Goal: Task Accomplishment & Management: Manage account settings

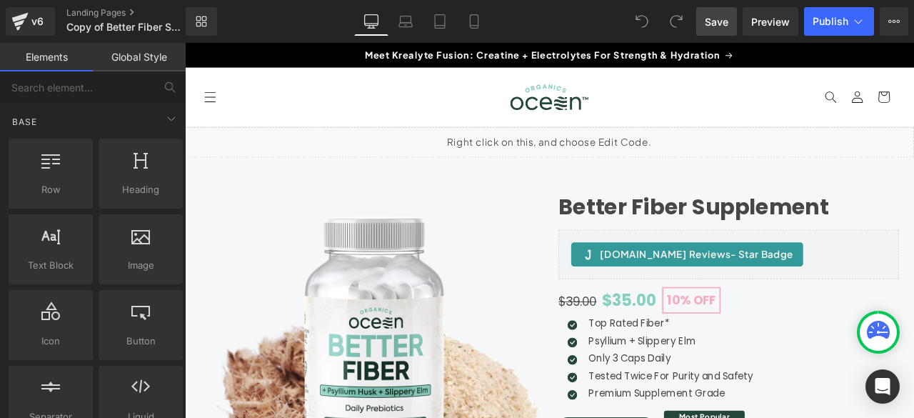
click at [708, 20] on span "Save" at bounding box center [717, 21] width 24 height 15
click at [113, 18] on link "Landing Pages" at bounding box center [137, 12] width 143 height 11
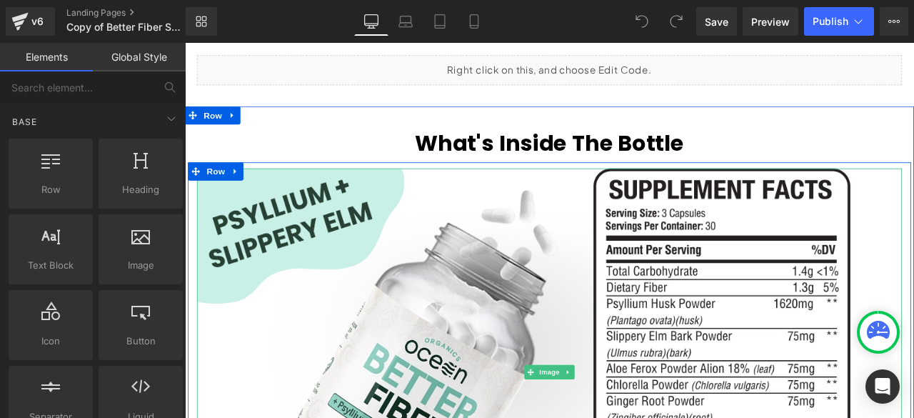
scroll to position [3213, 0]
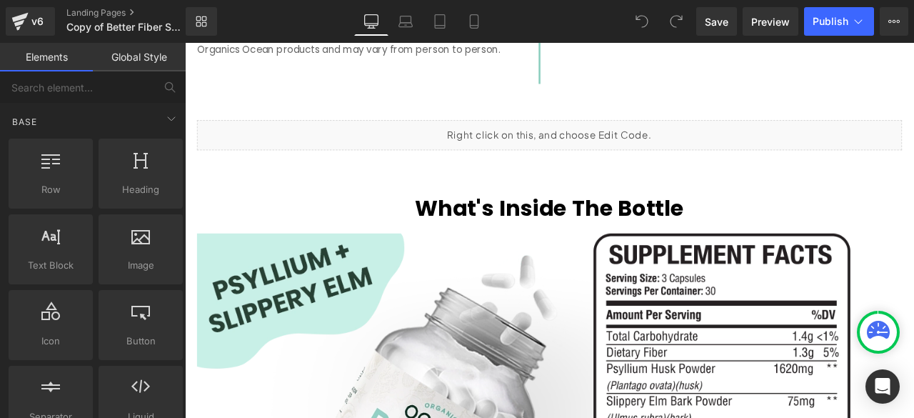
click at [589, 153] on div "Liquid" at bounding box center [616, 152] width 835 height 36
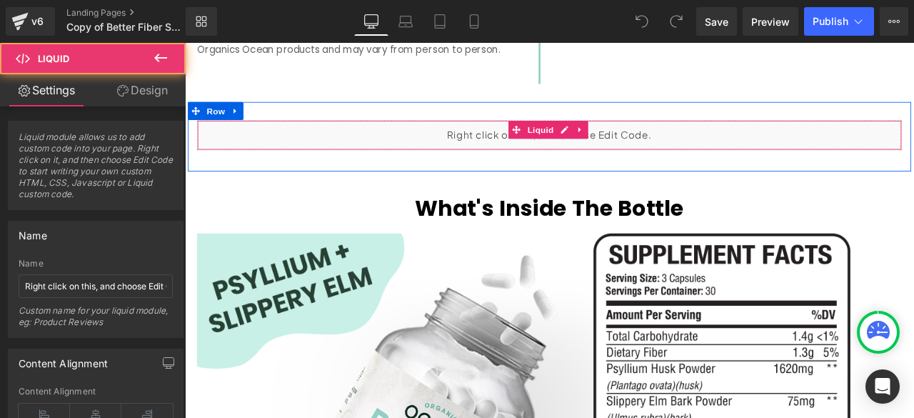
click at [694, 154] on div "Liquid" at bounding box center [616, 152] width 835 height 36
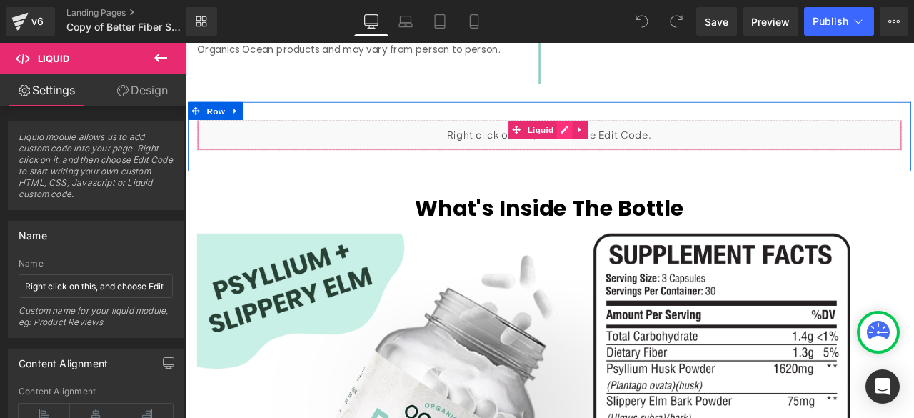
click at [634, 157] on div "Liquid" at bounding box center [616, 152] width 835 height 36
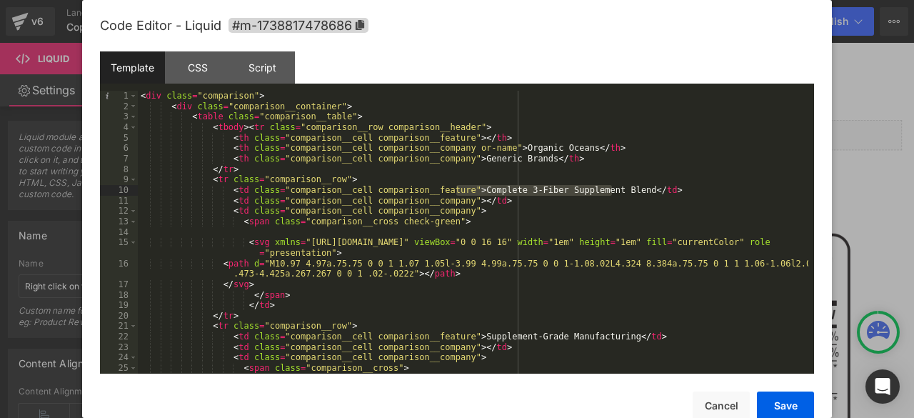
drag, startPoint x: 458, startPoint y: 191, endPoint x: 611, endPoint y: 196, distance: 153.6
click at [611, 196] on div "< div class = "comparison" > < div class = "comparison__container" > < table cl…" at bounding box center [473, 242] width 670 height 303
click at [773, 396] on button "Save" at bounding box center [785, 405] width 57 height 29
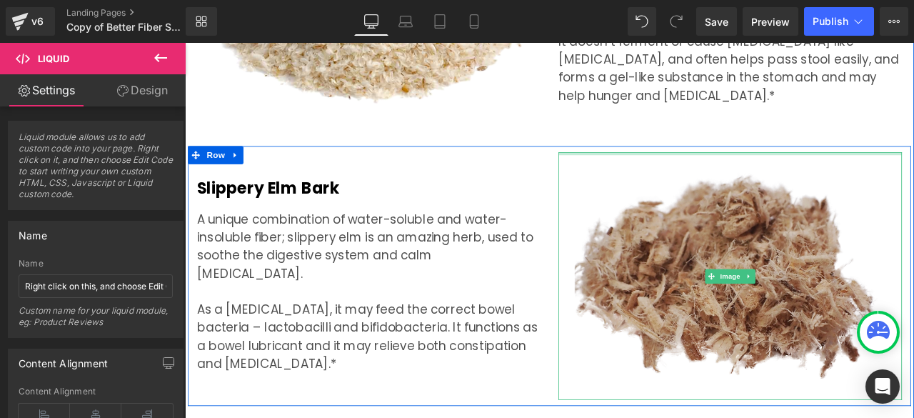
scroll to position [4165, 0]
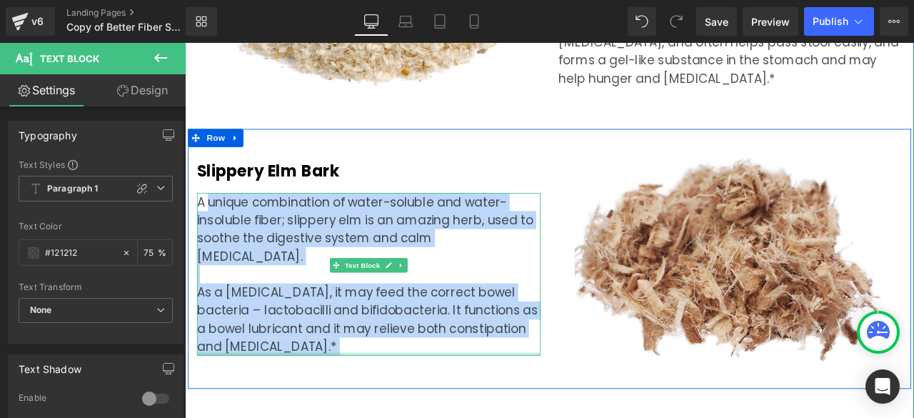
drag, startPoint x: 208, startPoint y: 258, endPoint x: 271, endPoint y: 413, distance: 167.5
click at [271, 413] on div "A unique combination of water-soluble and water-insoluble fiber; slippery elm i…" at bounding box center [402, 317] width 407 height 193
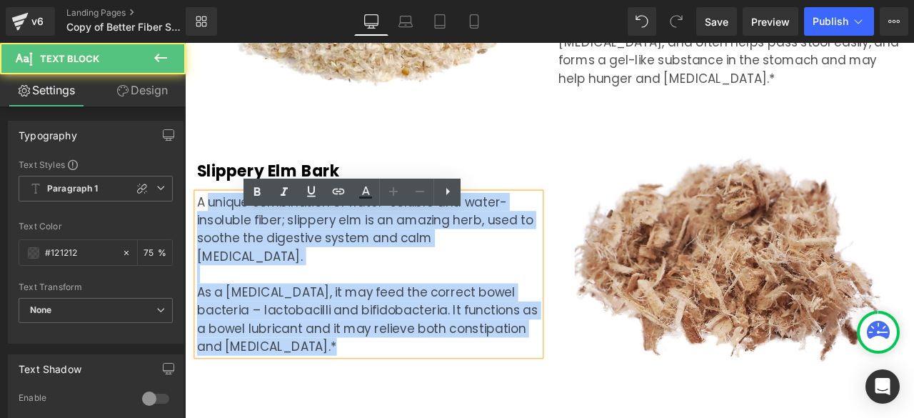
click at [272, 391] on p "As a [MEDICAL_DATA], it may feed the correct bowel bacteria – lactobacilli and …" at bounding box center [402, 371] width 407 height 86
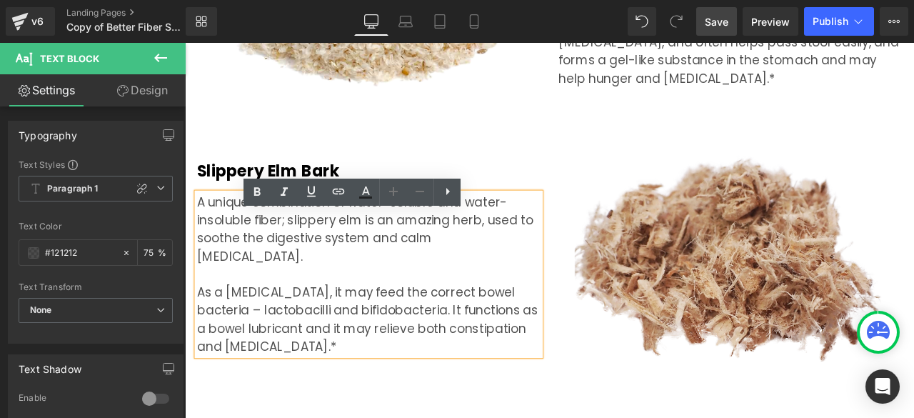
click at [717, 21] on span "Save" at bounding box center [717, 21] width 24 height 15
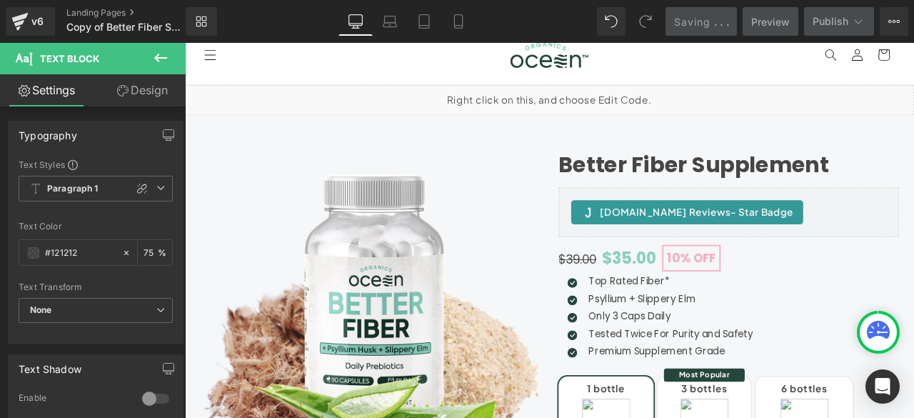
scroll to position [0, 0]
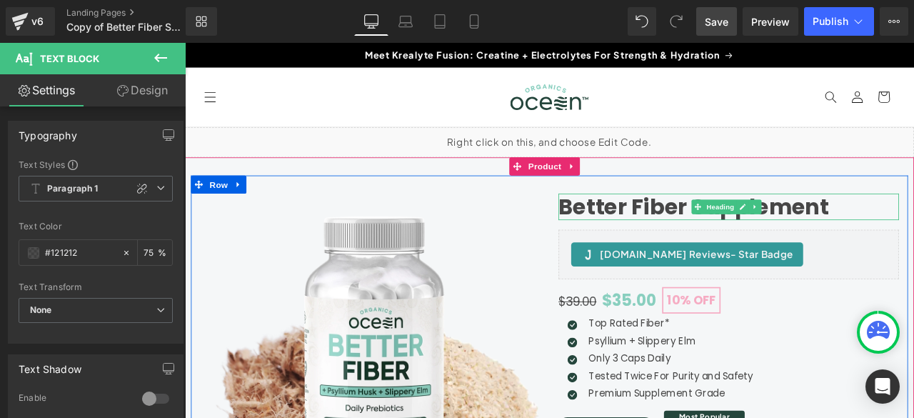
drag, startPoint x: 713, startPoint y: 238, endPoint x: 950, endPoint y: 235, distance: 237.1
click at [713, 238] on h1 "Better Fiber Supplement" at bounding box center [829, 236] width 403 height 31
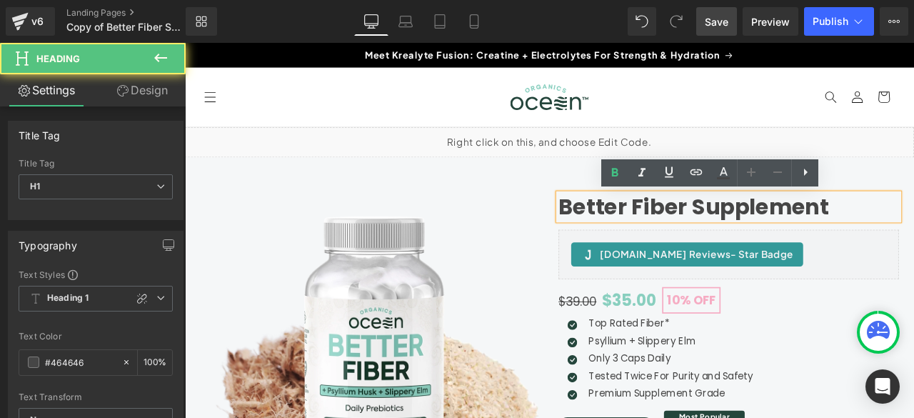
click at [913, 235] on h1 "Better Fiber Supplement" at bounding box center [829, 236] width 403 height 31
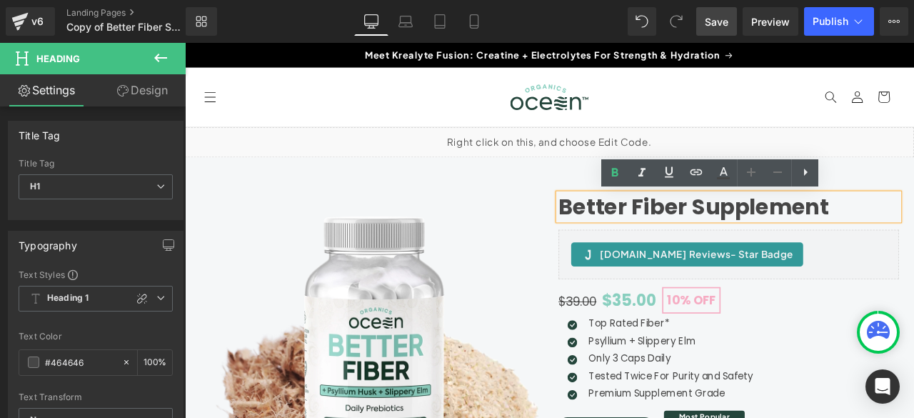
click at [779, 236] on h1 "Better Fiber Supplement" at bounding box center [829, 236] width 403 height 31
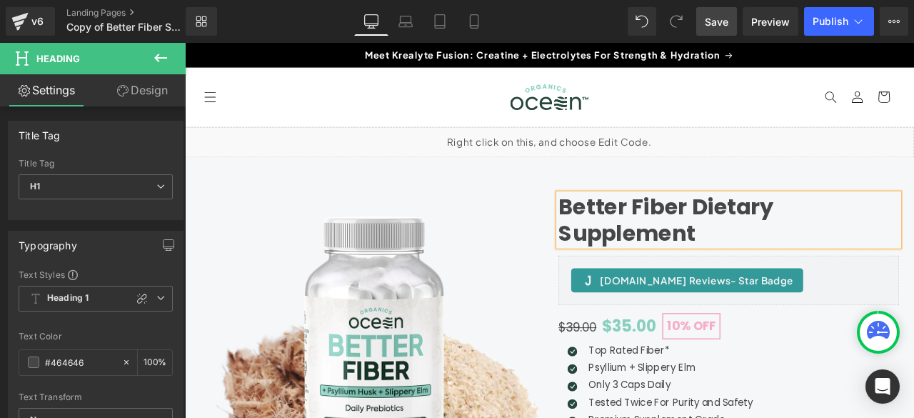
drag, startPoint x: 614, startPoint y: 189, endPoint x: 600, endPoint y: 176, distance: 19.2
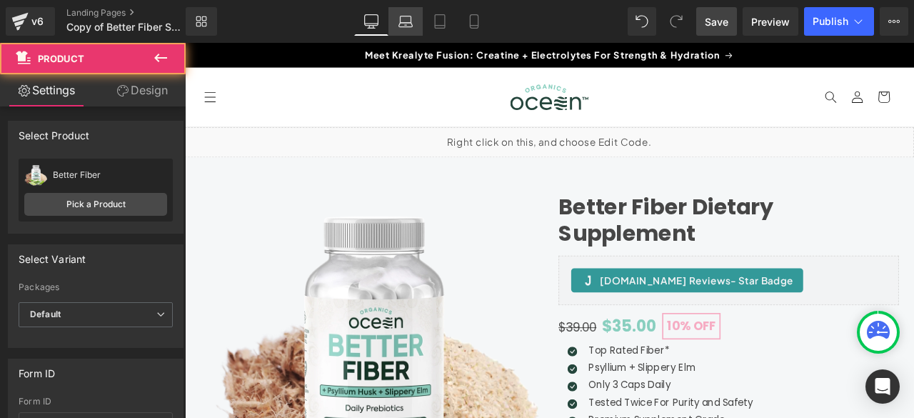
click at [411, 18] on icon at bounding box center [405, 21] width 14 height 14
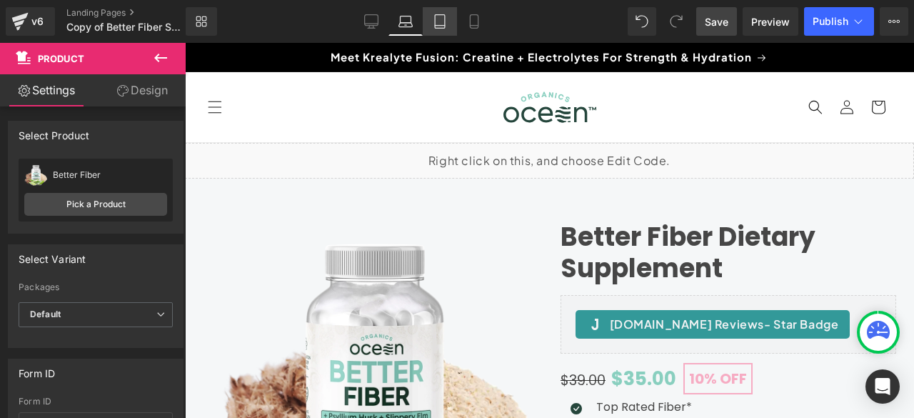
click at [430, 22] on link "Tablet" at bounding box center [440, 21] width 34 height 29
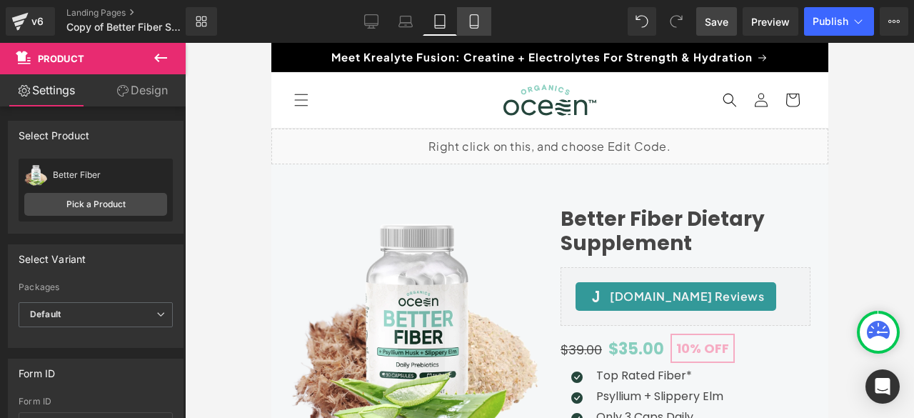
click at [473, 22] on icon at bounding box center [474, 21] width 14 height 14
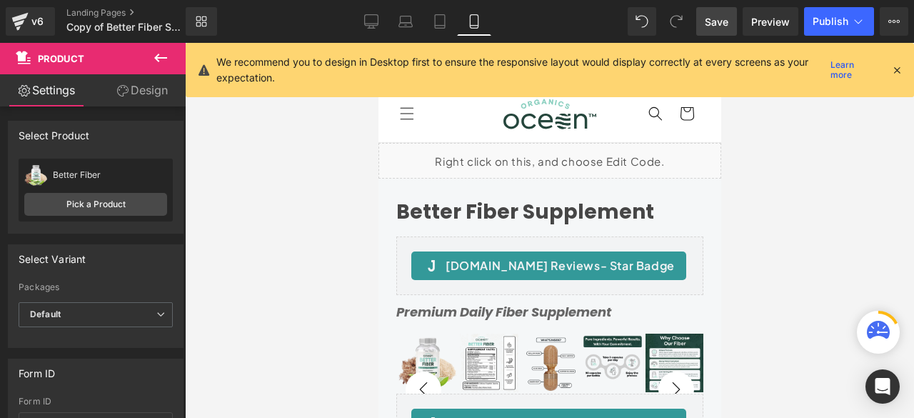
scroll to position [14, 0]
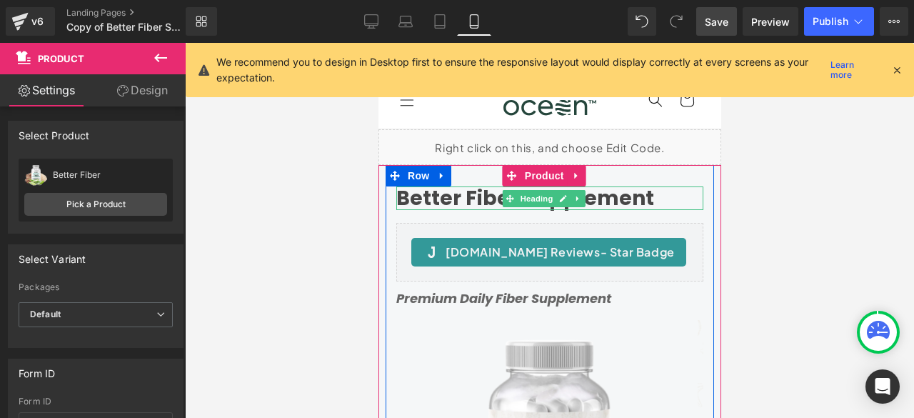
click at [490, 198] on h1 "Better Fiber Supplement" at bounding box center [549, 198] width 307 height 24
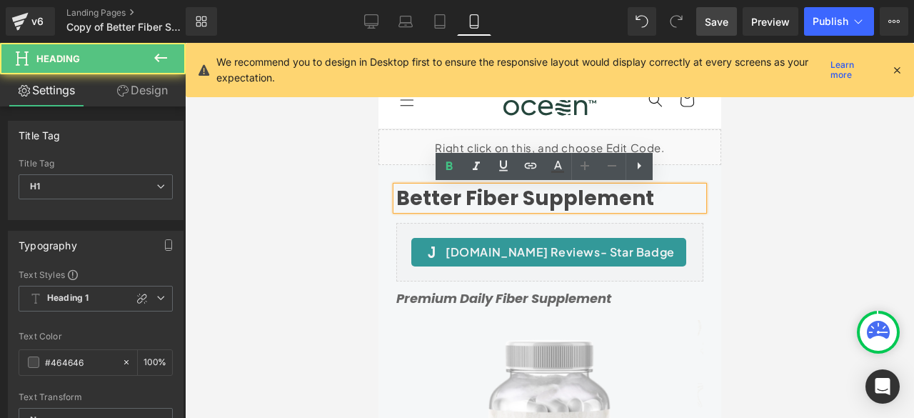
click at [519, 200] on h1 "Better Fiber Supplement" at bounding box center [549, 198] width 307 height 24
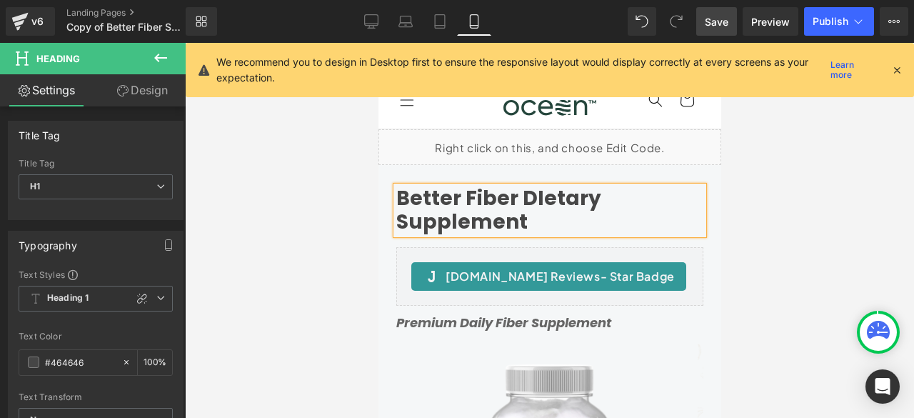
scroll to position [133, 0]
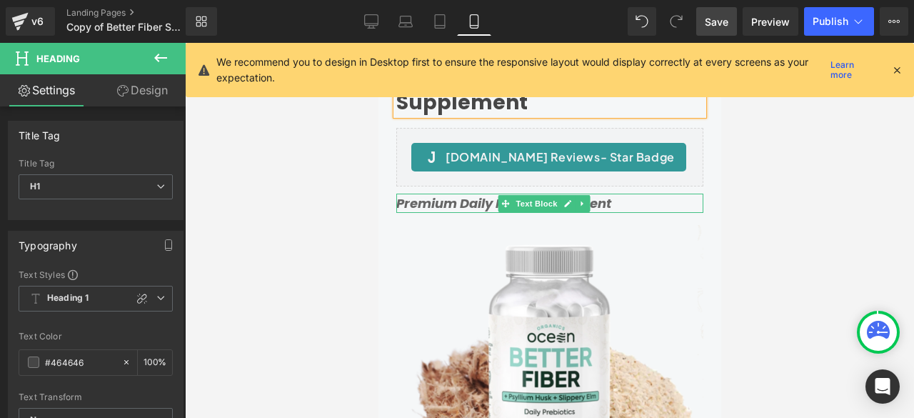
click at [429, 202] on icon "Premium Daily Fiber Supplement" at bounding box center [503, 203] width 215 height 18
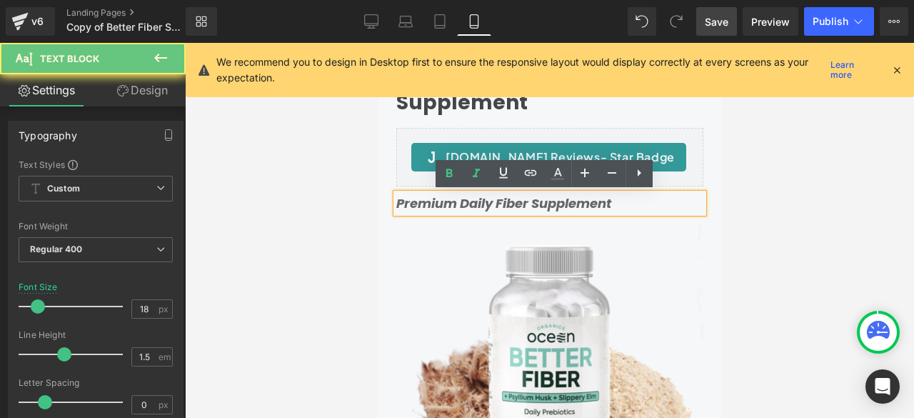
click at [433, 202] on icon "Premium Daily Fiber Supplement" at bounding box center [503, 203] width 215 height 18
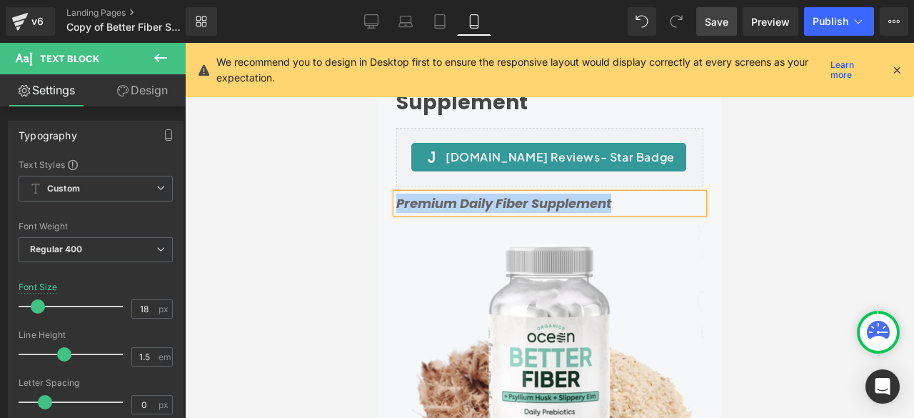
paste div
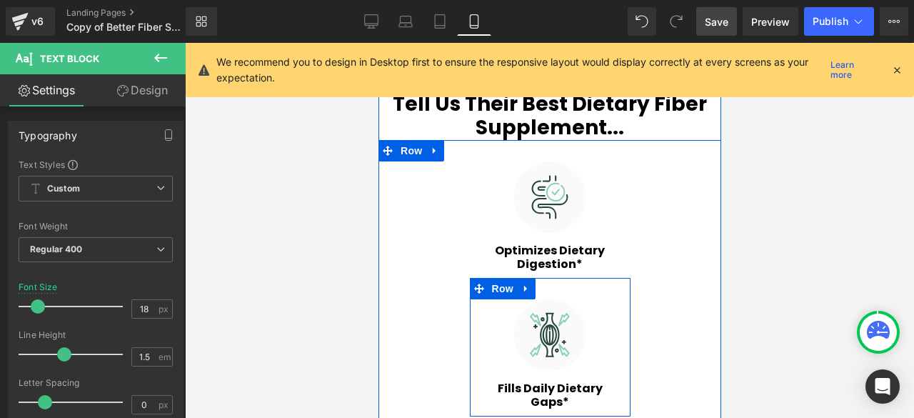
scroll to position [1071, 0]
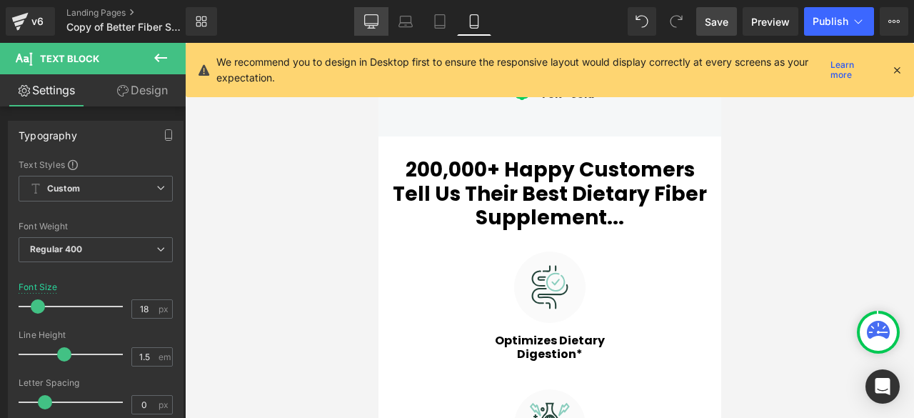
click at [377, 16] on icon at bounding box center [371, 21] width 14 height 14
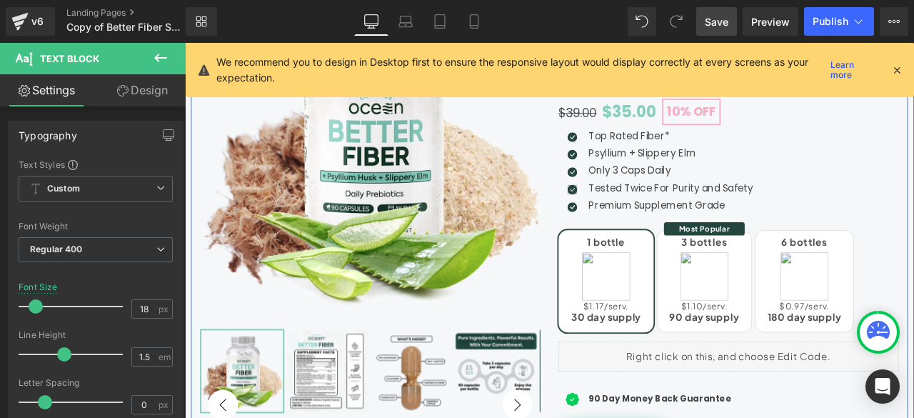
scroll to position [238, 0]
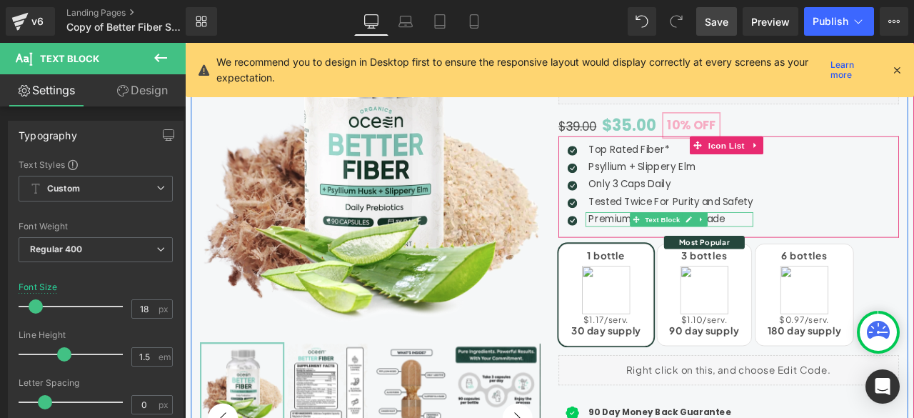
click at [695, 248] on p "Premium Supplement Grade" at bounding box center [760, 251] width 195 height 17
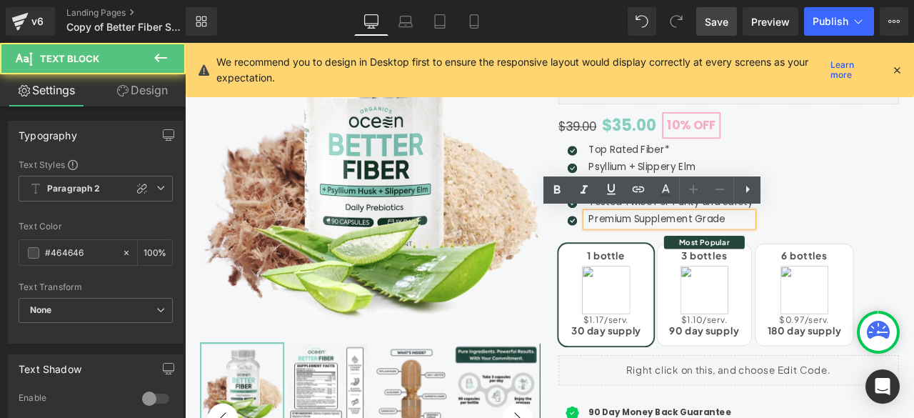
click at [695, 250] on p "Premium Supplement Grade" at bounding box center [760, 251] width 195 height 17
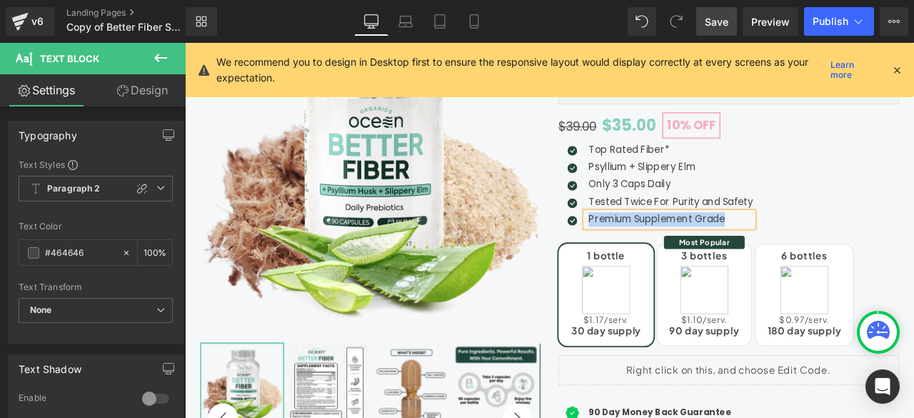
paste div
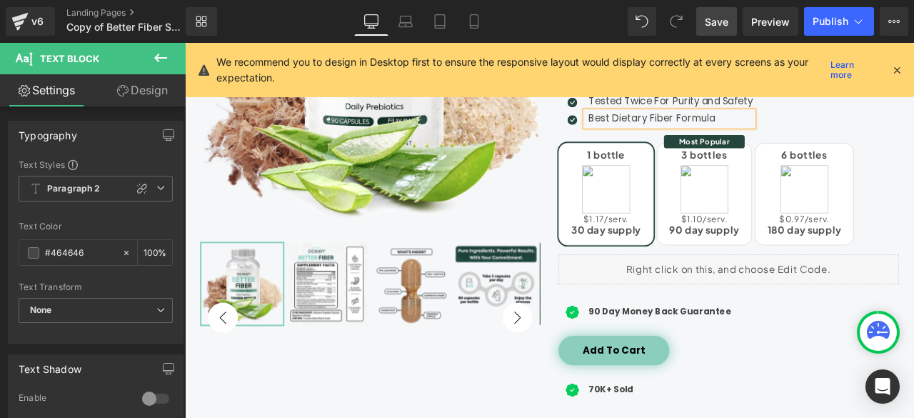
click at [713, 19] on span "Save" at bounding box center [717, 21] width 24 height 15
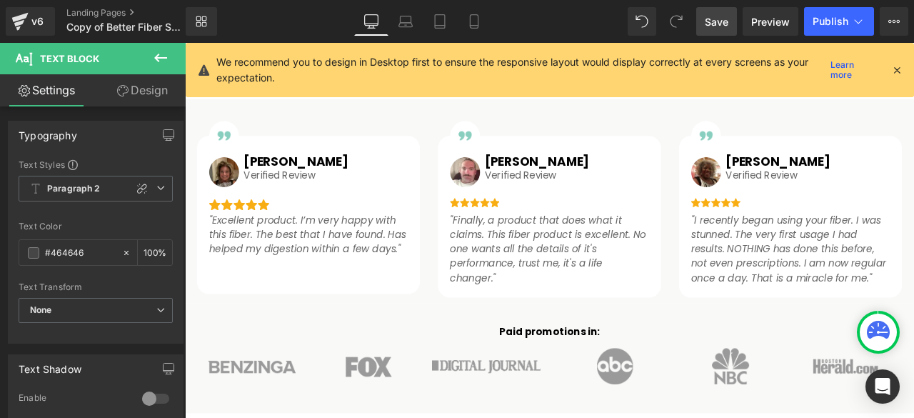
scroll to position [0, 0]
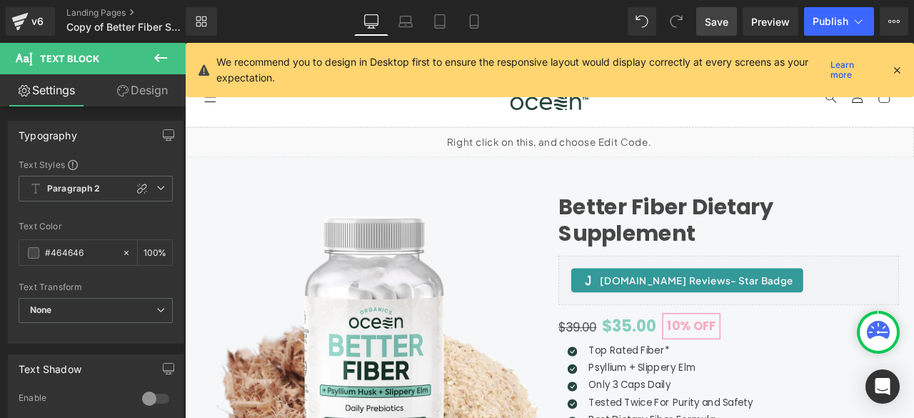
drag, startPoint x: 1043, startPoint y: 307, endPoint x: 900, endPoint y: 106, distance: 246.3
click at [106, 7] on link "Landing Pages" at bounding box center [137, 12] width 143 height 11
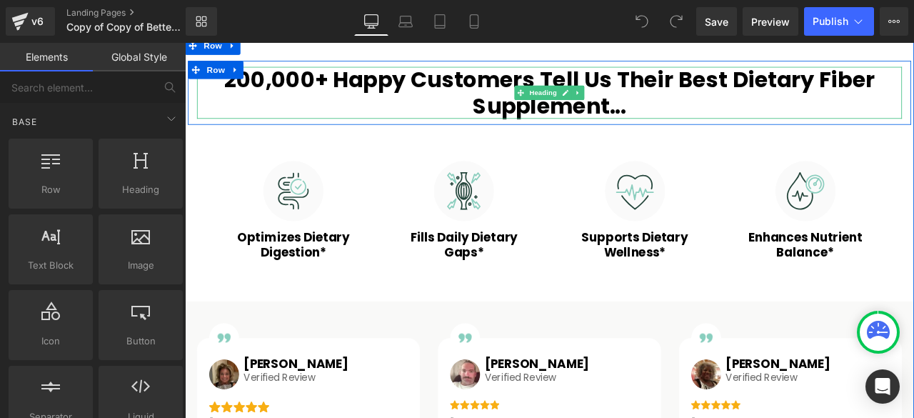
scroll to position [714, 0]
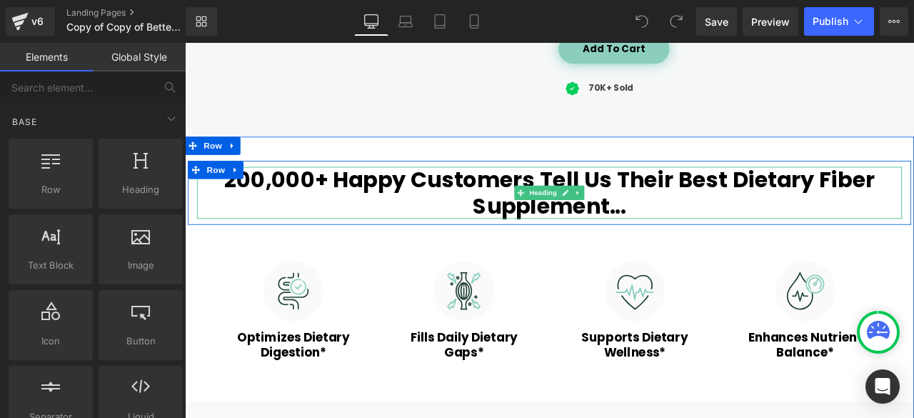
click at [718, 207] on h2 "200,000+ Happy Customers Tell Us Their Best Dietary Fiber Supplement..." at bounding box center [616, 220] width 835 height 61
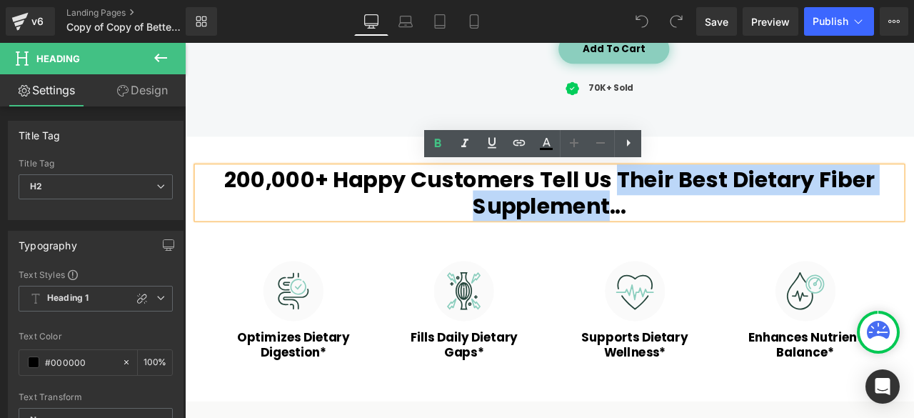
drag, startPoint x: 694, startPoint y: 205, endPoint x: 680, endPoint y: 235, distance: 33.2
click at [680, 235] on h2 "200,000+ Happy Customers Tell Us Their Best Dietary Fiber Supplement..." at bounding box center [616, 220] width 835 height 61
paste div
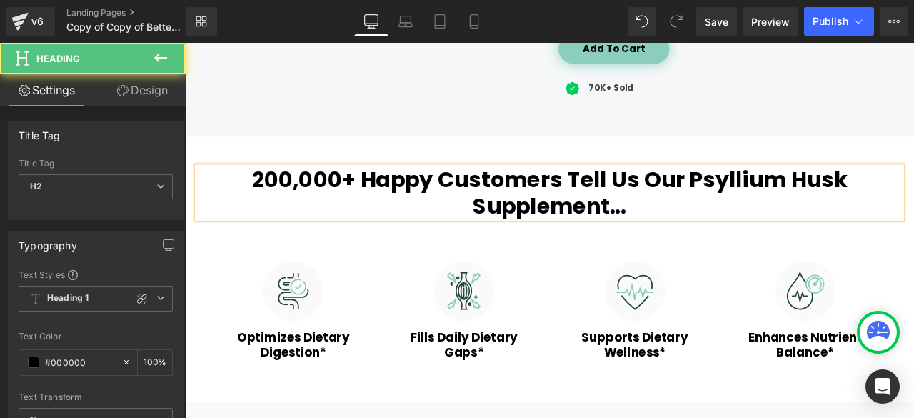
click at [725, 202] on h2 "200,000+ Happy Customers Tell Us Our Psyllium Husk Supplement..." at bounding box center [616, 220] width 835 height 61
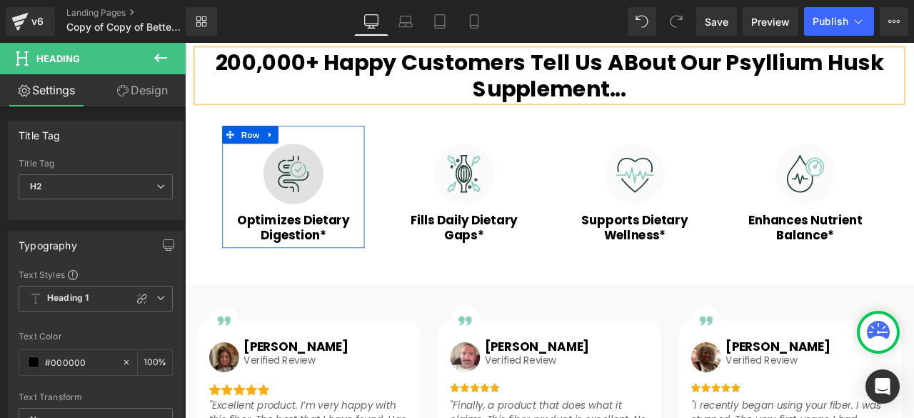
scroll to position [832, 0]
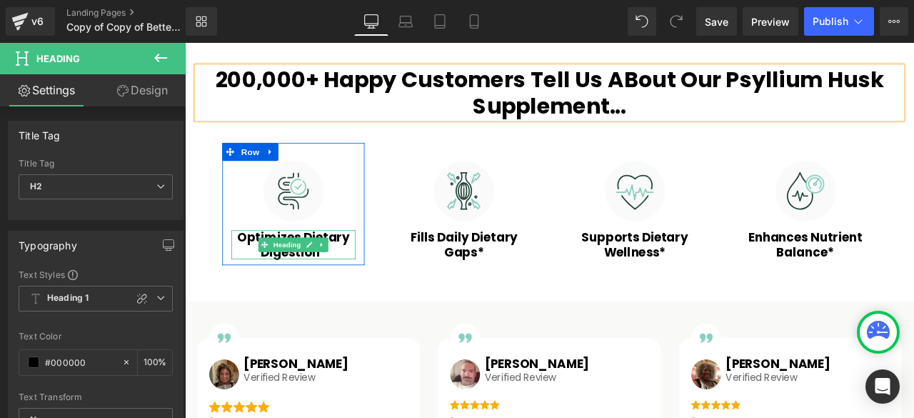
click at [244, 278] on h3 "Optimizes Dietary Digestion*" at bounding box center [313, 282] width 147 height 34
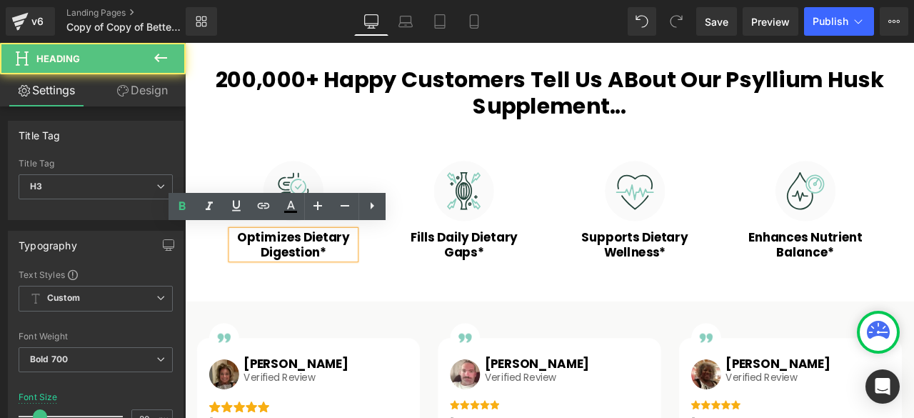
click at [248, 272] on h3 "Optimizes Dietary Digestion*" at bounding box center [313, 282] width 147 height 34
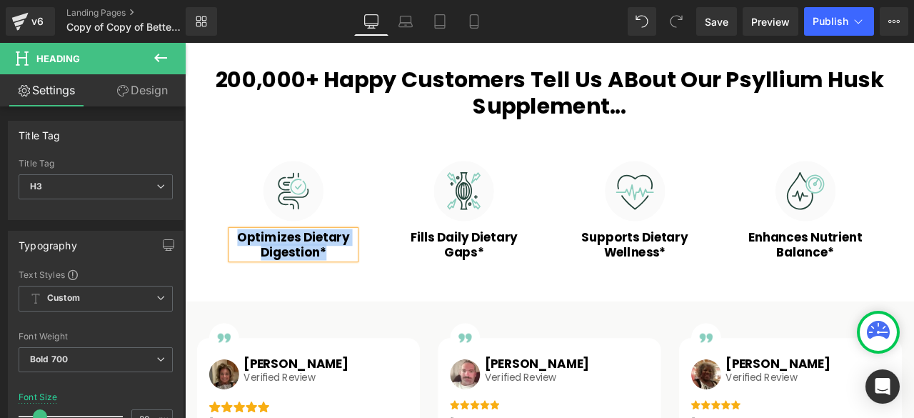
paste div
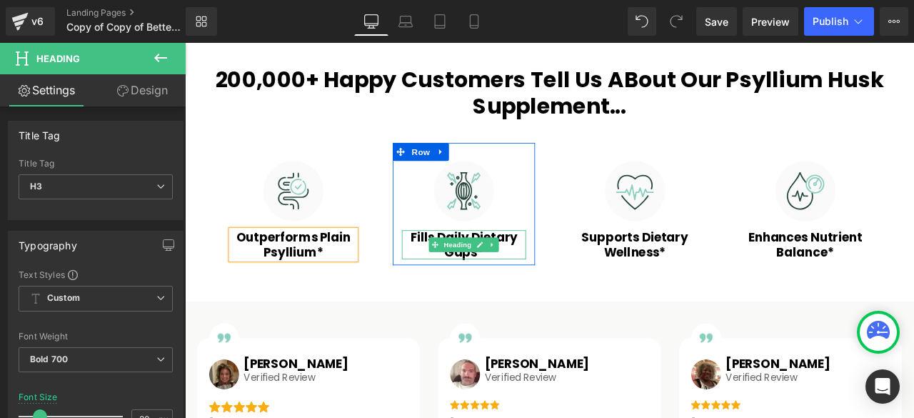
click at [458, 278] on h3 "Fills Daily Dietary Gaps*" at bounding box center [515, 282] width 147 height 34
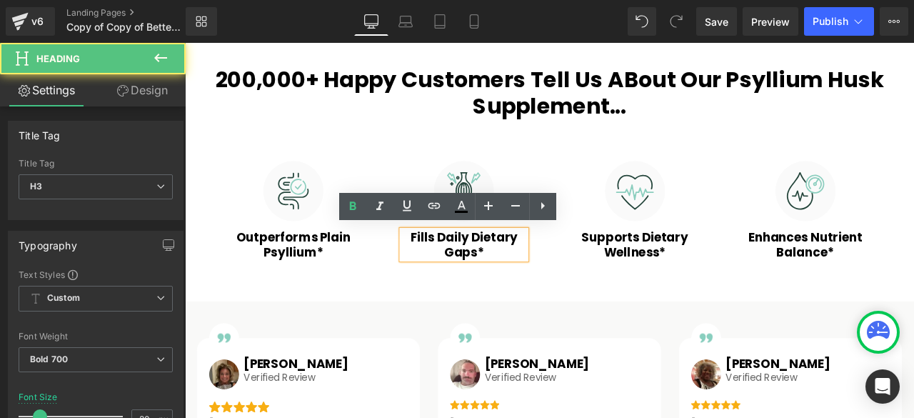
click at [458, 272] on h3 "Fills Daily Dietary Gaps*" at bounding box center [515, 282] width 147 height 34
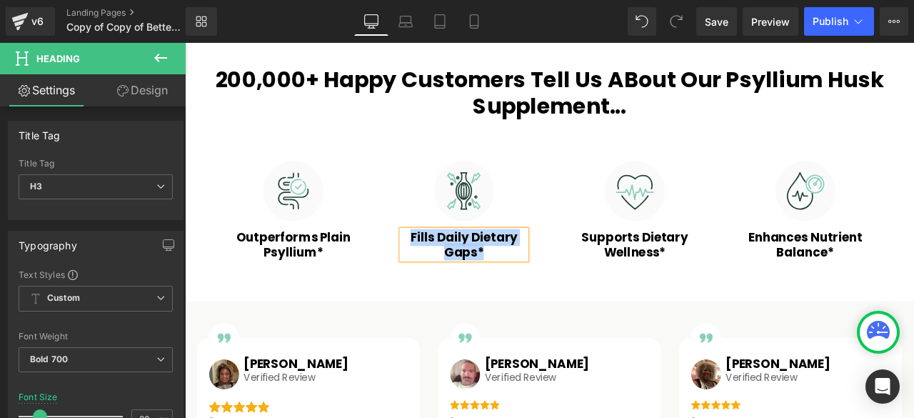
paste div
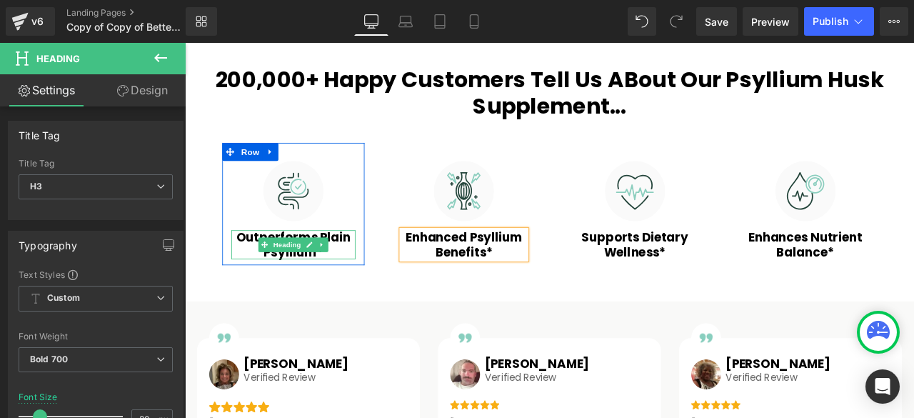
click at [251, 278] on h3 "Outperforms Plain Psyllium*" at bounding box center [313, 282] width 147 height 34
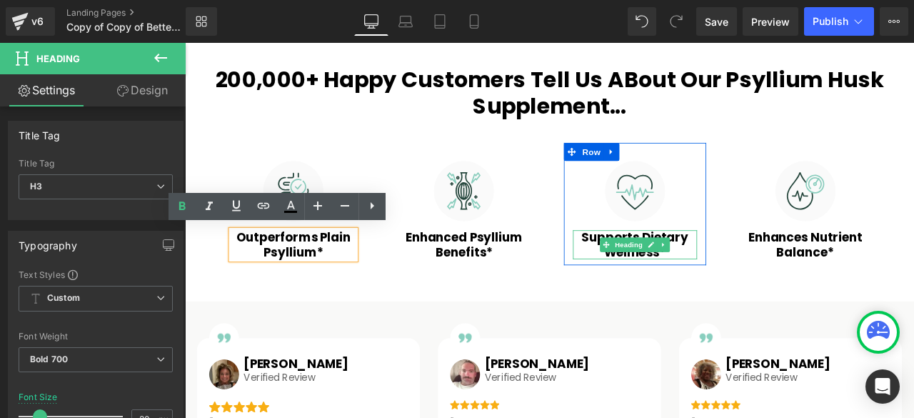
click at [713, 273] on span "Heading" at bounding box center [710, 281] width 39 height 17
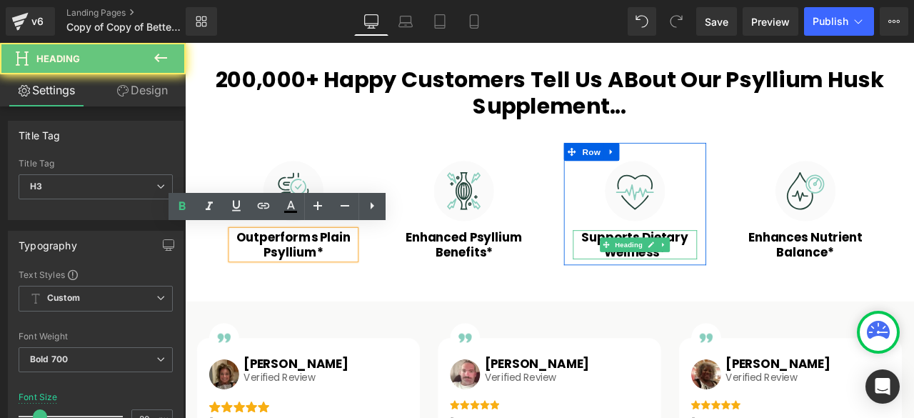
click at [648, 272] on h3 "Supports Dietary Wellness*" at bounding box center [718, 282] width 147 height 34
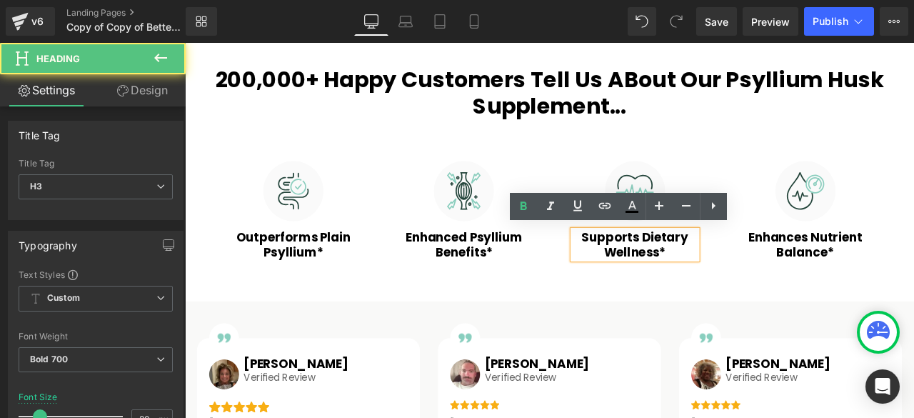
click at [655, 272] on h3 "Supports Dietary Wellness*" at bounding box center [718, 282] width 147 height 34
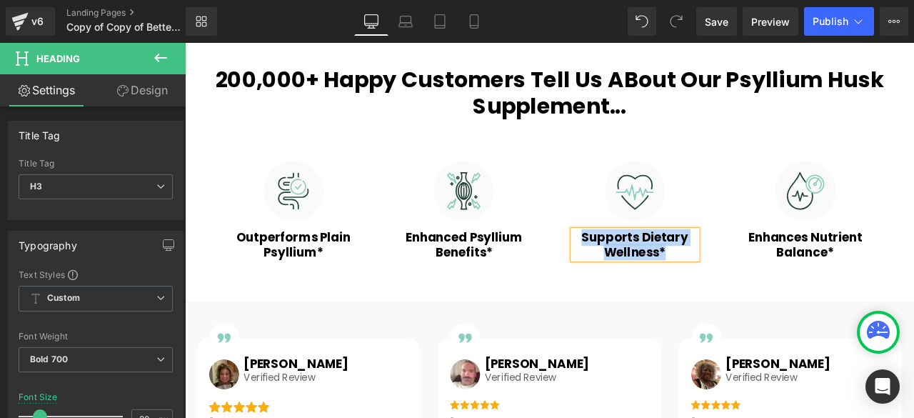
paste div
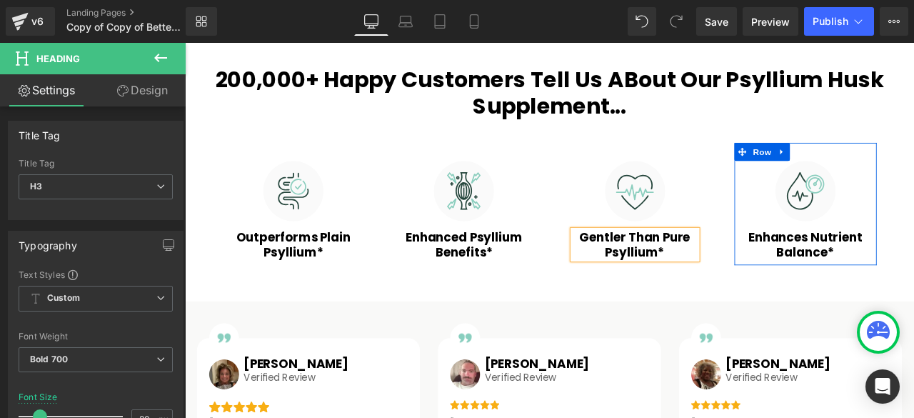
click at [850, 270] on h3 "Enhances Nutrient Balance*" at bounding box center [920, 282] width 147 height 34
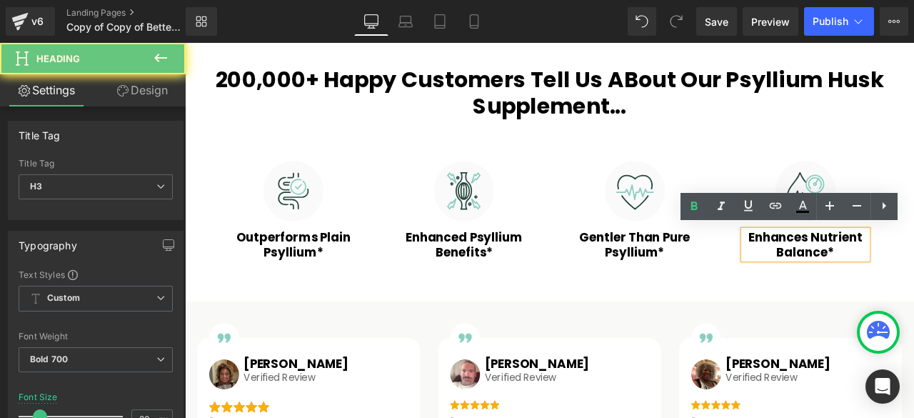
click at [853, 270] on h3 "Enhances Nutrient Balance*" at bounding box center [920, 282] width 147 height 34
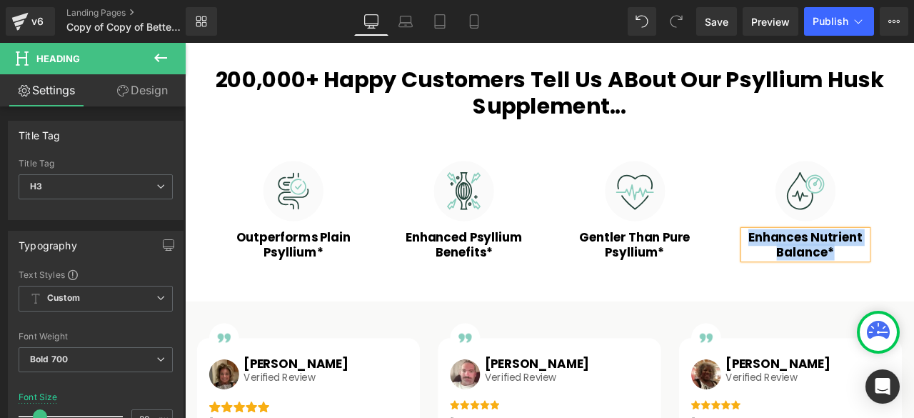
paste div
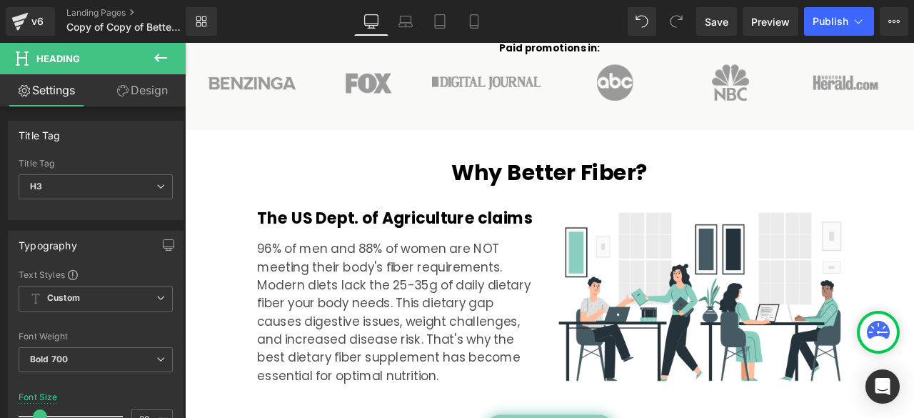
scroll to position [1428, 0]
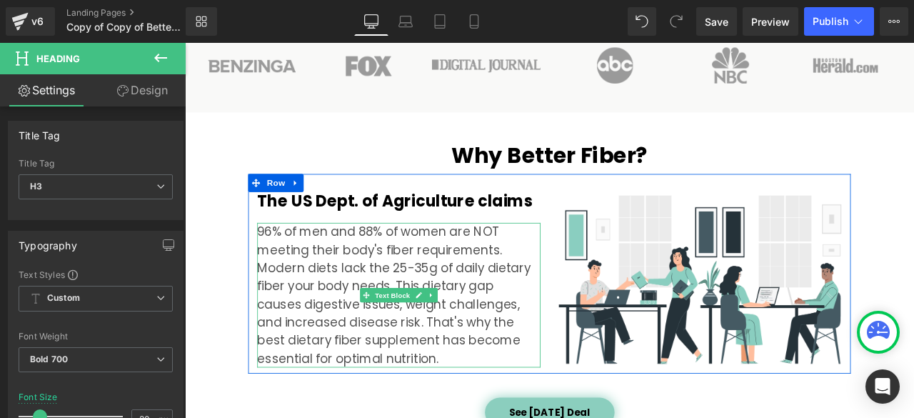
click at [303, 283] on p "96% of men and 88% of women are NOT meeting their body's fiber requirements. Mo…" at bounding box center [439, 341] width 336 height 171
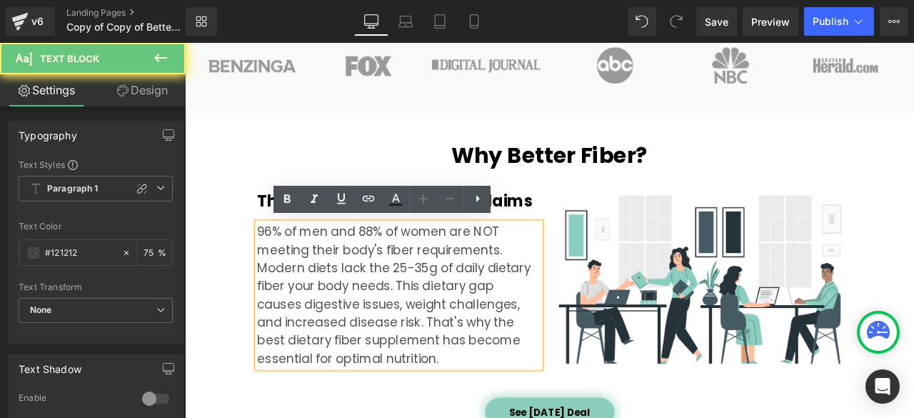
click at [303, 292] on p "96% of men and 88% of women are NOT meeting their body's fiber requirements. Mo…" at bounding box center [439, 341] width 336 height 171
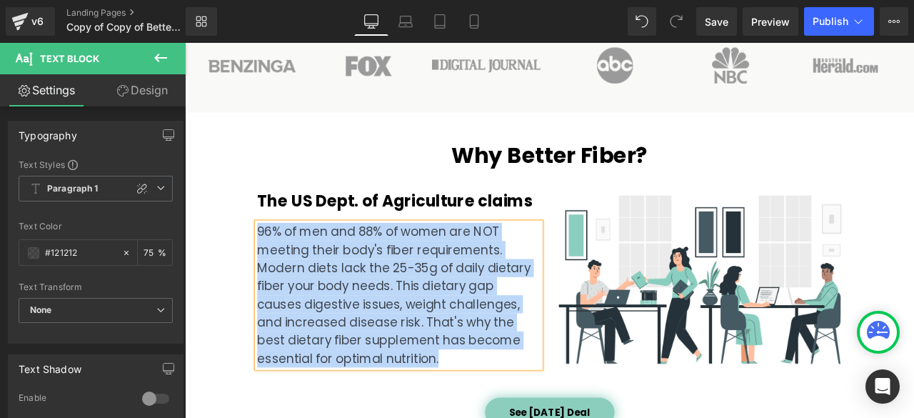
paste div
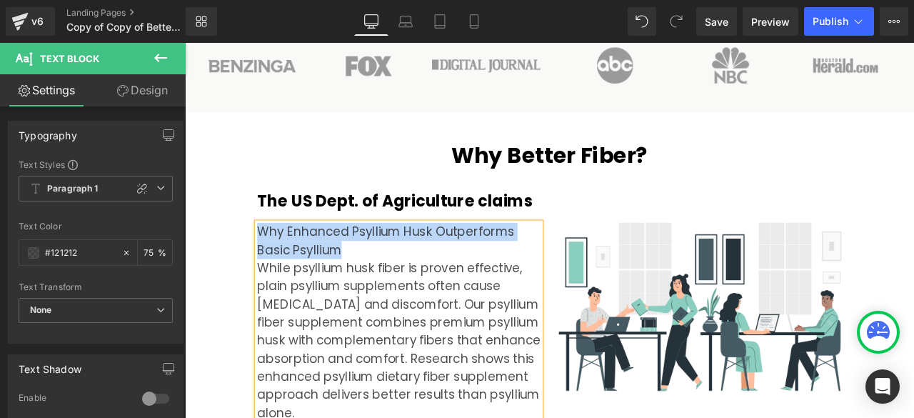
drag, startPoint x: 391, startPoint y: 281, endPoint x: 269, endPoint y: 258, distance: 123.4
click at [271, 258] on p "Why Enhanced Psyllium Husk Outperforms Basic Psyllium" at bounding box center [439, 277] width 336 height 43
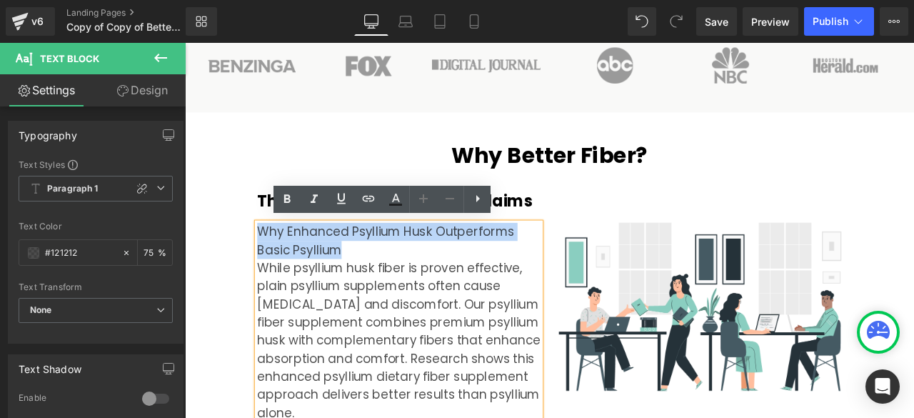
copy p "Why Enhanced Psyllium Husk Outperforms Basic Psyllium"
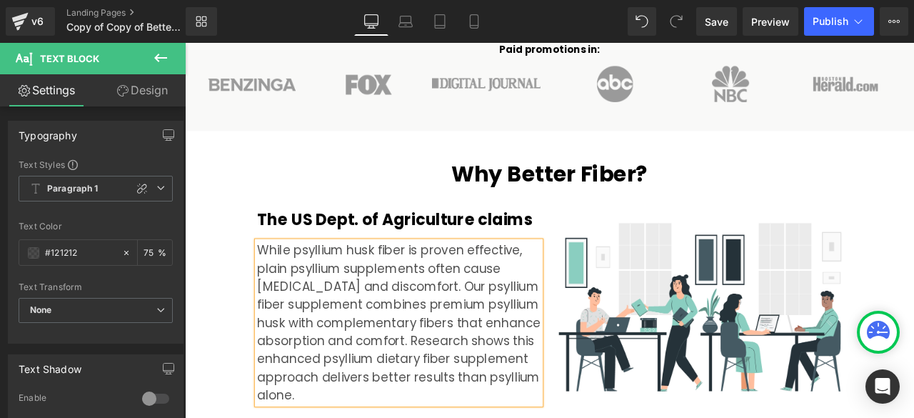
scroll to position [1385, 0]
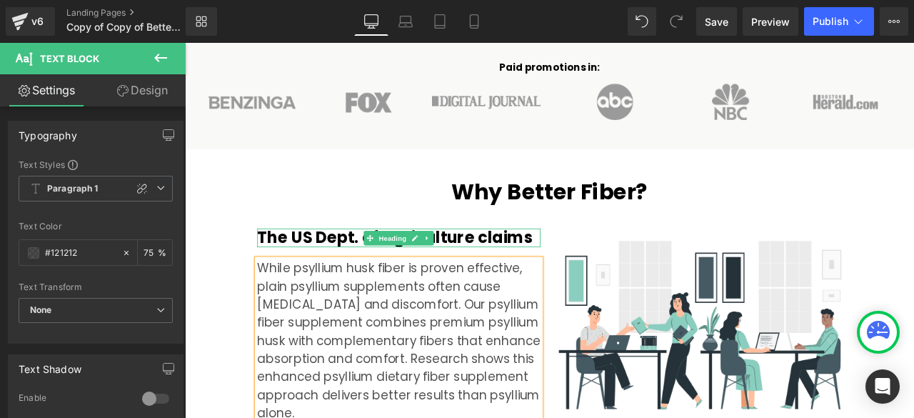
click at [286, 270] on h2 "The US Dept. of Agriculture claims" at bounding box center [439, 274] width 336 height 22
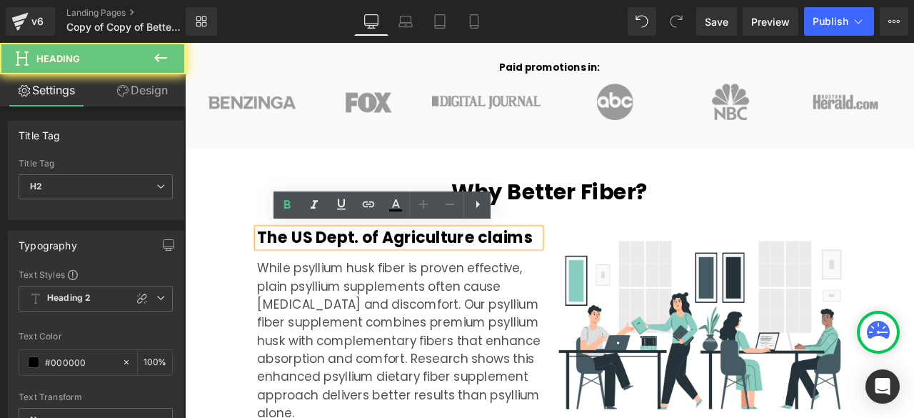
click at [323, 272] on h2 "The US Dept. of Agriculture claims" at bounding box center [439, 274] width 336 height 22
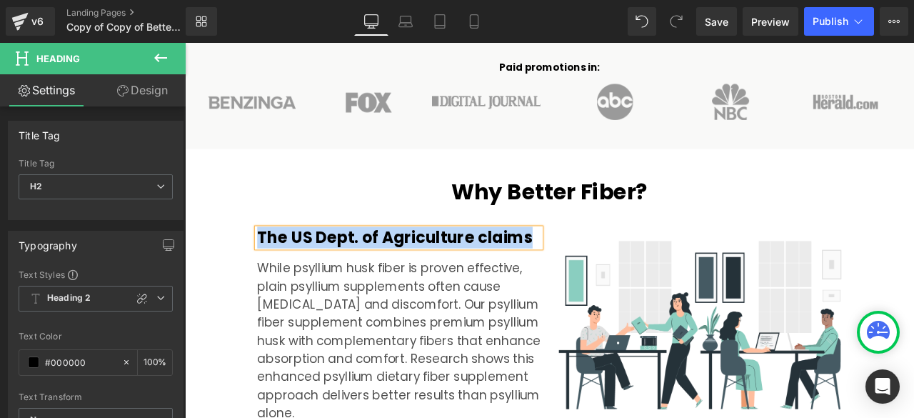
paste div
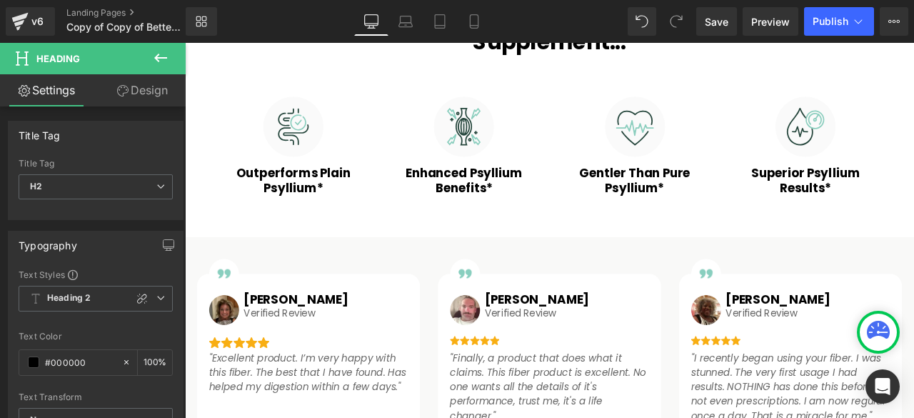
scroll to position [671, 0]
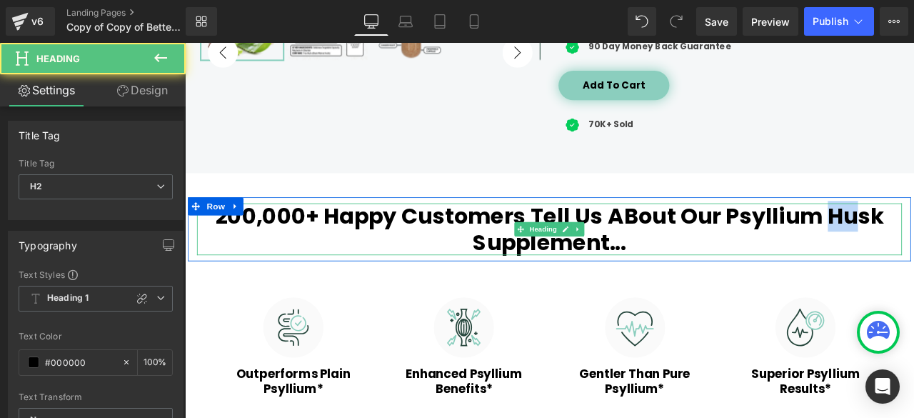
drag, startPoint x: 944, startPoint y: 249, endPoint x: 966, endPoint y: 249, distance: 22.1
click at [913, 249] on h2 "200,000+ Happy Customers Tell Us ABout Our Psyllium Husk Supplement..." at bounding box center [616, 263] width 835 height 61
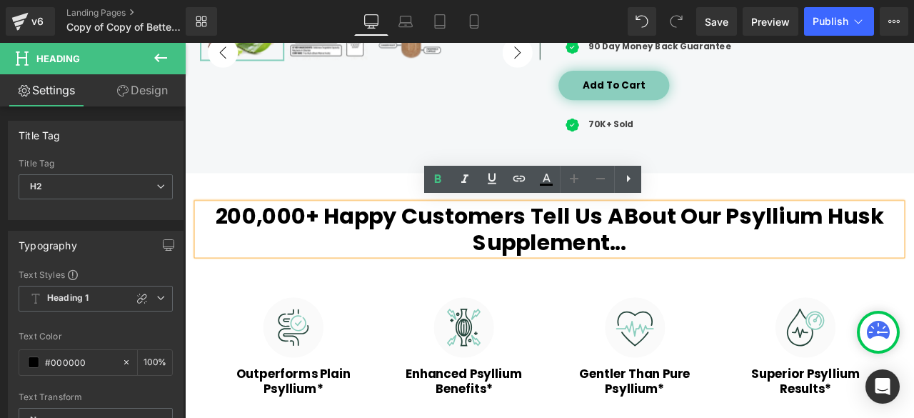
click at [913, 238] on h2 "200,000+ Happy Customers Tell Us ABout Our Psyllium Husk Supplement..." at bounding box center [616, 263] width 835 height 61
drag, startPoint x: 946, startPoint y: 248, endPoint x: 1017, endPoint y: 246, distance: 71.4
click at [913, 246] on h2 "200,000+ Happy Customers Tell Us ABout Our Psyllium Husk Supplement..." at bounding box center [616, 263] width 835 height 61
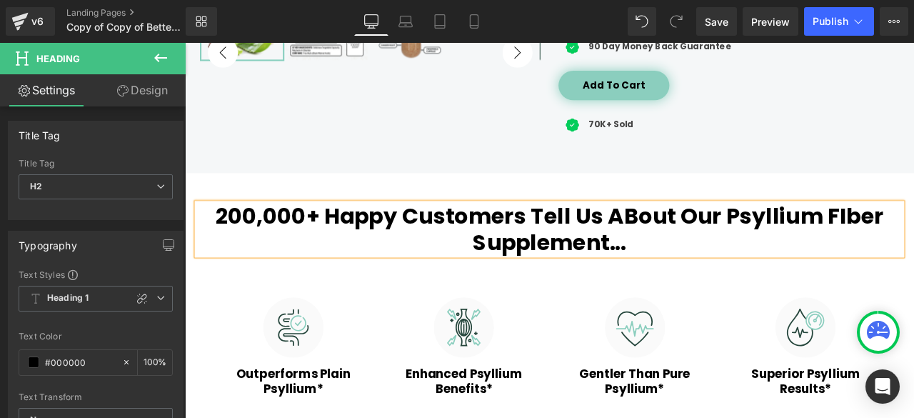
click at [913, 245] on h2 "200,000+ Happy Customers Tell Us ABout Our Psyllium FIber Supplement..." at bounding box center [616, 263] width 835 height 61
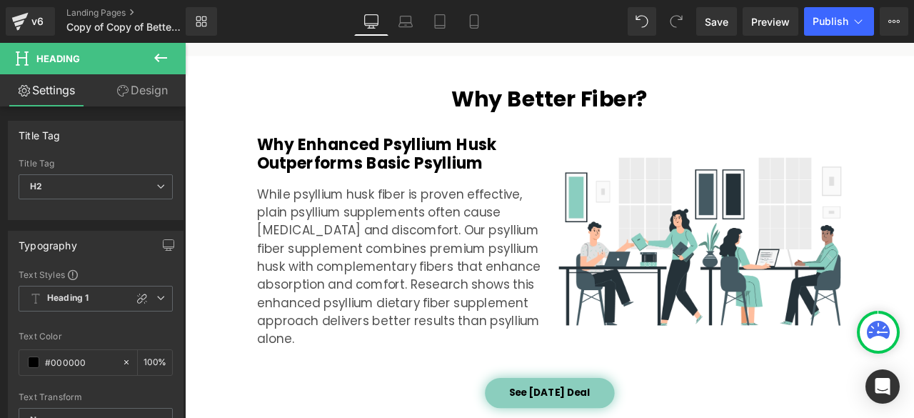
scroll to position [1546, 0]
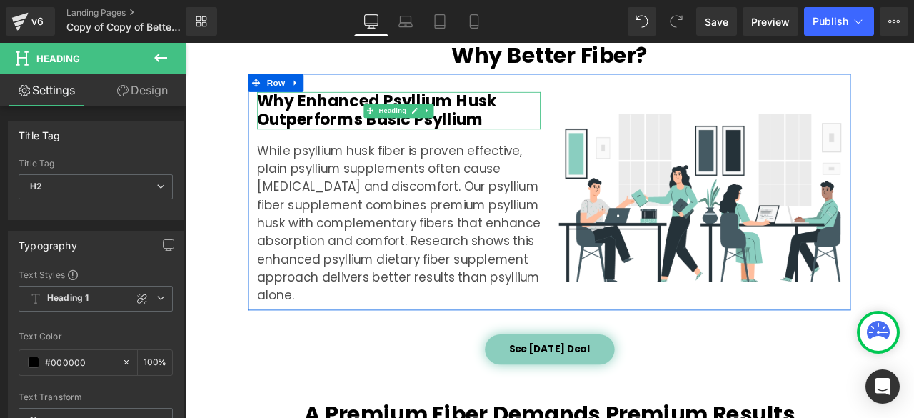
click at [548, 104] on h2 "Why Enhanced Psyllium Husk Outperforms Basic Psyllium" at bounding box center [439, 123] width 336 height 44
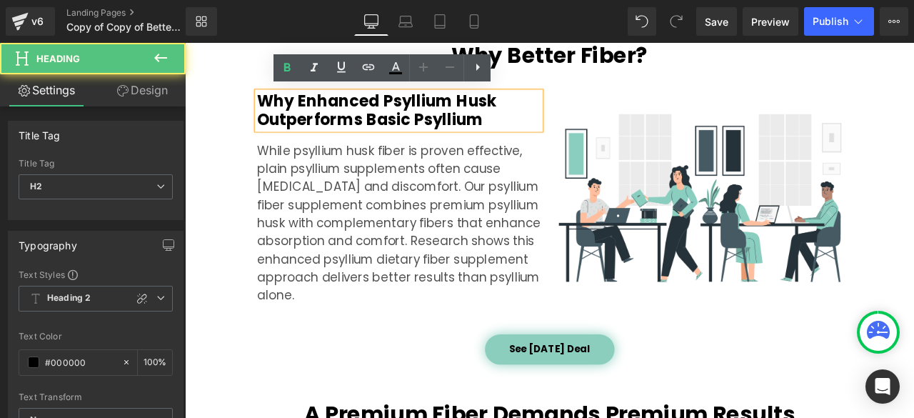
click at [560, 110] on h2 "Why Enhanced Psyllium Husk Outperforms Basic Psyllium" at bounding box center [439, 123] width 336 height 44
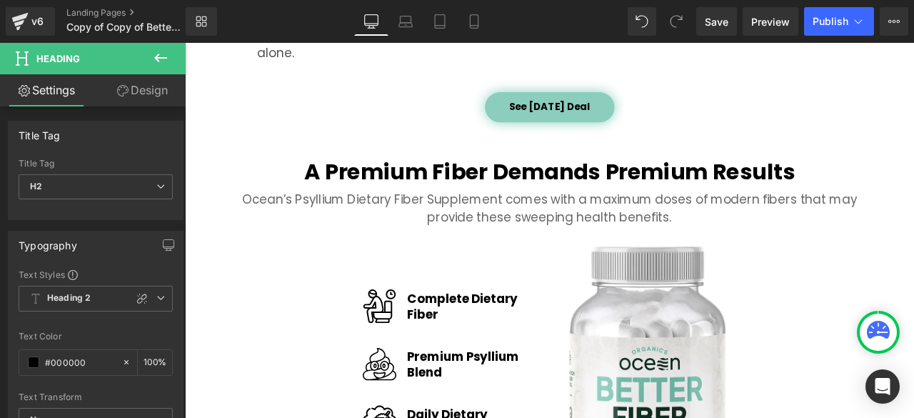
scroll to position [1903, 0]
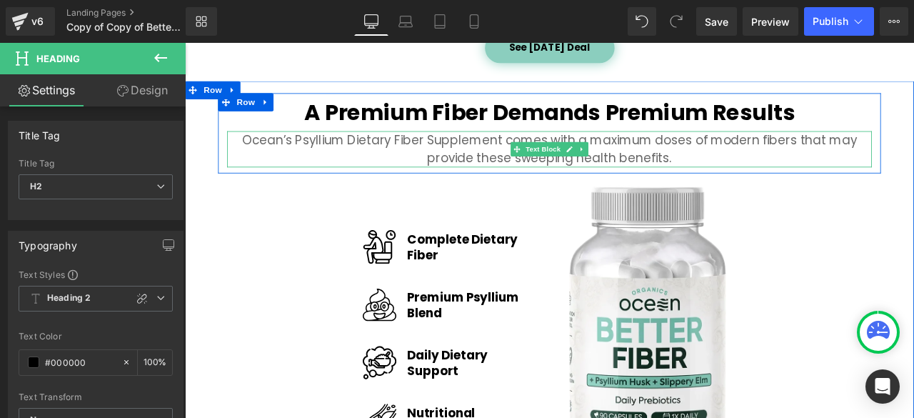
click at [487, 156] on p "Ocean’s Psyllium Dietary Fiber Supplement comes with a maximum doses of modern …" at bounding box center [617, 169] width 764 height 43
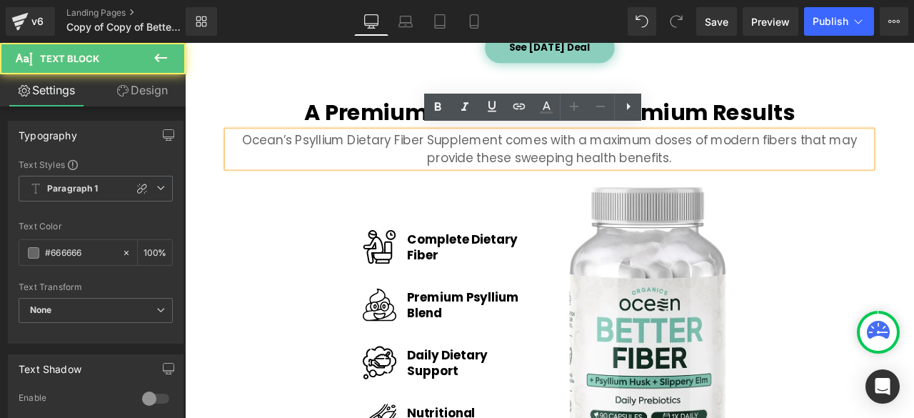
click at [391, 165] on p "Ocean’s Psyllium Dietary Fiber Supplement comes with a maximum doses of modern …" at bounding box center [617, 169] width 764 height 43
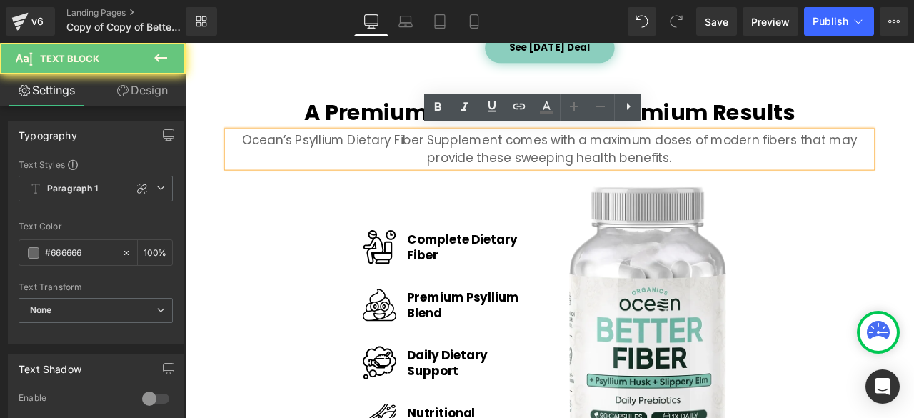
click at [474, 188] on div "Ocean’s Psyllium Dietary Fiber Supplement comes with a maximum doses of modern …" at bounding box center [617, 169] width 764 height 43
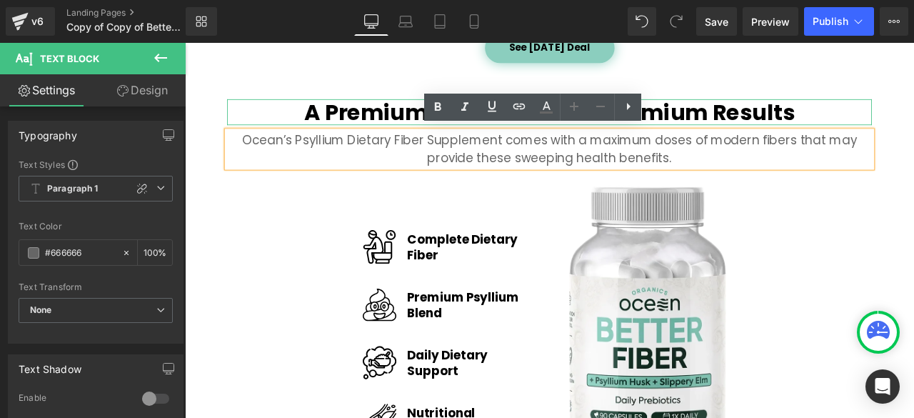
click at [383, 110] on h2 "A Premium Fiber Demands Premium Results" at bounding box center [617, 125] width 764 height 31
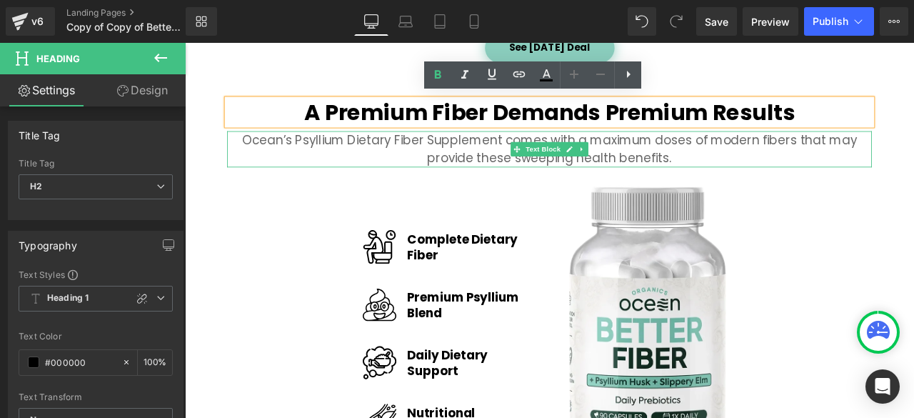
click at [401, 162] on p "Ocean’s Psyllium Dietary Fiber Supplement comes with a maximum doses of modern …" at bounding box center [617, 169] width 764 height 43
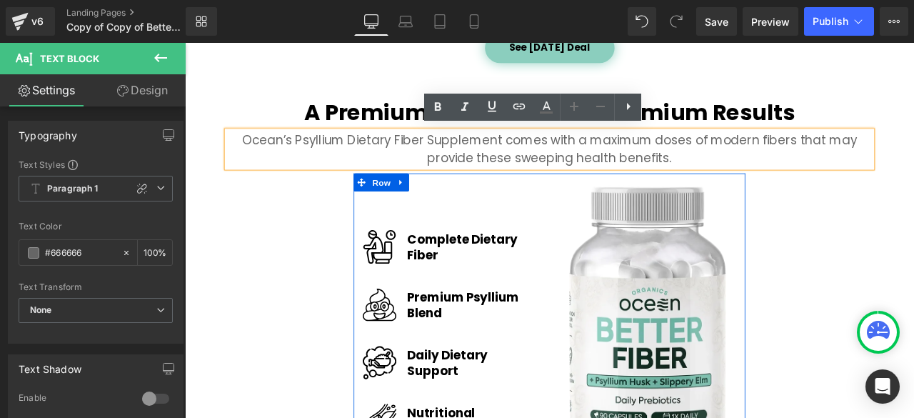
click at [479, 221] on div "Image Complete Dietary Heading Fiber Heading Row Image Premium Psyllium Heading…" at bounding box center [501, 380] width 232 height 337
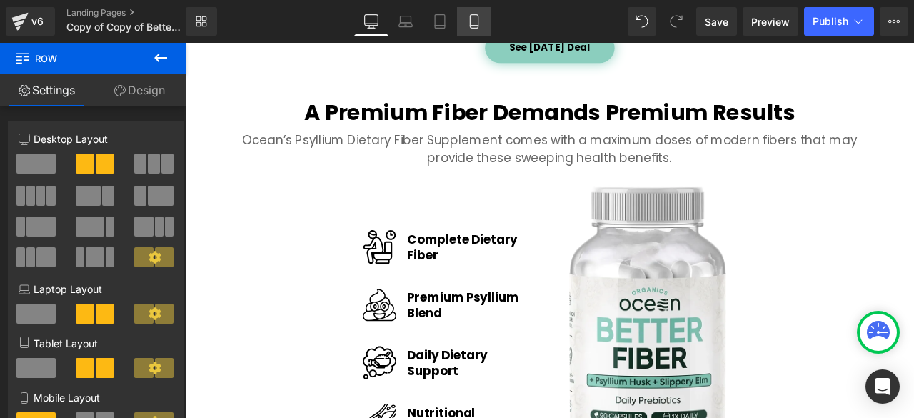
click at [474, 15] on icon at bounding box center [474, 22] width 8 height 14
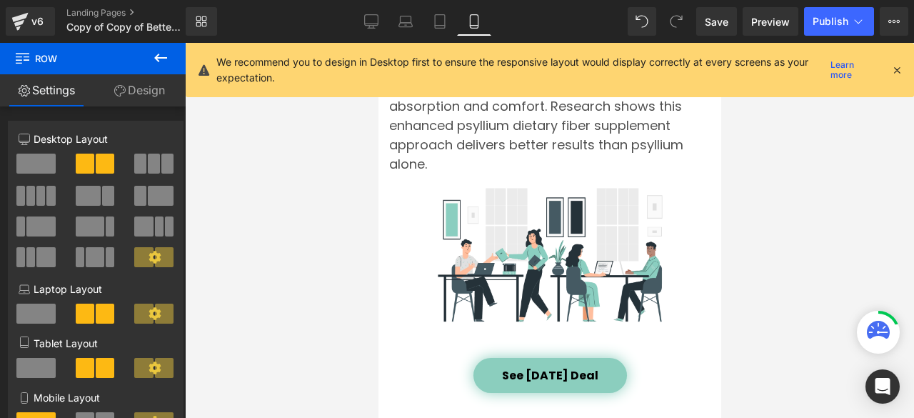
scroll to position [3111, 0]
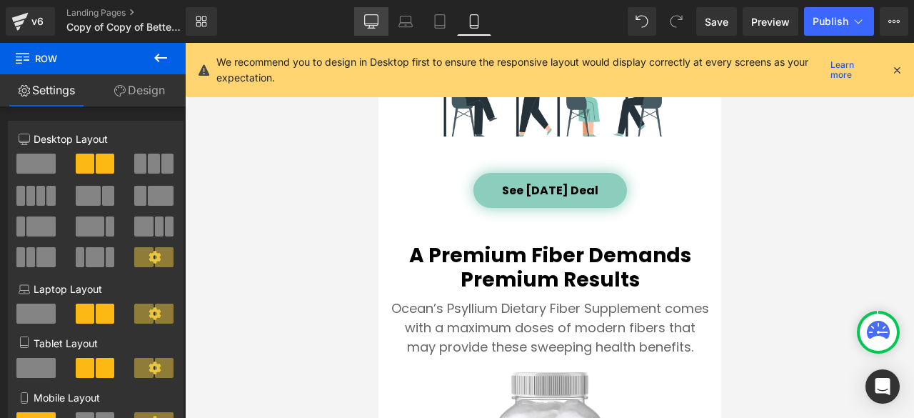
click at [371, 19] on icon at bounding box center [371, 21] width 14 height 14
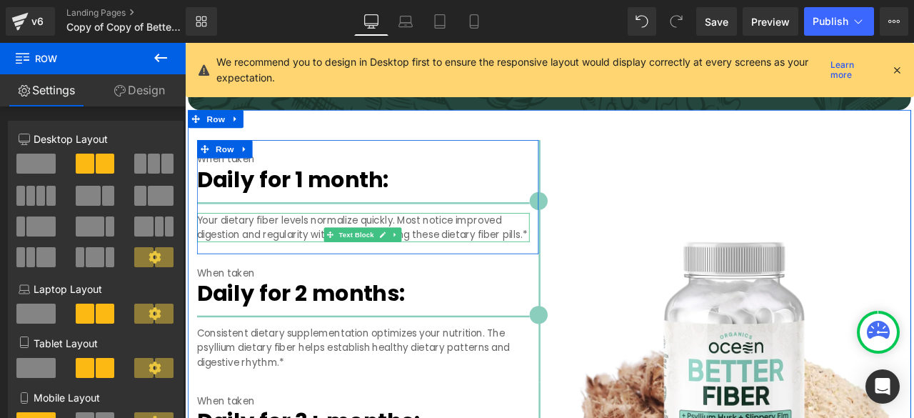
scroll to position [2619, 0]
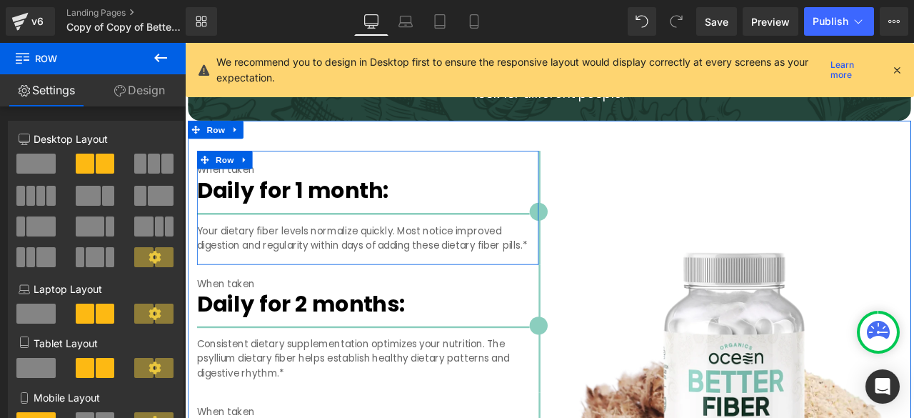
click at [250, 265] on p "Your dietary fiber levels normalize quickly. Most notice improved digestion and…" at bounding box center [396, 274] width 394 height 34
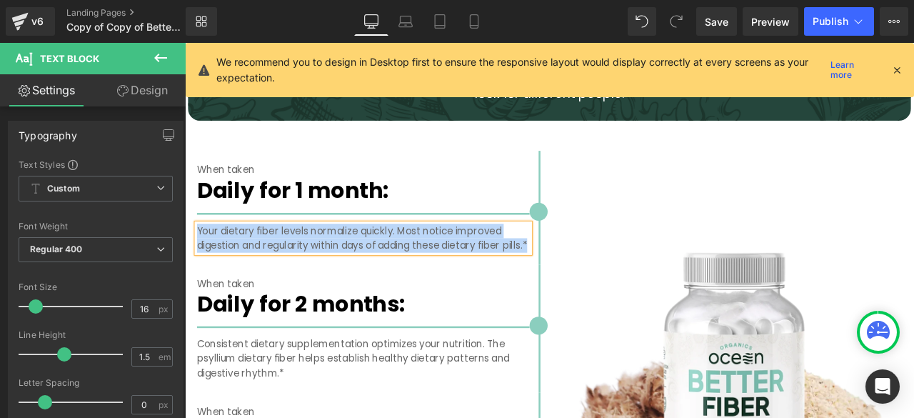
paste div
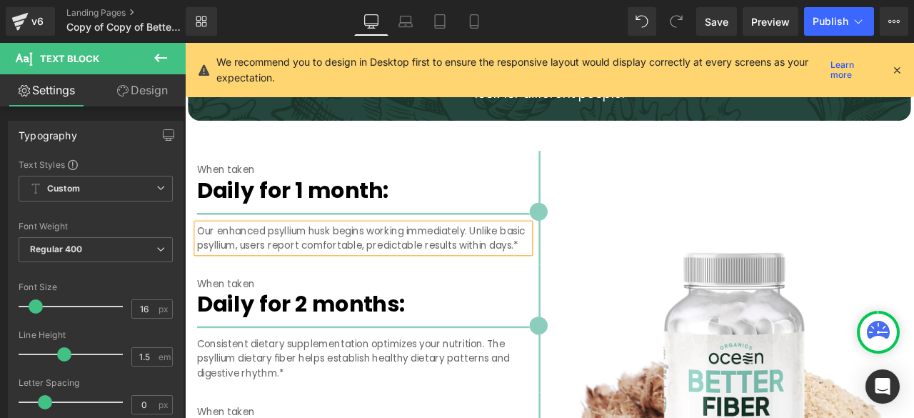
click at [358, 263] on p "Our enhanced psyllium husk begins working immediately. Unlike basic psyllium, u…" at bounding box center [396, 274] width 394 height 34
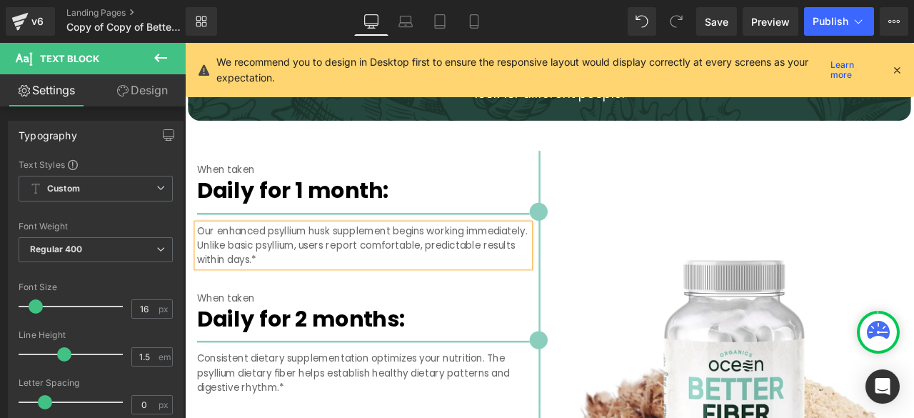
scroll to position [2737, 0]
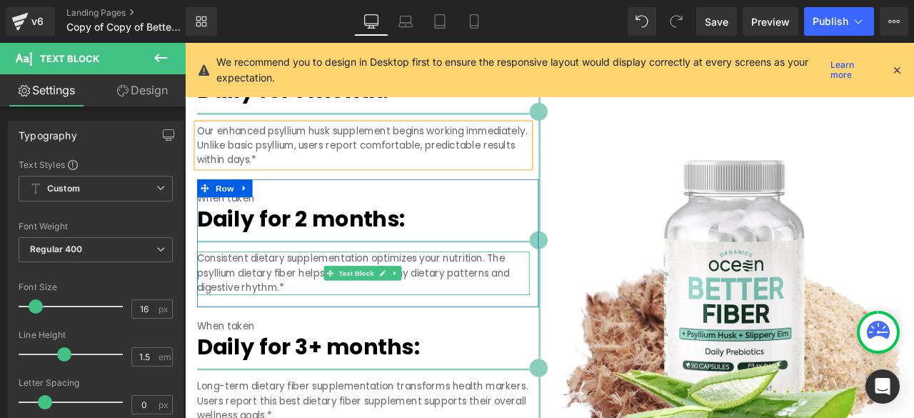
click at [237, 307] on p "Consistent dietary supplementation optimizes your nutrition. The psyllium dieta…" at bounding box center [396, 315] width 394 height 51
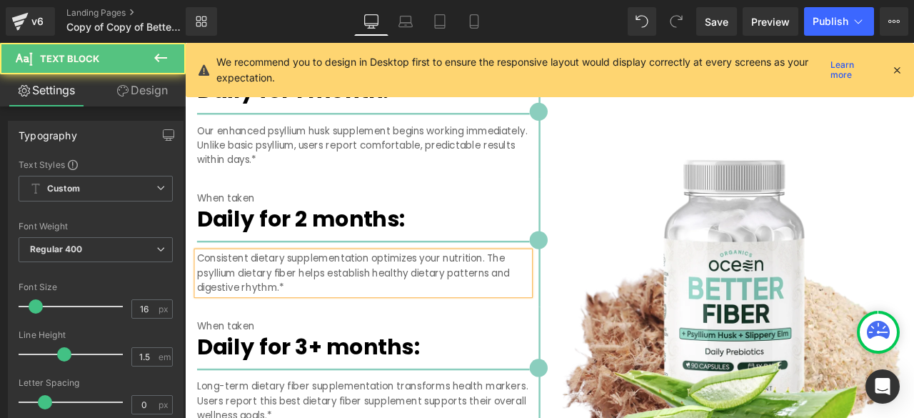
click at [240, 308] on p "Consistent dietary supplementation optimizes your nutrition. The psyllium dieta…" at bounding box center [396, 315] width 394 height 51
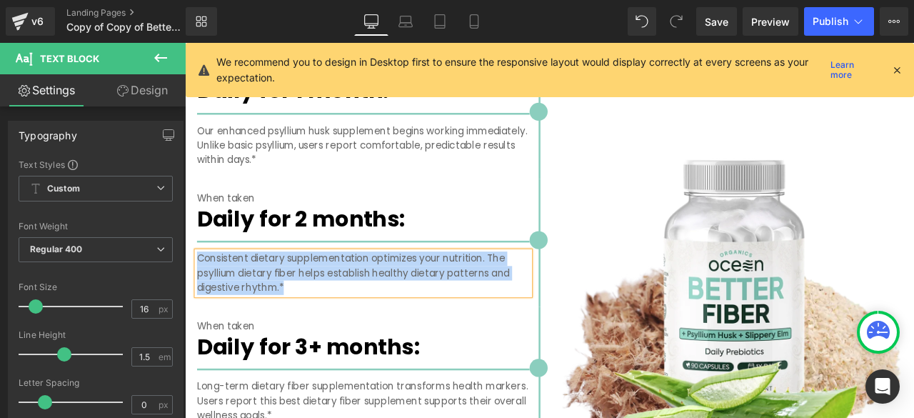
paste div
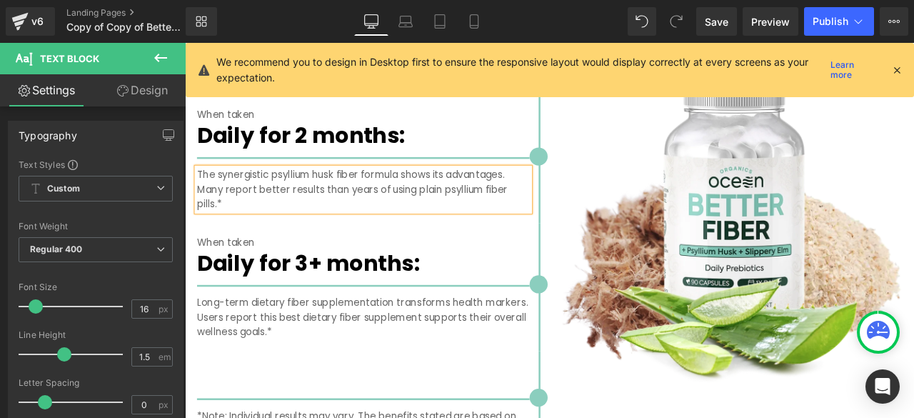
scroll to position [2857, 0]
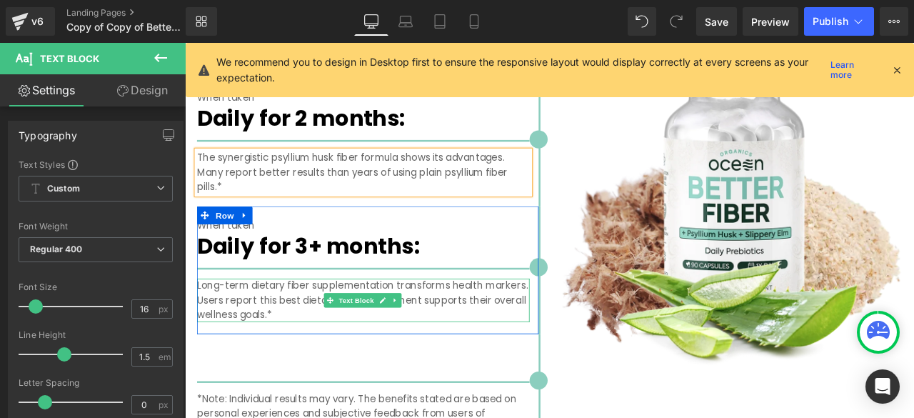
click at [254, 354] on p "Long-term dietary fiber supplementation transforms health markers. Users report…" at bounding box center [396, 347] width 394 height 51
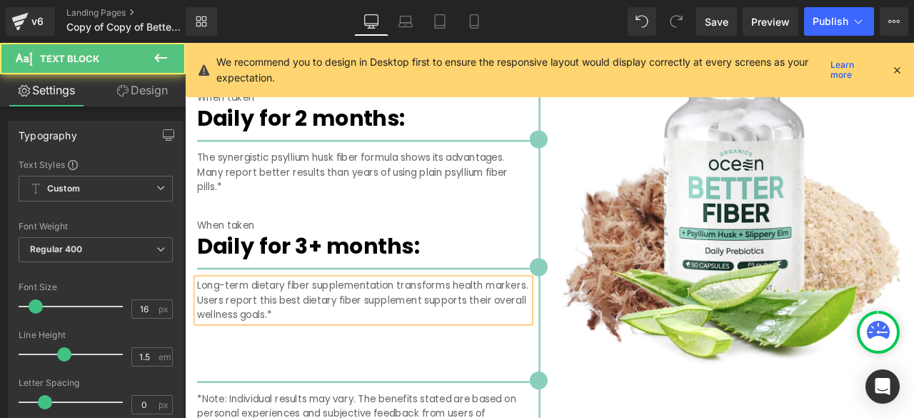
click at [253, 356] on p "Long-term dietary fiber supplementation transforms health markers. Users report…" at bounding box center [396, 347] width 394 height 51
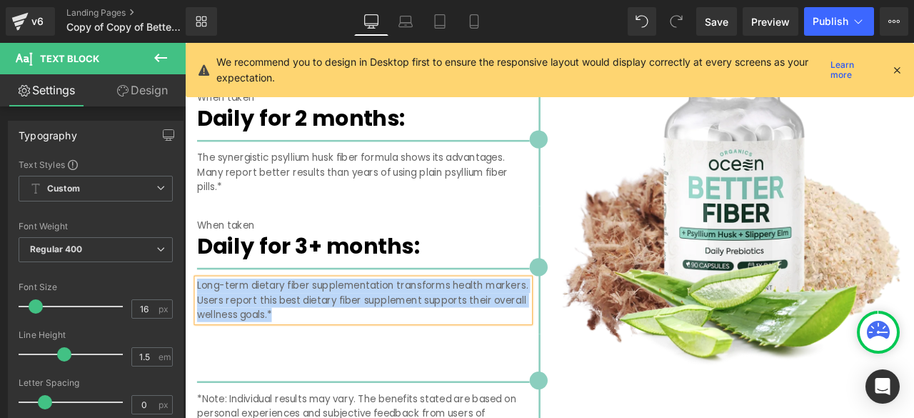
paste div
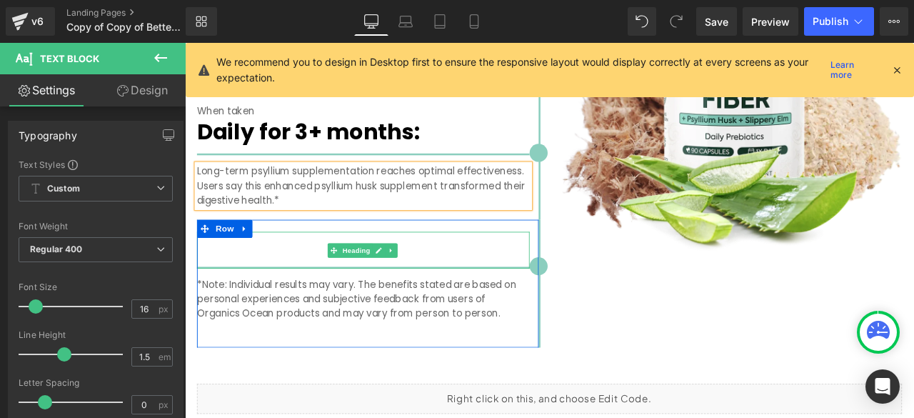
scroll to position [2976, 0]
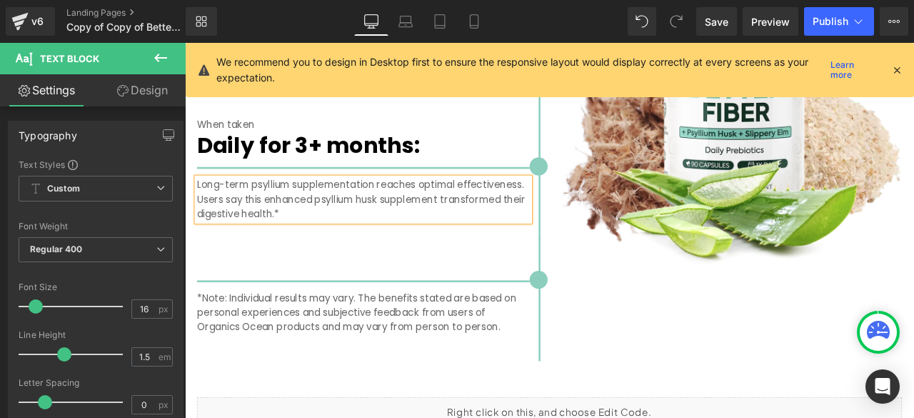
click at [618, 339] on div "Image" at bounding box center [831, 117] width 428 height 606
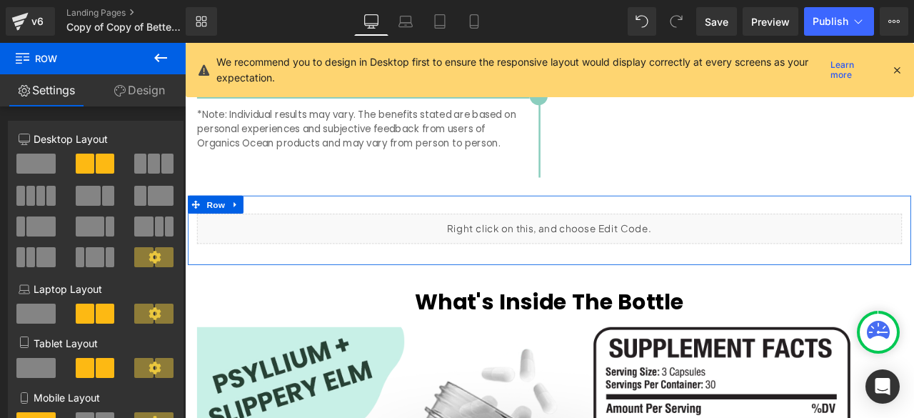
scroll to position [3214, 0]
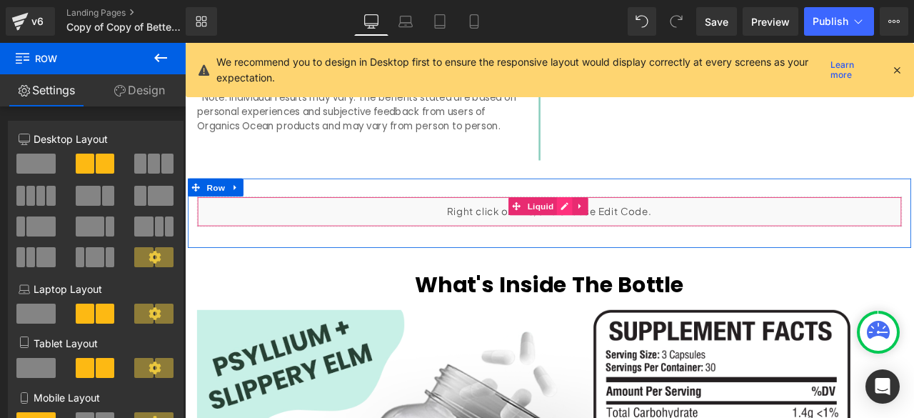
click at [622, 233] on div "Liquid" at bounding box center [616, 243] width 835 height 36
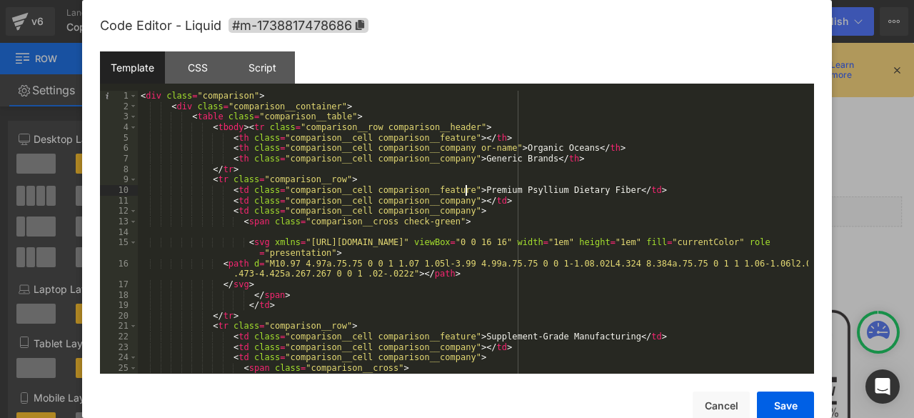
click at [464, 188] on div "< div class = "comparison" > < div class = "comparison__container" > < table cl…" at bounding box center [473, 242] width 670 height 303
drag, startPoint x: 457, startPoint y: 192, endPoint x: 472, endPoint y: 192, distance: 15.0
click at [472, 192] on div "< div class = "comparison" > < div class = "comparison__container" > < table cl…" at bounding box center [473, 242] width 670 height 303
drag, startPoint x: 495, startPoint y: 191, endPoint x: 595, endPoint y: 193, distance: 100.0
click at [595, 193] on div "< div class = "comparison" > < div class = "comparison__container" > < table cl…" at bounding box center [473, 242] width 670 height 303
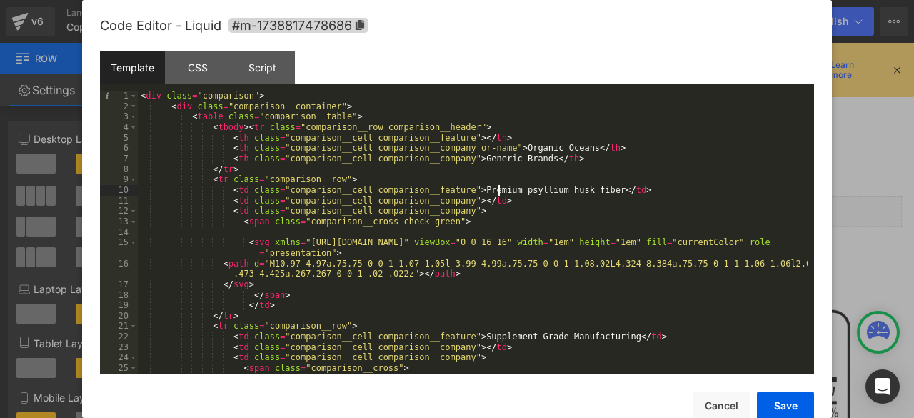
click at [498, 192] on div "< div class = "comparison" > < div class = "comparison__container" > < table cl…" at bounding box center [473, 242] width 670 height 303
click at [538, 192] on div "< div class = "comparison" > < div class = "comparison__container" > < table cl…" at bounding box center [473, 242] width 670 height 303
click at [564, 191] on div "< div class = "comparison" > < div class = "comparison__container" > < table cl…" at bounding box center [473, 242] width 670 height 303
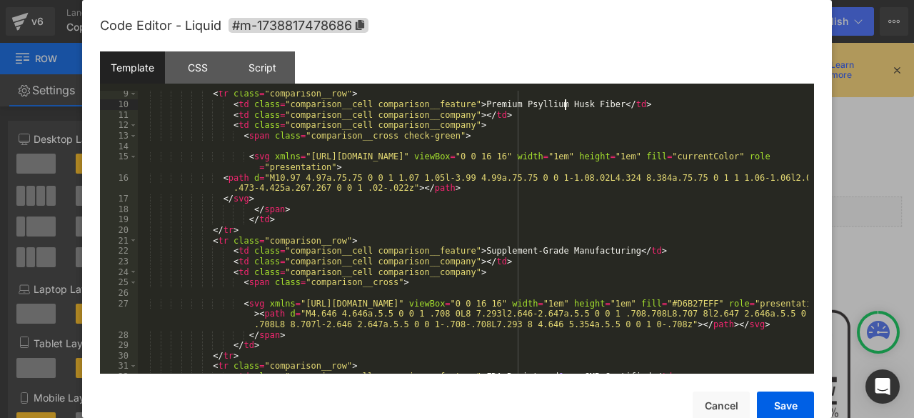
scroll to position [86, 0]
drag, startPoint x: 456, startPoint y: 253, endPoint x: 595, endPoint y: 253, distance: 139.2
click at [595, 253] on div "< tr class = "comparison__row" > < td class = "comparison__cell comparison__fea…" at bounding box center [473, 240] width 670 height 303
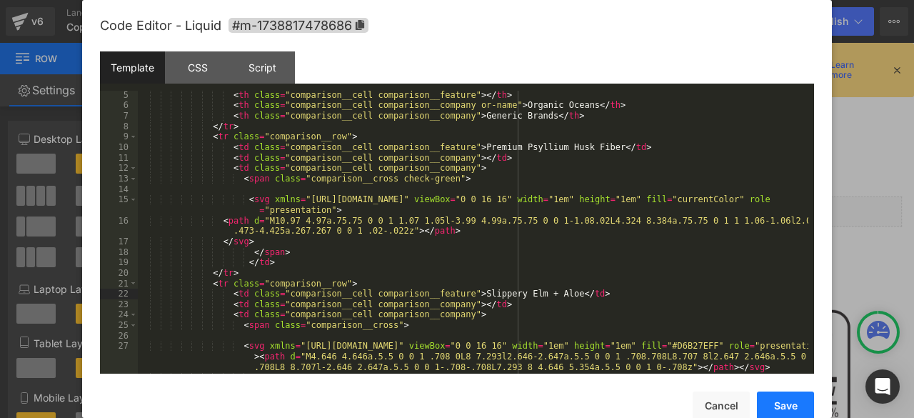
click at [783, 402] on button "Save" at bounding box center [785, 405] width 57 height 29
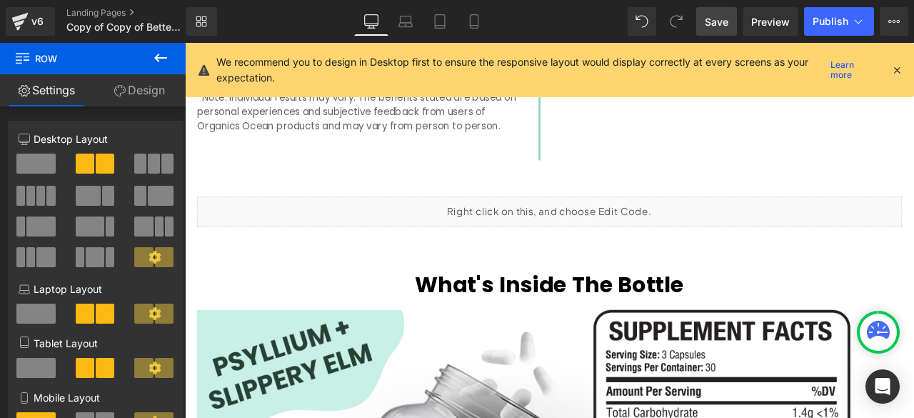
click at [727, 16] on span "Save" at bounding box center [717, 21] width 24 height 15
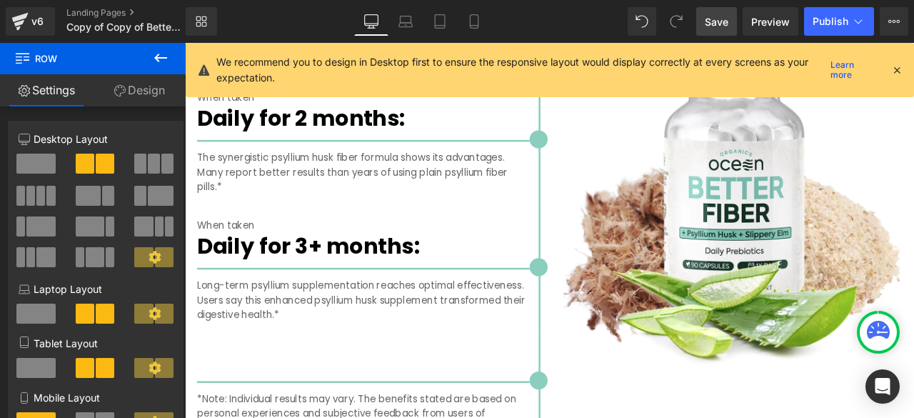
scroll to position [2619, 0]
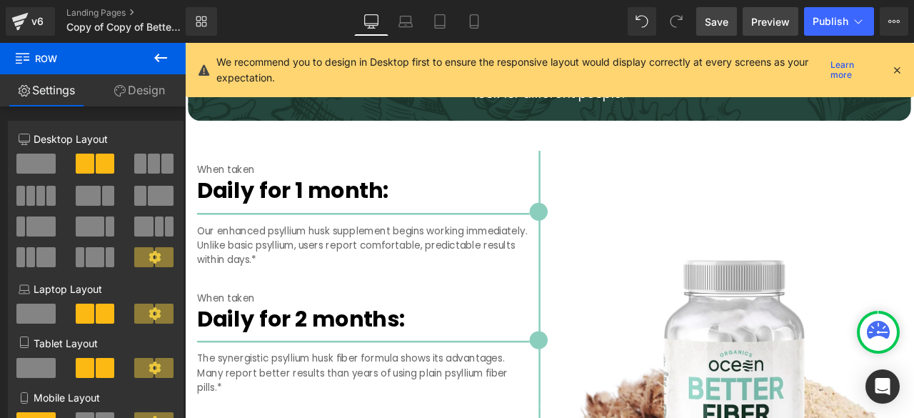
click at [769, 24] on span "Preview" at bounding box center [770, 21] width 39 height 15
click at [728, 19] on span "Save" at bounding box center [717, 21] width 24 height 15
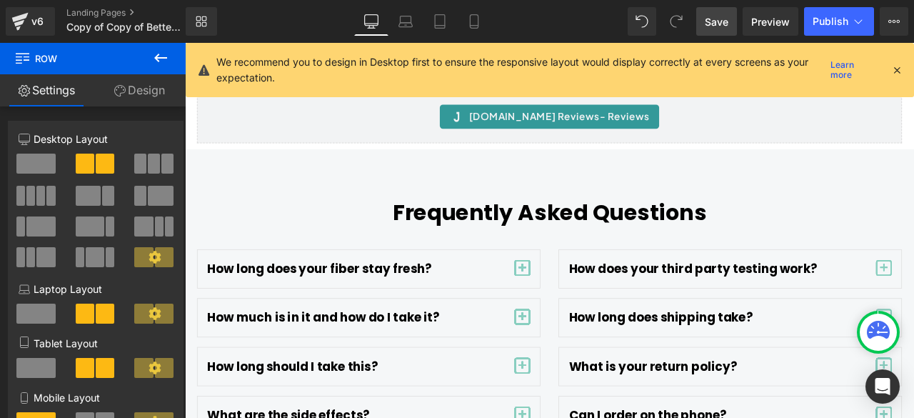
scroll to position [5832, 0]
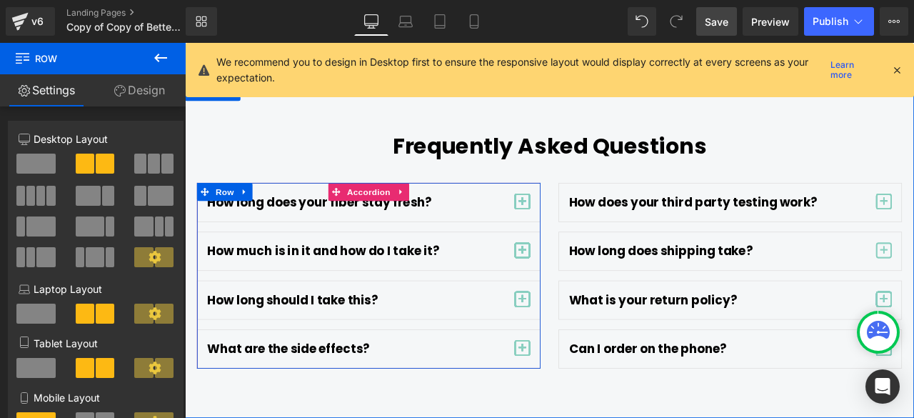
click at [585, 235] on span "button" at bounding box center [585, 235] width 0 height 0
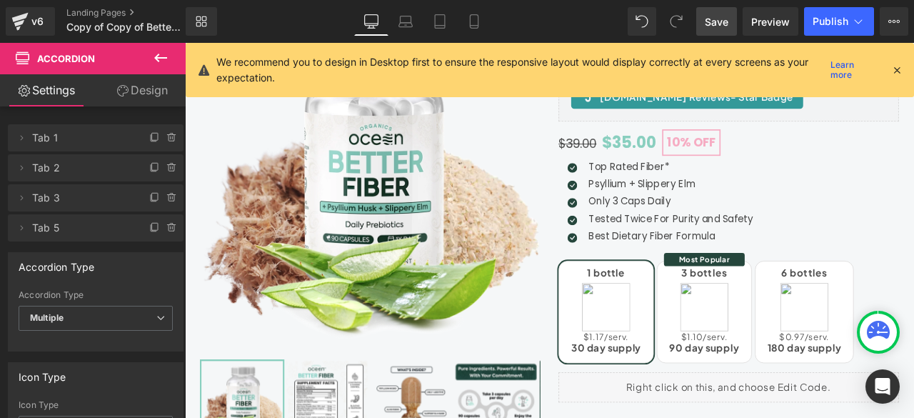
scroll to position [238, 0]
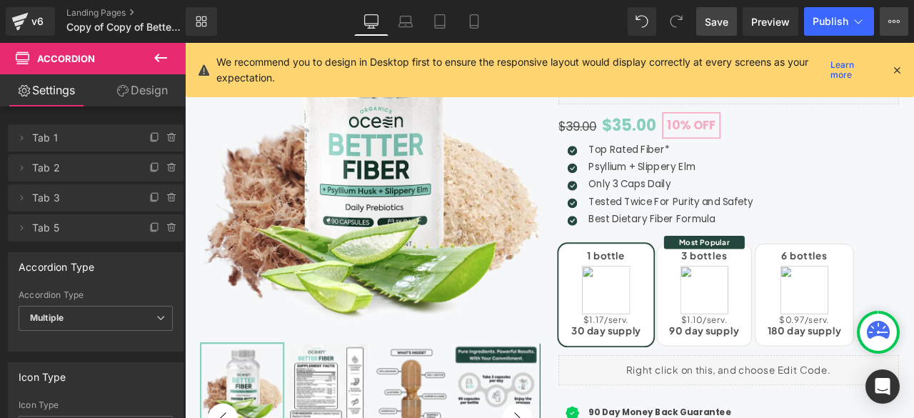
click at [895, 20] on icon at bounding box center [893, 21] width 11 height 11
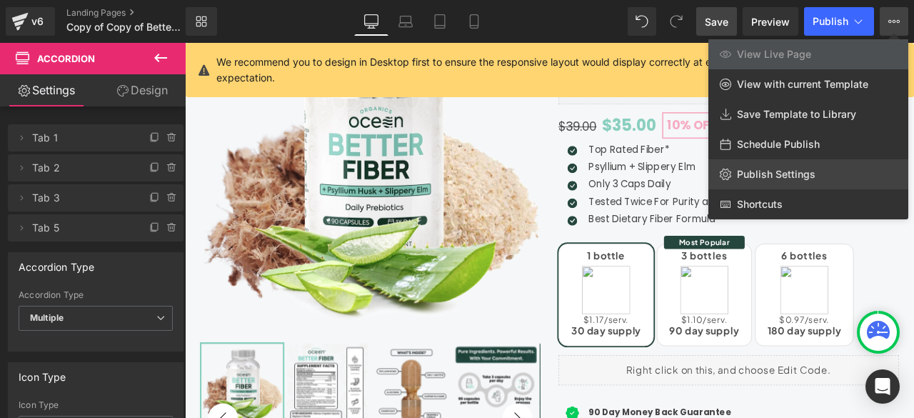
click at [791, 181] on link "Publish Settings" at bounding box center [808, 174] width 200 height 30
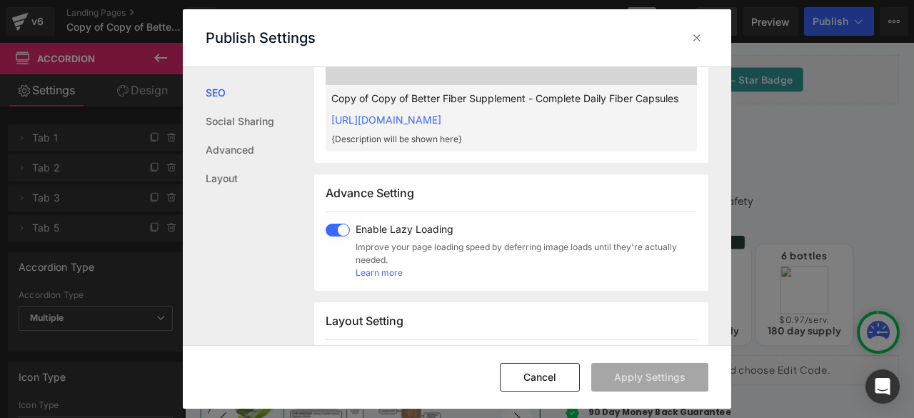
scroll to position [832, 0]
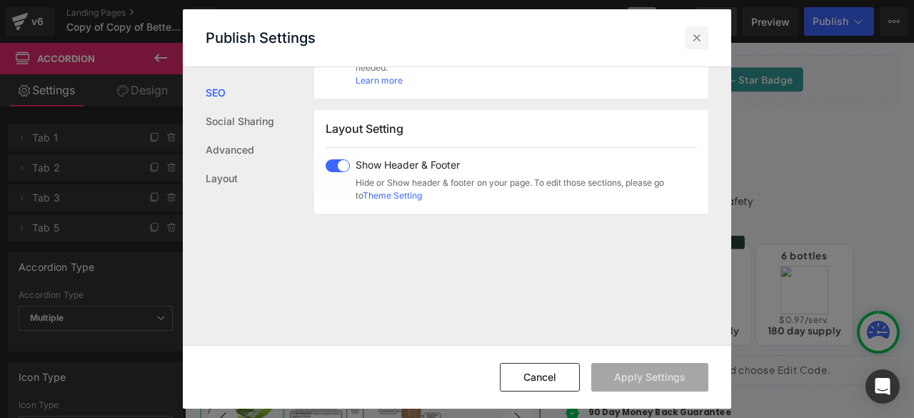
click at [695, 39] on icon at bounding box center [697, 38] width 14 height 14
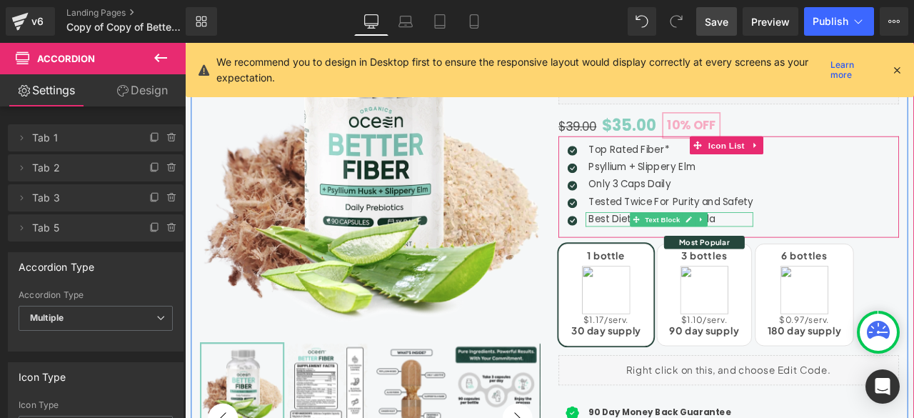
click at [693, 249] on p "Best Dietary Fiber Formula" at bounding box center [760, 251] width 195 height 17
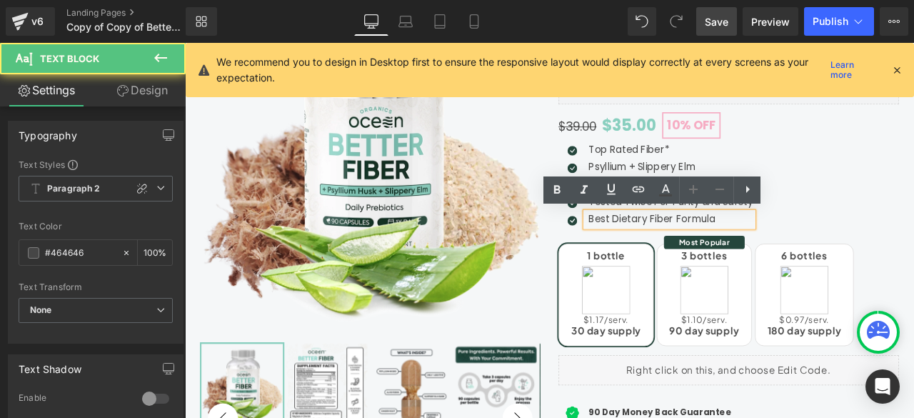
click at [696, 251] on p "Best Dietary Fiber Formula" at bounding box center [760, 251] width 195 height 17
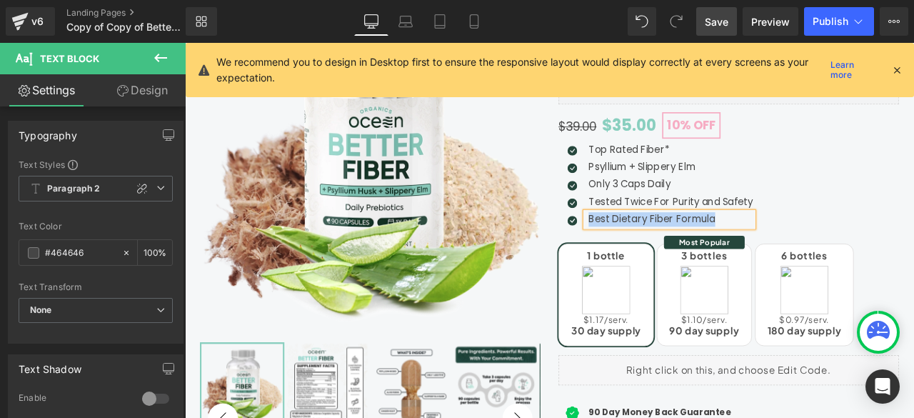
paste div
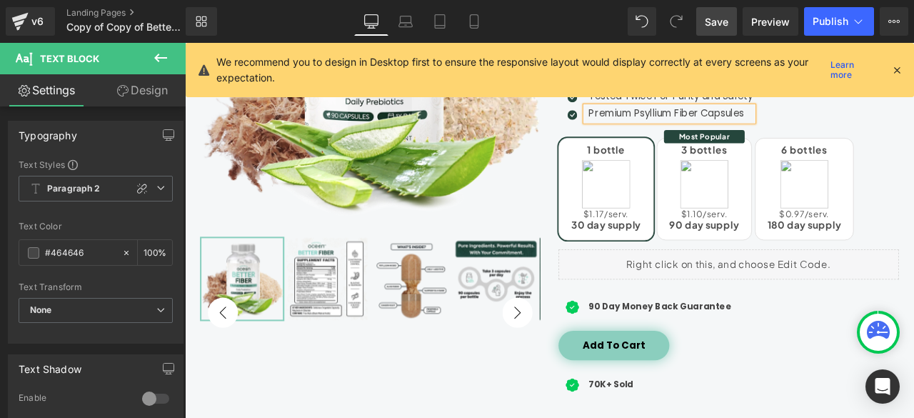
scroll to position [0, 0]
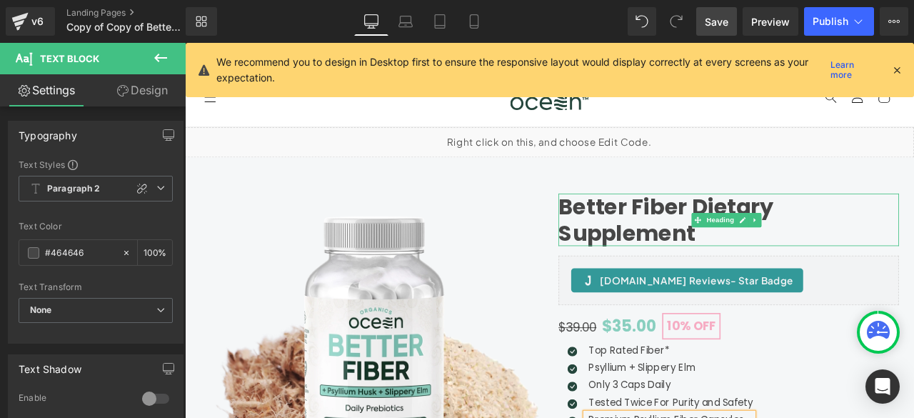
click at [758, 249] on h1 "Better Fiber Dietary Supplement" at bounding box center [829, 251] width 403 height 61
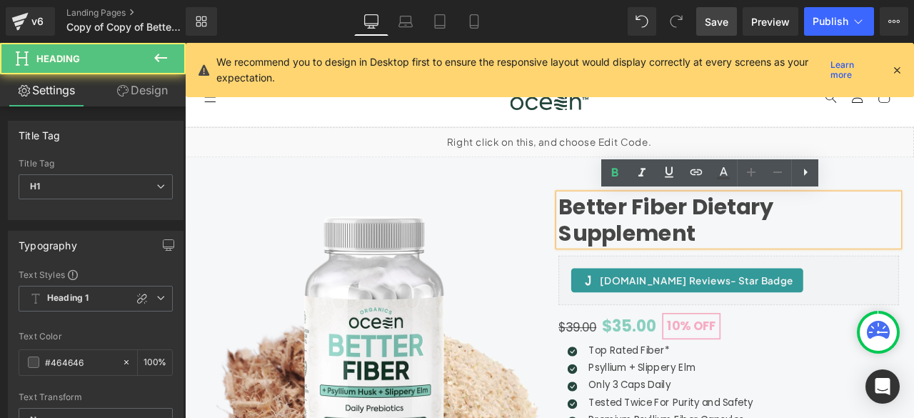
click at [743, 246] on h1 "Better Fiber Dietary Supplement" at bounding box center [829, 251] width 403 height 61
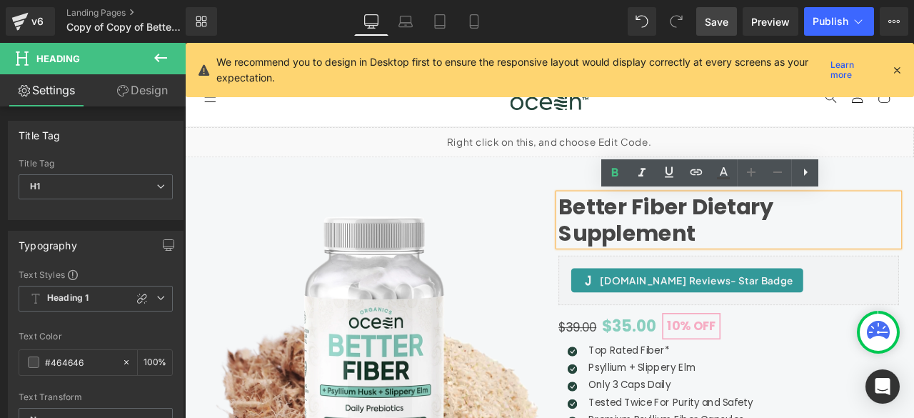
click at [785, 237] on h1 "Better Fiber Dietary Supplement" at bounding box center [829, 251] width 403 height 61
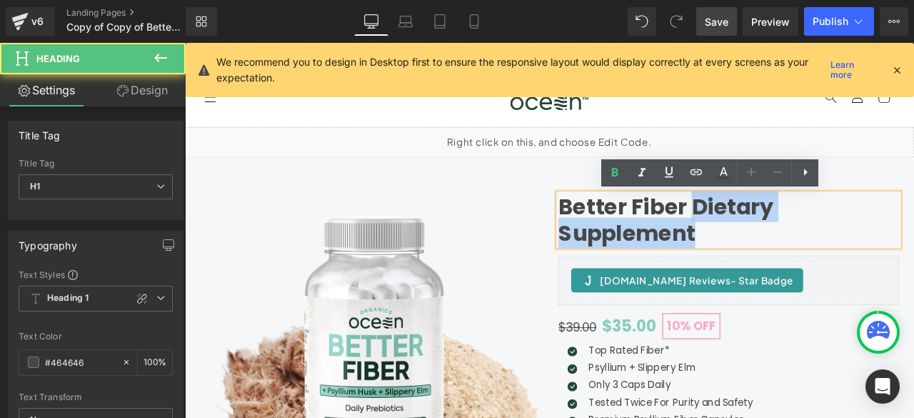
drag, startPoint x: 778, startPoint y: 240, endPoint x: 785, endPoint y: 261, distance: 21.9
click at [785, 261] on h1 "Better Fiber Dietary Supplement" at bounding box center [829, 251] width 403 height 61
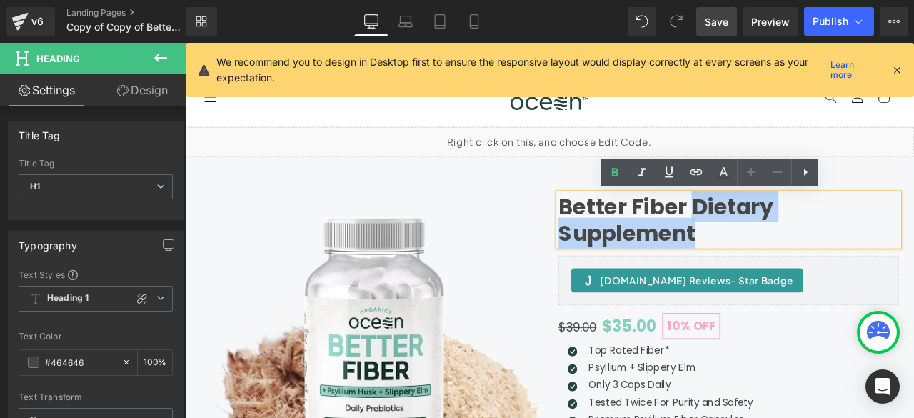
paste div
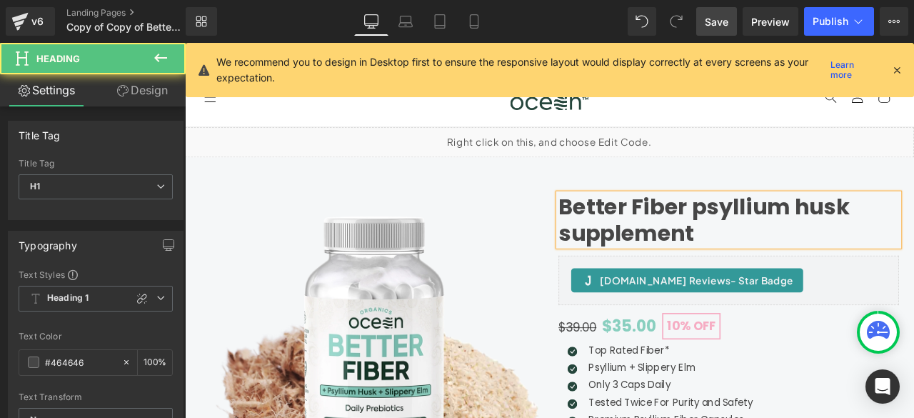
click at [794, 240] on h1 "Better Fiber psyllium husk supplement" at bounding box center [829, 251] width 403 height 61
click at [913, 232] on h1 "Better Fiber Psyllium husk supplement" at bounding box center [829, 251] width 403 height 61
click at [632, 276] on h1 "Better Fiber Psyllium Husk supplement" at bounding box center [829, 251] width 403 height 61
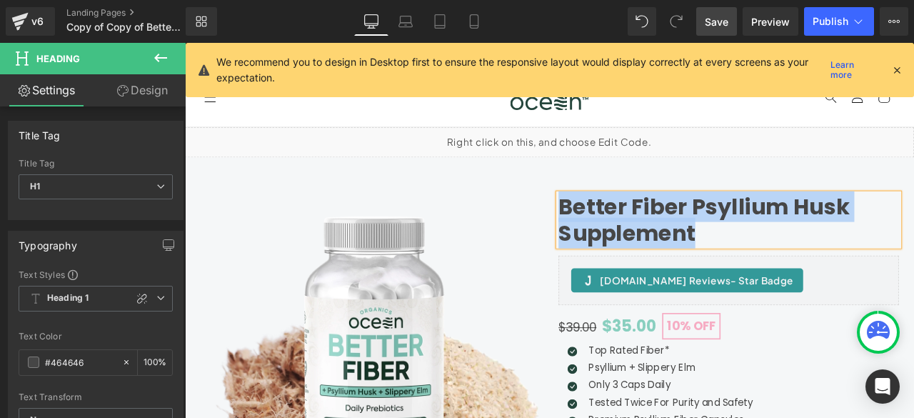
copy h1 "Better Fiber Psyllium Husk Supplement"
click at [185, 43] on div at bounding box center [185, 43] width 0 height 0
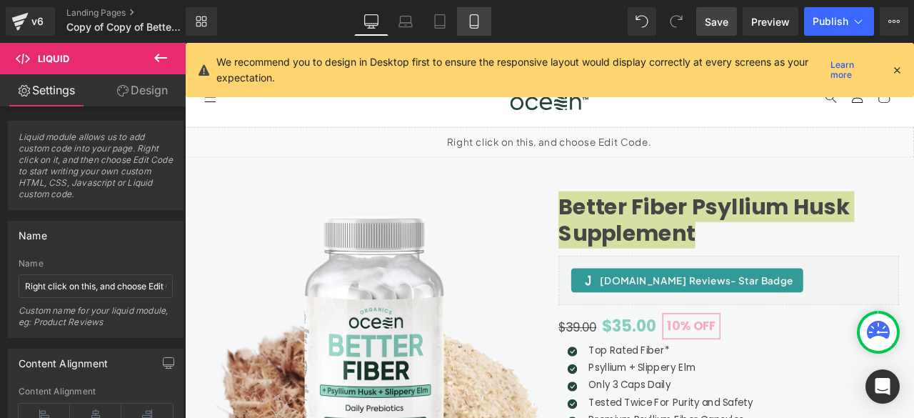
click at [474, 22] on icon at bounding box center [474, 21] width 14 height 14
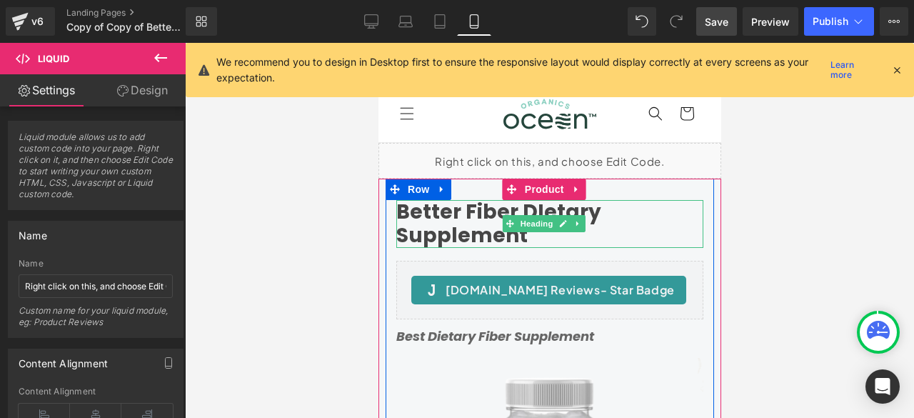
click at [466, 218] on h1 "Better Fiber DIetary Supplement" at bounding box center [549, 224] width 307 height 48
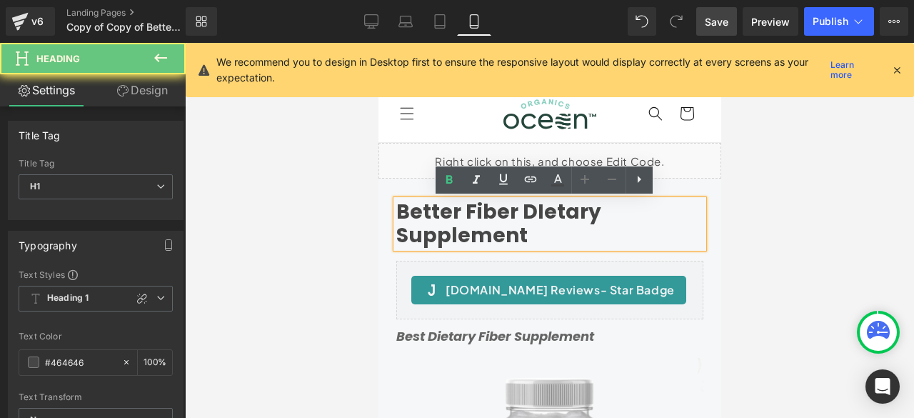
click at [466, 212] on h1 "Better Fiber DIetary Supplement" at bounding box center [549, 224] width 307 height 48
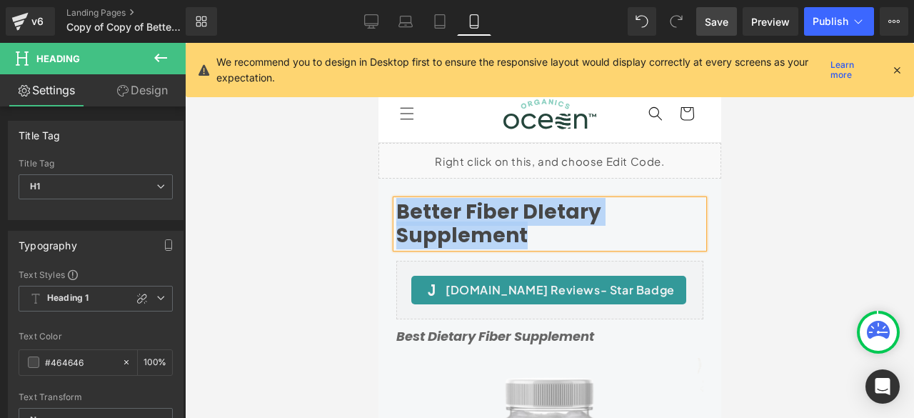
paste div
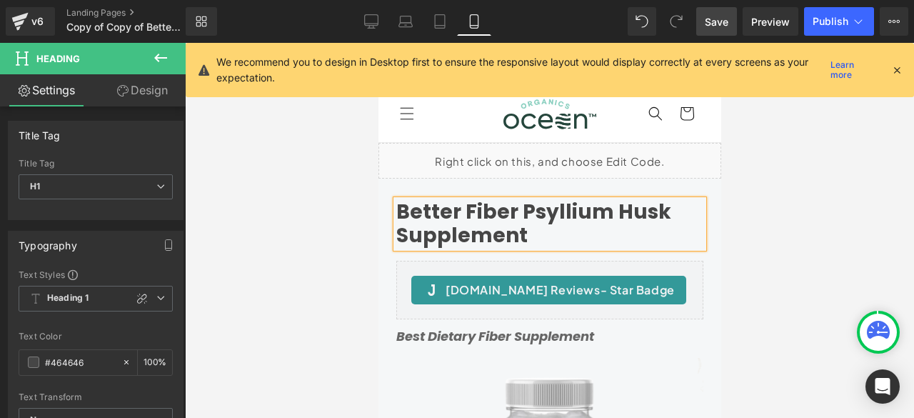
scroll to position [119, 0]
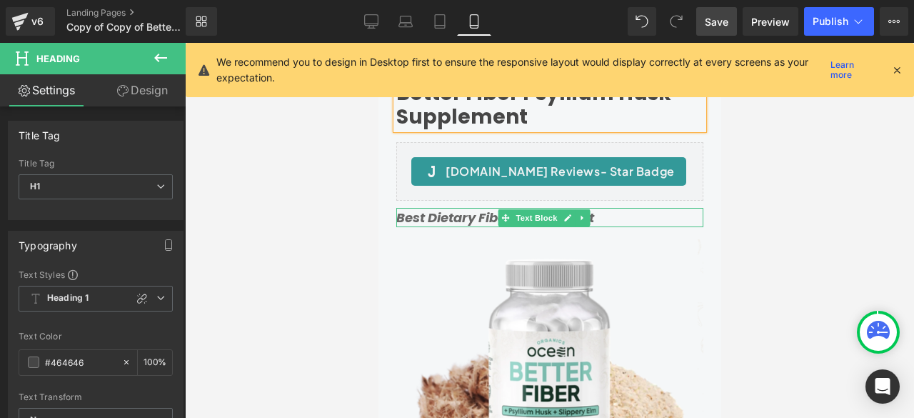
click at [423, 213] on icon "Best Dietary Fiber Supplement" at bounding box center [495, 217] width 198 height 18
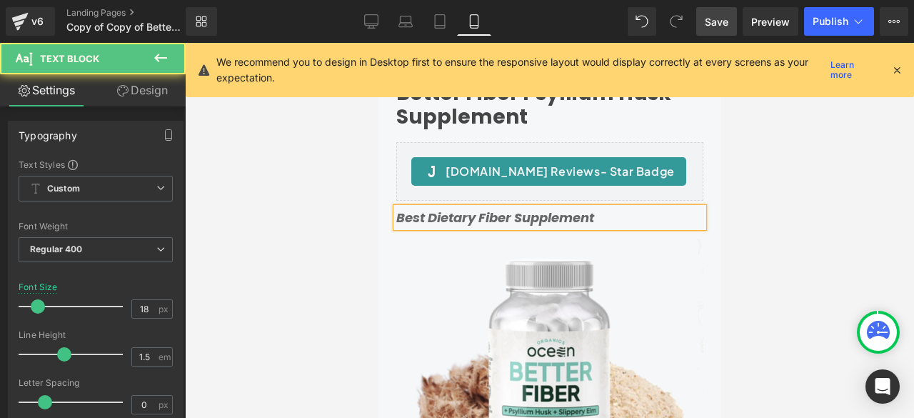
click at [425, 217] on icon "Best Dietary Fiber Supplement" at bounding box center [495, 217] width 198 height 18
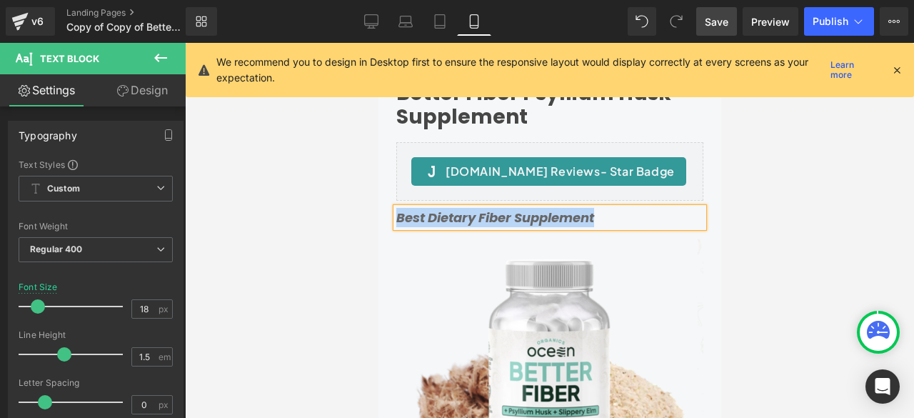
paste div
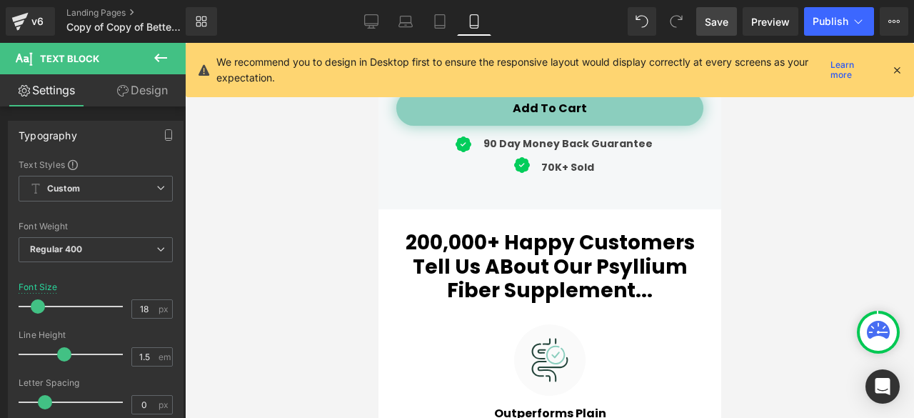
scroll to position [832, 0]
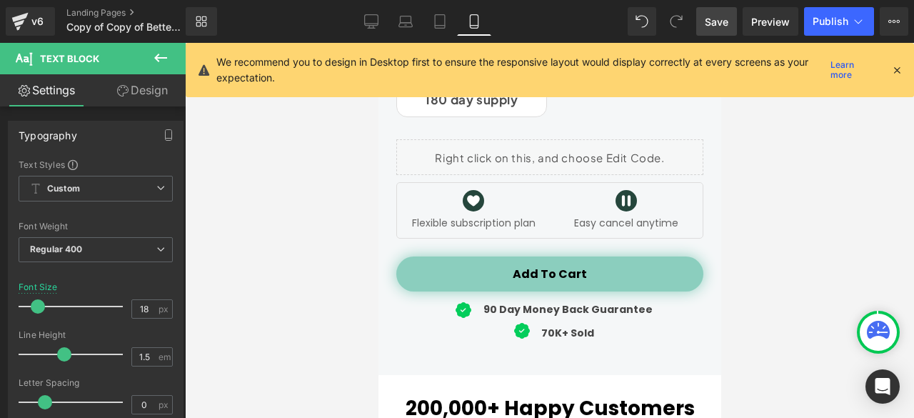
click at [378, 43] on div at bounding box center [378, 43] width 0 height 0
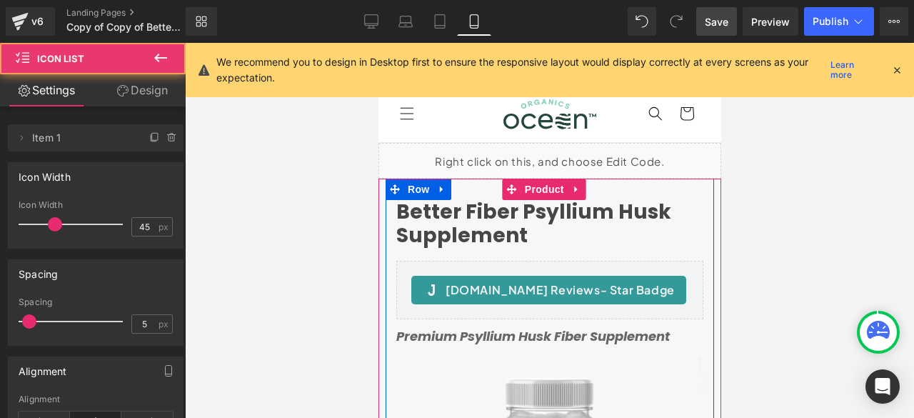
scroll to position [0, 0]
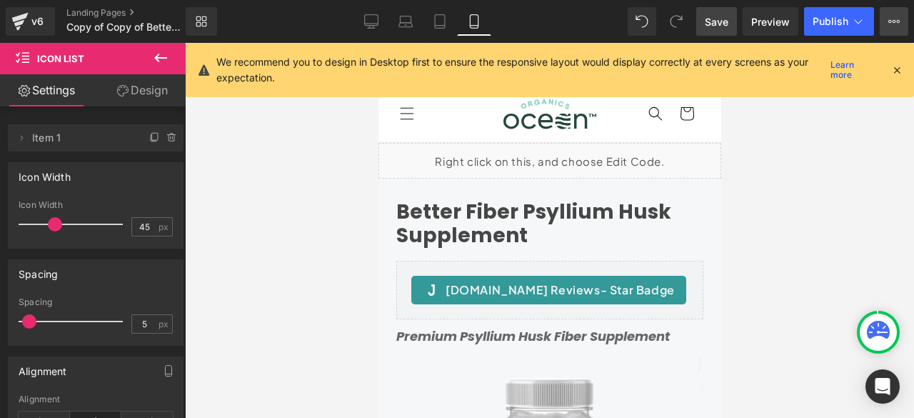
click at [900, 18] on button "View Live Page View with current Template Save Template to Library Schedule Pub…" at bounding box center [894, 21] width 29 height 29
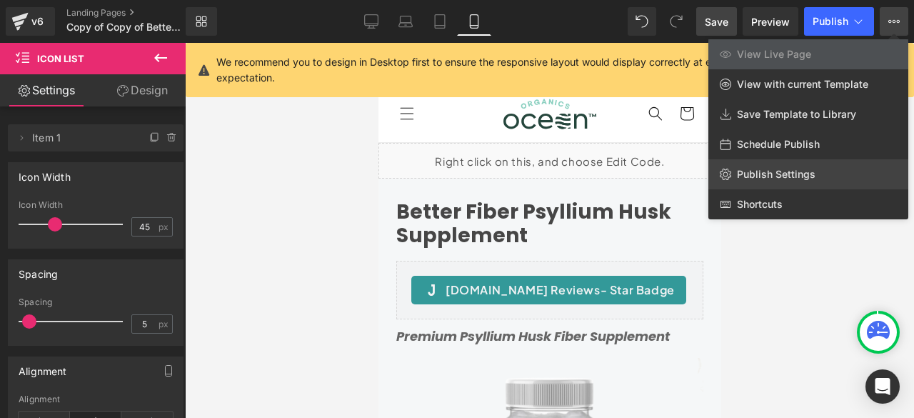
click at [763, 163] on link "Publish Settings" at bounding box center [808, 174] width 200 height 30
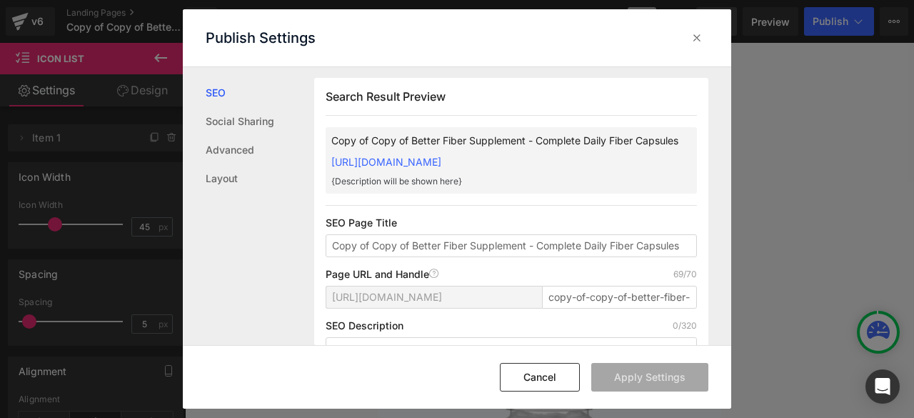
scroll to position [120, 0]
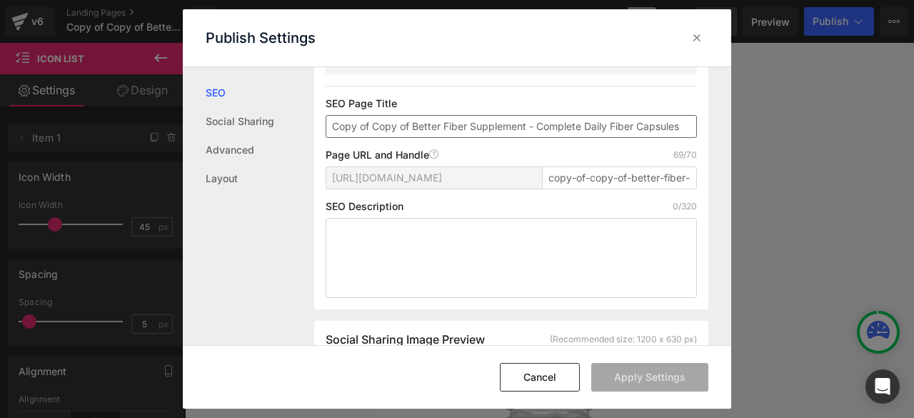
click at [475, 136] on input "Copy of Copy of Better Fiber Supplement - Complete Daily Fiber Capsules" at bounding box center [511, 126] width 371 height 23
paste input "Better Fiber Psyllium Husk Supplement - Enhanced Psyllium"
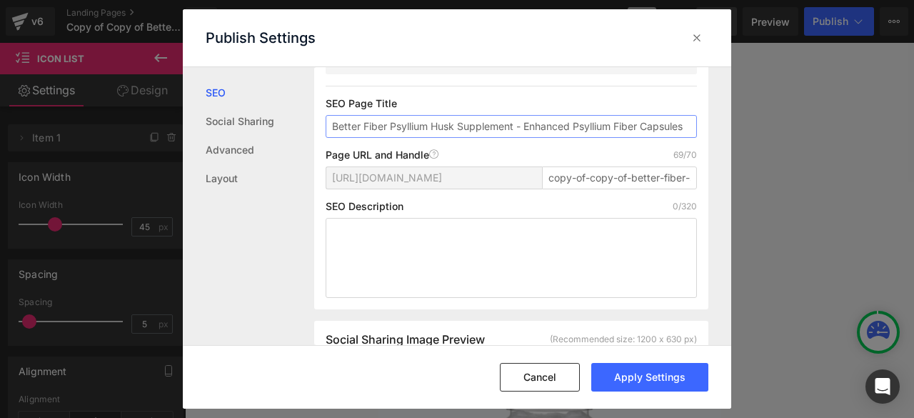
scroll to position [136, 0]
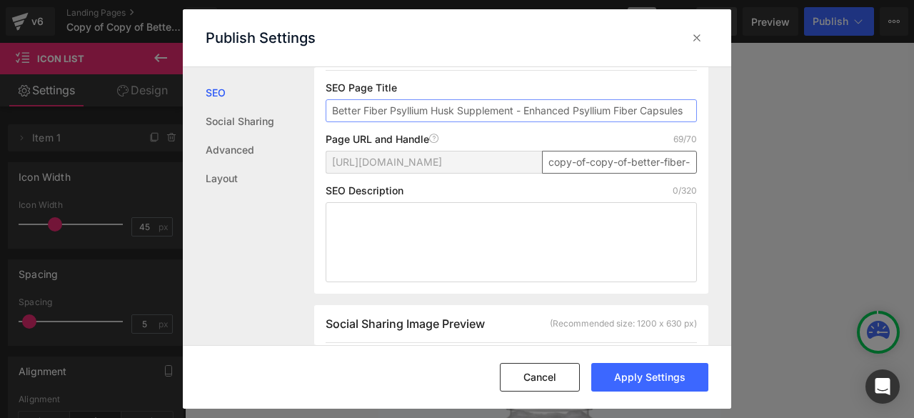
type input "Better Fiber Psyllium Husk Supplement - Enhanced Psyllium Fiber Capsules"
click at [567, 173] on input "copy-of-copy-of-better-fiber-supplement-complete-daily-fiber-capsules" at bounding box center [619, 162] width 155 height 23
drag, startPoint x: 627, startPoint y: 196, endPoint x: 543, endPoint y: 201, distance: 84.4
click at [544, 173] on input "copy-of-copy-of-better-fiber-supplement-complete-daily-fiber-capsules" at bounding box center [619, 162] width 155 height 23
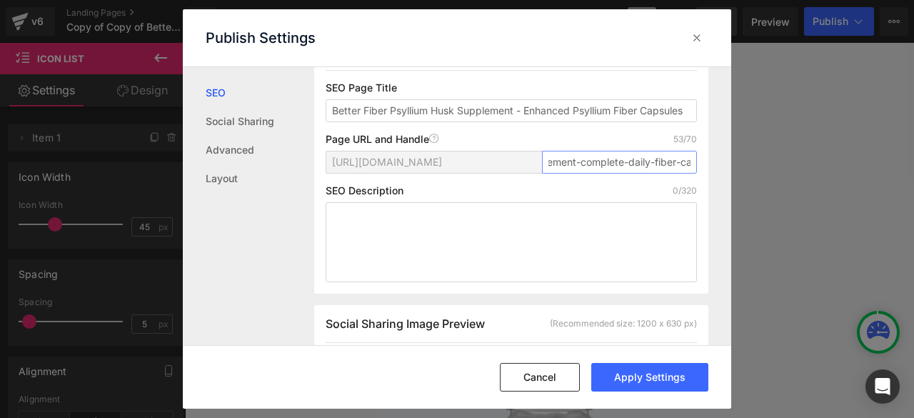
scroll to position [0, 123]
drag, startPoint x: 599, startPoint y: 194, endPoint x: 717, endPoint y: 201, distance: 118.0
click at [717, 201] on div "Search Result Preview Better Fiber Psyllium Husk Supplement - Enhanced Psyllium…" at bounding box center [522, 206] width 417 height 278
paste input "psyllium-husk-fiber-supplement"
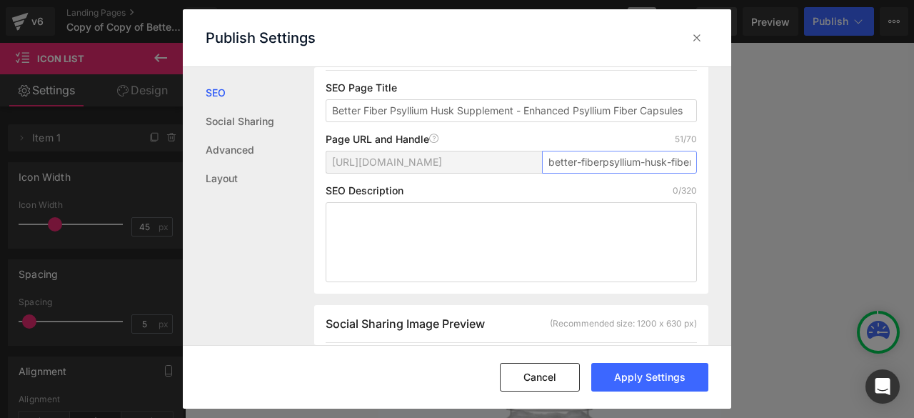
drag, startPoint x: 613, startPoint y: 187, endPoint x: 525, endPoint y: 198, distance: 87.8
click at [525, 185] on div "https://3f427d-3.myshopify.com/pages/ better-fiberpsyllium-husk-fiber-supplemen…" at bounding box center [511, 168] width 371 height 34
click at [598, 173] on input "better-fiberpsyllium-husk-fiber-supplement-capsules" at bounding box center [619, 162] width 155 height 23
drag, startPoint x: 660, startPoint y: 189, endPoint x: 673, endPoint y: 190, distance: 13.6
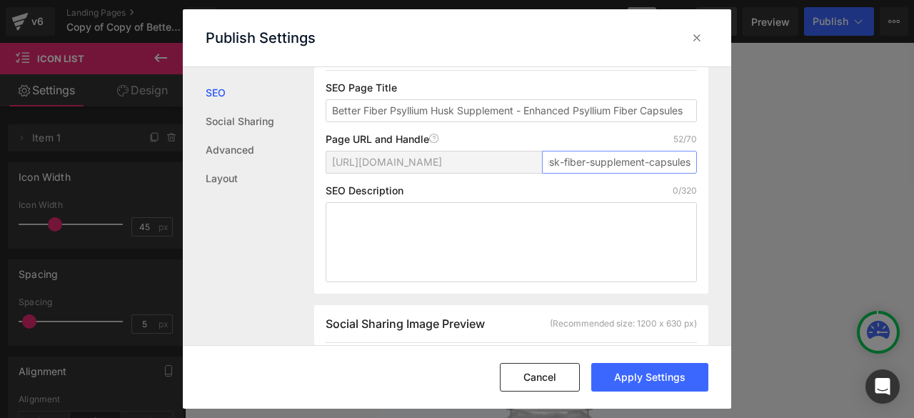
click at [678, 173] on input "better-fiber-psyllium-husk-fiber-supplement-capsules" at bounding box center [619, 162] width 155 height 23
click at [584, 173] on input "better-fiber-psyllium-husk-fiber-supplement-capsules" at bounding box center [619, 162] width 155 height 23
drag, startPoint x: 637, startPoint y: 193, endPoint x: 733, endPoint y: 188, distance: 95.8
click at [733, 188] on div "Publish Settings SEO Social Sharing Advanced Layout Search Result Preview Bette…" at bounding box center [457, 209] width 914 height 418
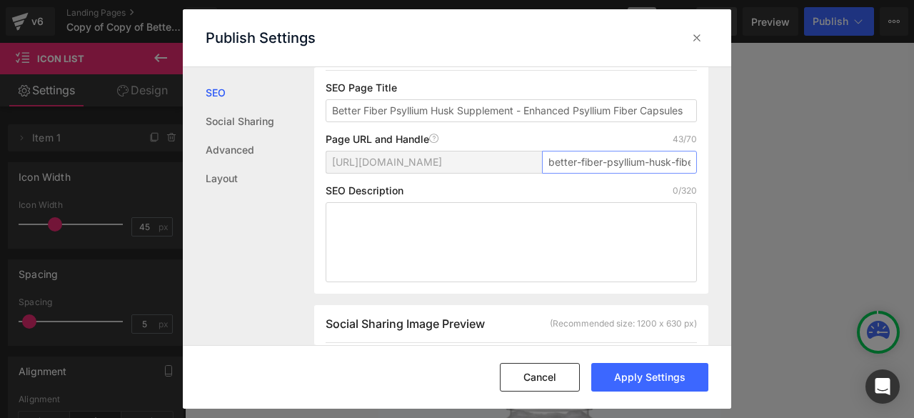
drag, startPoint x: 614, startPoint y: 191, endPoint x: 504, endPoint y: 198, distance: 110.2
click at [504, 185] on div "https://3f427d-3.myshopify.com/pages/ better-fiber-psyllium-husk-fiber-suppleme…" at bounding box center [511, 168] width 371 height 34
type input "better-fiber-psyllium-husk-fiber-supplement"
click at [531, 196] on div "SEO Description 0/320" at bounding box center [511, 190] width 371 height 11
click at [456, 251] on textarea at bounding box center [511, 242] width 371 height 80
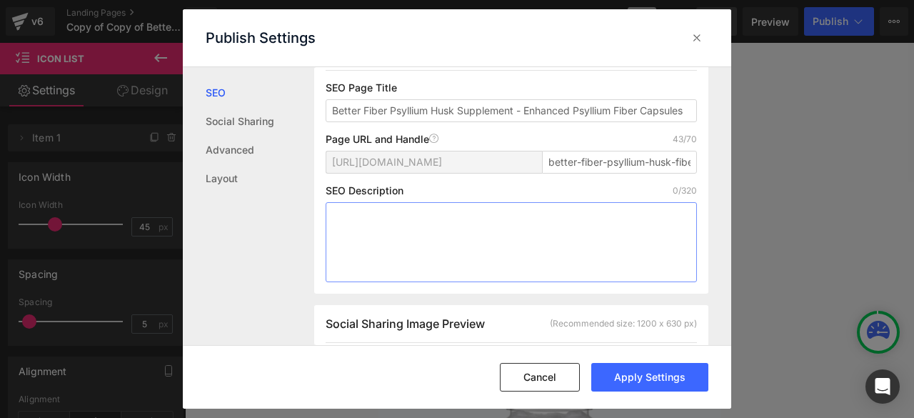
click at [373, 245] on textarea at bounding box center [511, 242] width 371 height 80
paste textarea "remium psyllium husk fiber supplement enhanced with slippery elm & aloe. Superi…"
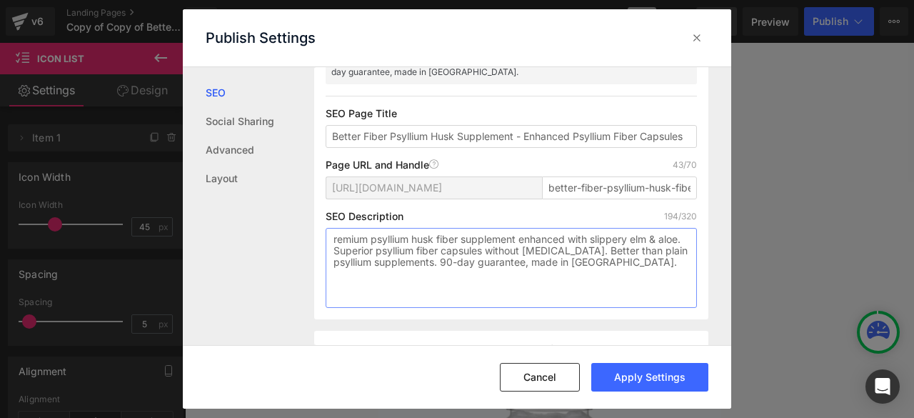
click at [378, 296] on textarea "remium psyllium husk fiber supplement enhanced with slippery elm & aloe. Superi…" at bounding box center [511, 268] width 371 height 80
click at [417, 286] on textarea "remium psyllium husk fiber supplement enhanced with slippery elm & aloe. Superi…" at bounding box center [511, 268] width 371 height 80
paste textarea "P"
type textarea "Premium psyllium husk fiber supplement enhanced with slippery elm & aloe. Super…"
click at [630, 373] on button "Apply Settings" at bounding box center [649, 377] width 117 height 29
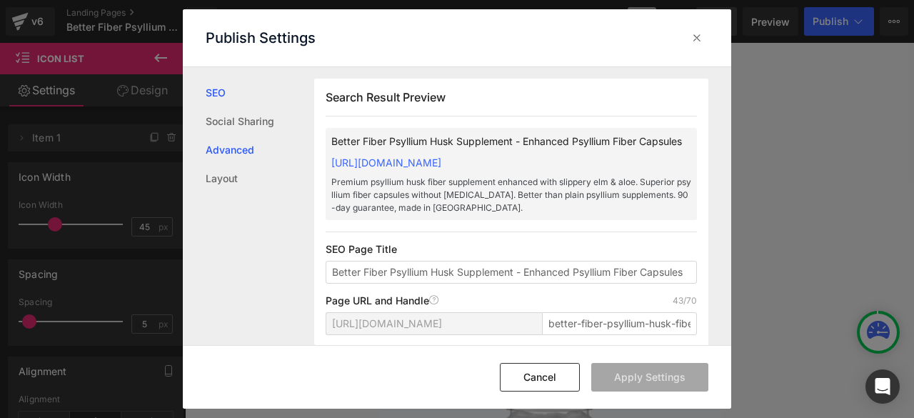
click at [223, 151] on link "Advanced" at bounding box center [260, 150] width 109 height 29
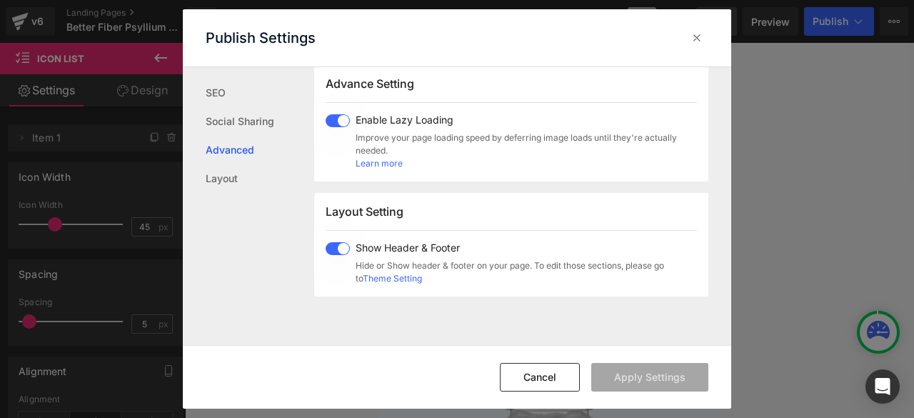
scroll to position [849, 0]
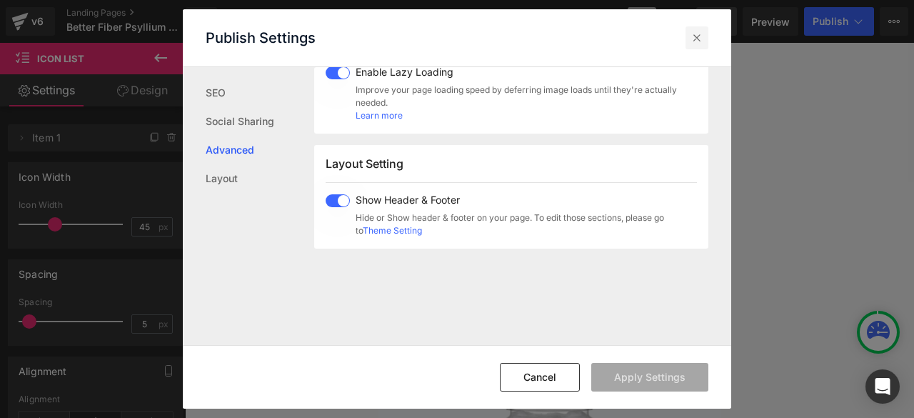
click at [698, 36] on icon at bounding box center [697, 38] width 14 height 14
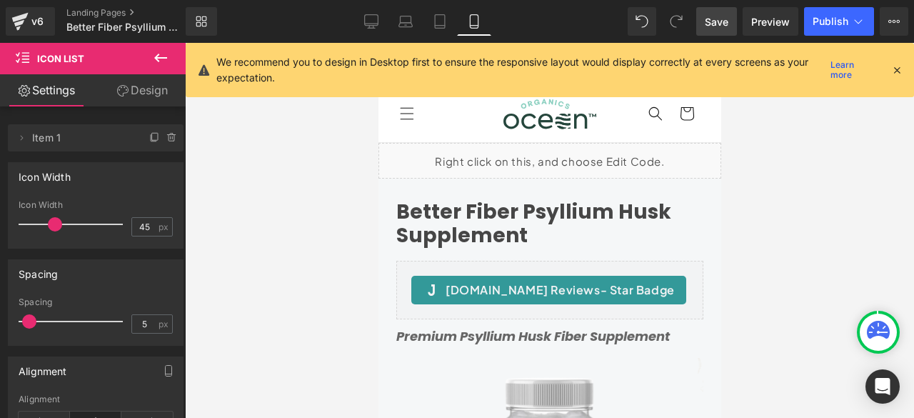
click at [718, 23] on span "Save" at bounding box center [717, 21] width 24 height 15
click at [74, 12] on link "Landing Pages" at bounding box center [137, 12] width 143 height 11
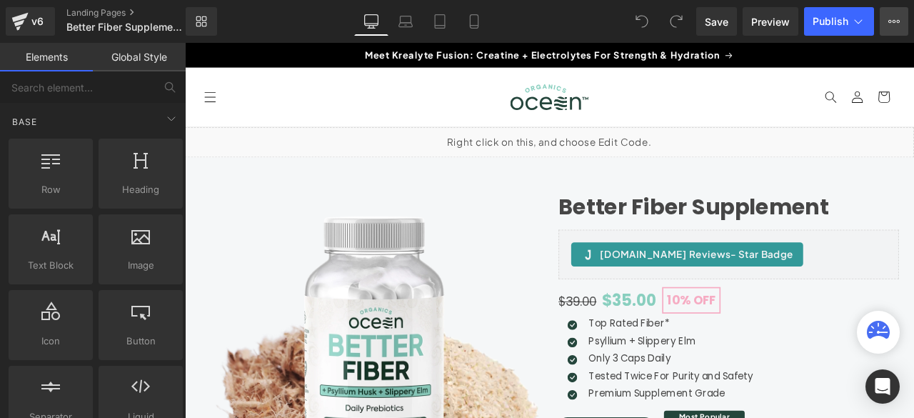
click at [904, 22] on button "View Live Page View with current Template Save Template to Library Schedule Pub…" at bounding box center [894, 21] width 29 height 29
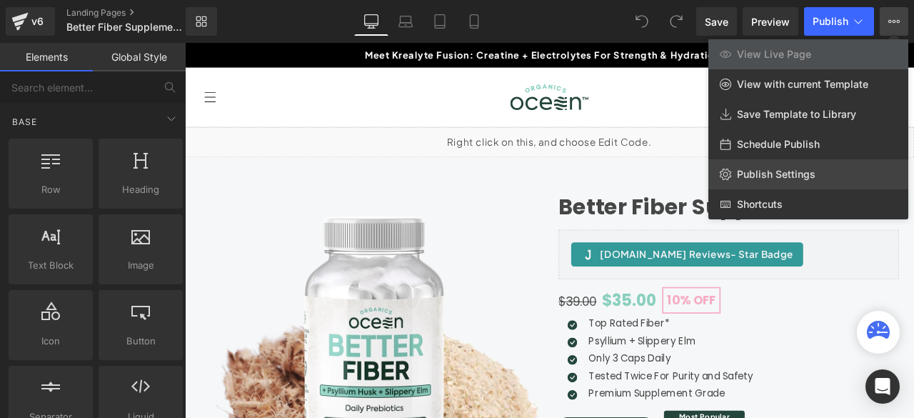
click at [778, 171] on span "Publish Settings" at bounding box center [776, 174] width 79 height 13
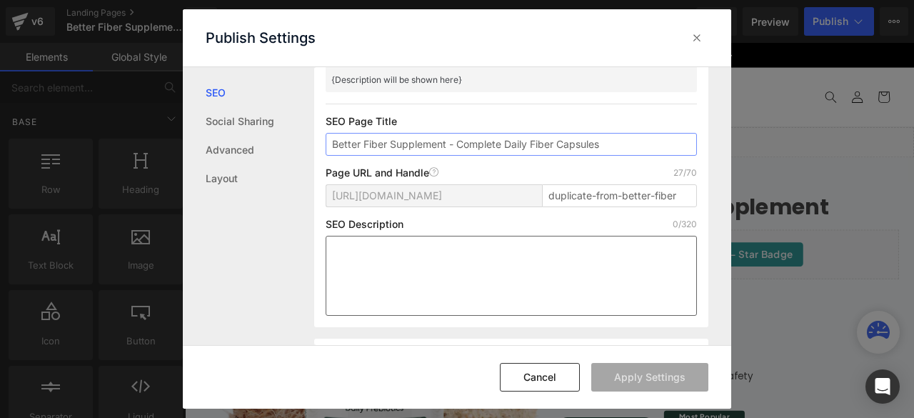
scroll to position [120, 0]
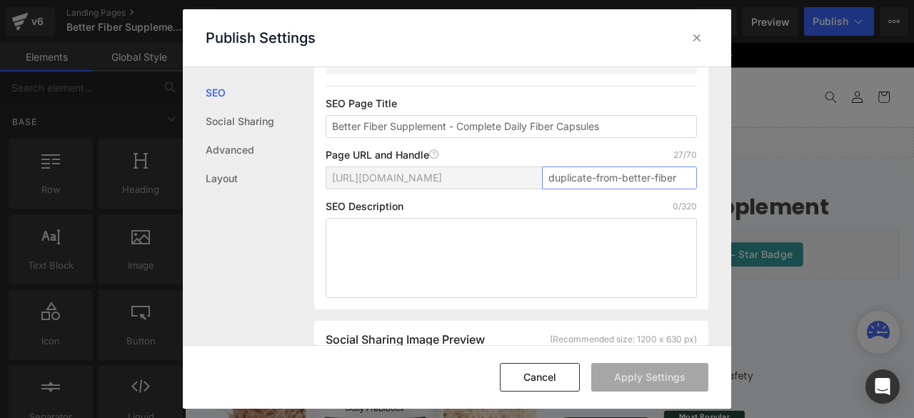
click at [625, 168] on input "duplicate-from-better-fiber" at bounding box center [619, 177] width 155 height 23
drag, startPoint x: 608, startPoint y: 173, endPoint x: 715, endPoint y: 181, distance: 107.4
click at [715, 181] on div "Search Result Preview Better Fiber Supplement - Complete Daily Fiber Capsules h…" at bounding box center [522, 206] width 417 height 278
click at [680, 173] on input "duplicate-from-better-fiber" at bounding box center [619, 177] width 155 height 23
drag, startPoint x: 680, startPoint y: 179, endPoint x: 547, endPoint y: 181, distance: 132.8
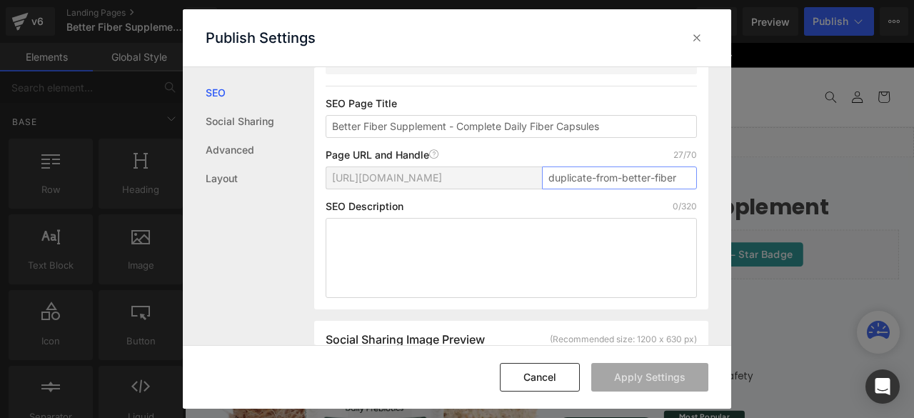
click at [547, 181] on input "duplicate-from-better-fiber" at bounding box center [619, 177] width 155 height 23
paste input "fiber-supplement-daily-capsules"
drag, startPoint x: 623, startPoint y: 177, endPoint x: 499, endPoint y: 178, distance: 123.5
click at [499, 178] on div "https://3f427d-3.myshopify.com/pages/ fiber-supplement-daily-capsules" at bounding box center [511, 183] width 371 height 34
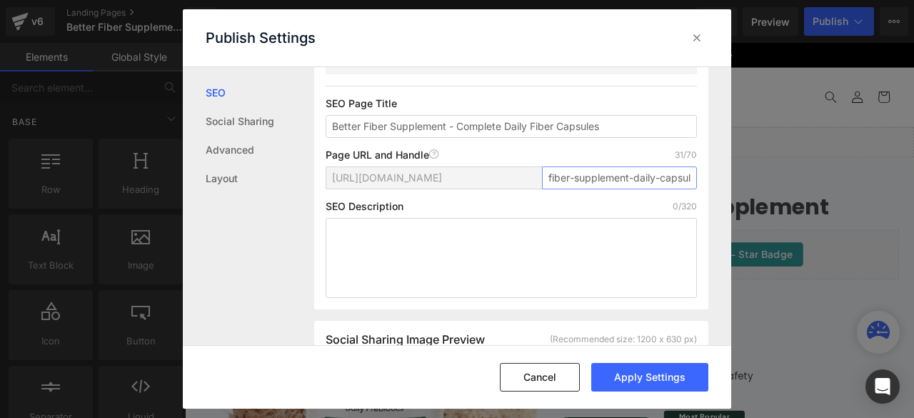
click at [543, 176] on input "fiber-supplement-daily-capsules" at bounding box center [619, 177] width 155 height 23
click at [547, 176] on input "fiber-supplement-daily-capsules" at bounding box center [619, 177] width 155 height 23
click at [545, 178] on input "fiber-supplement-daily-capsules" at bounding box center [619, 177] width 155 height 23
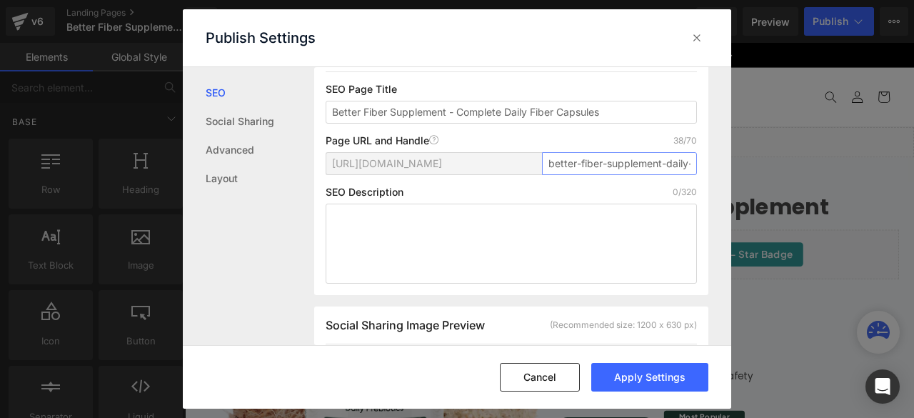
scroll to position [0, 48]
drag, startPoint x: 611, startPoint y: 178, endPoint x: 686, endPoint y: 181, distance: 75.0
click at [686, 175] on input "better-fiber-supplement-daily-capsules" at bounding box center [619, 163] width 155 height 23
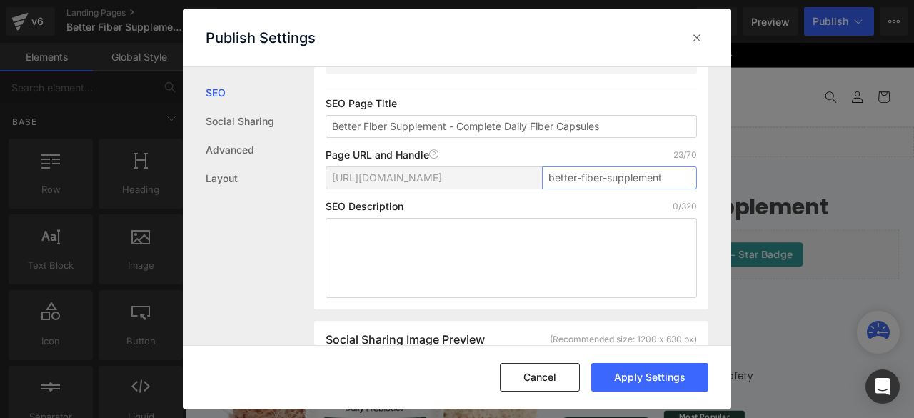
type input "better-fiber-supplement"
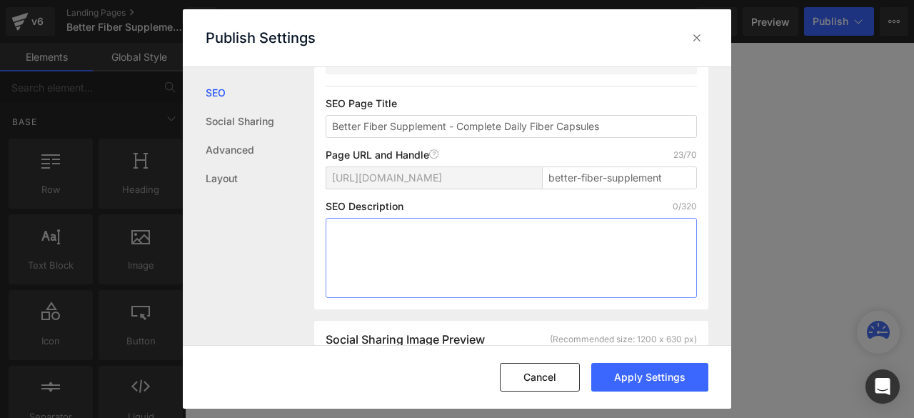
click at [465, 255] on textarea at bounding box center [511, 258] width 371 height 80
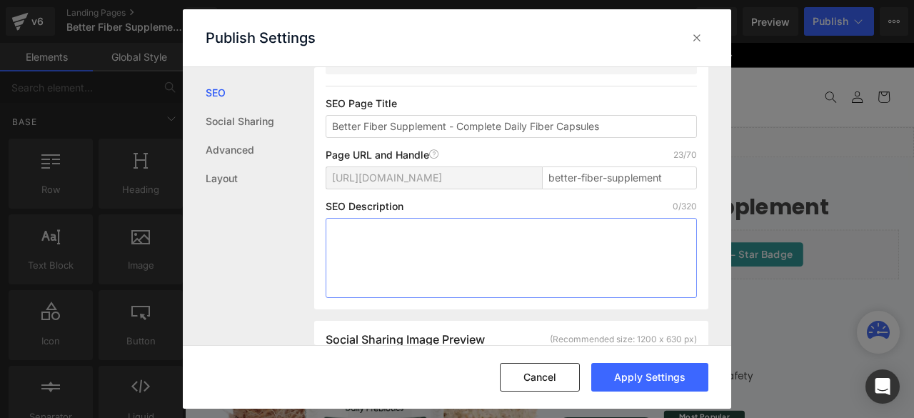
paste textarea "Premium fiber supplement with 3-ingredient blend for complete digestive support…"
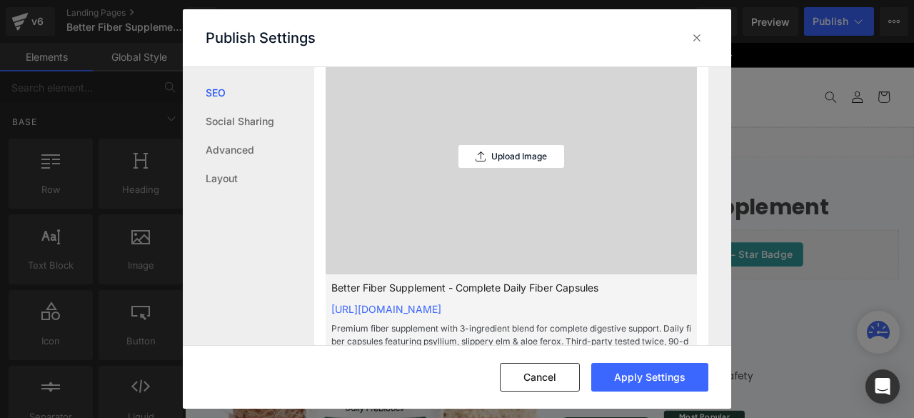
scroll to position [238, 0]
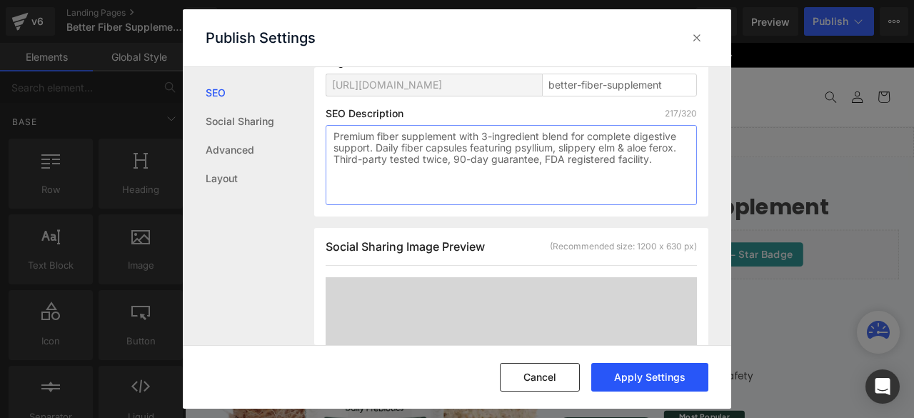
type textarea "Premium fiber supplement with 3-ingredient blend for complete digestive support…"
click button "Apply Settings"
click icon
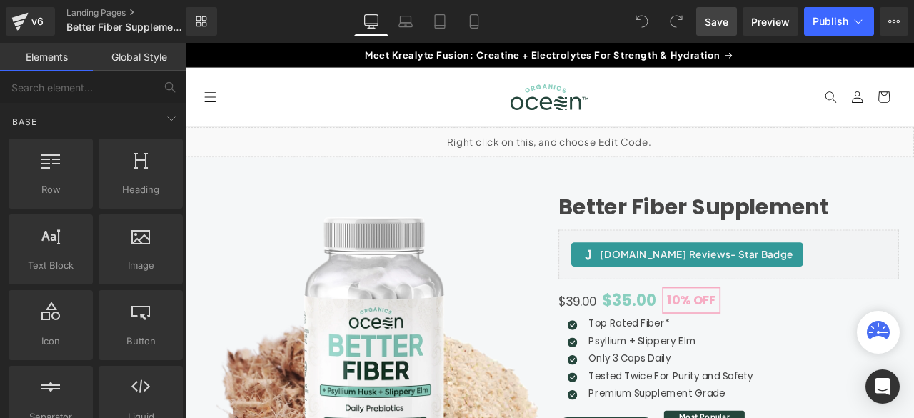
click span "Save"
click link "Landing Pages"
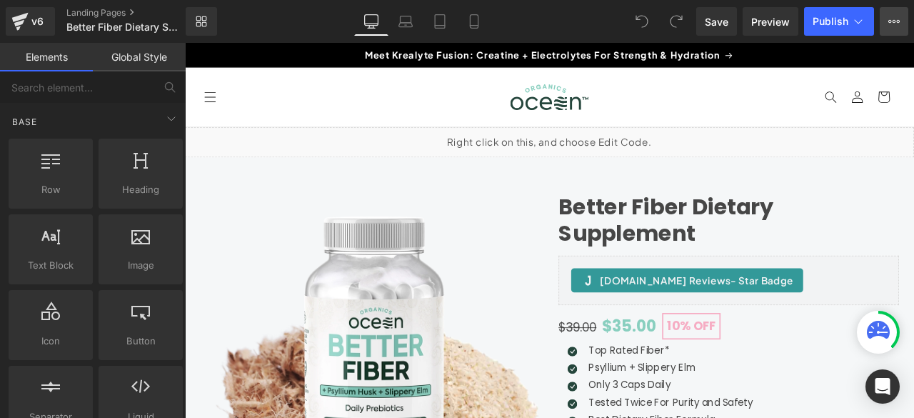
click at [898, 26] on icon at bounding box center [893, 21] width 11 height 11
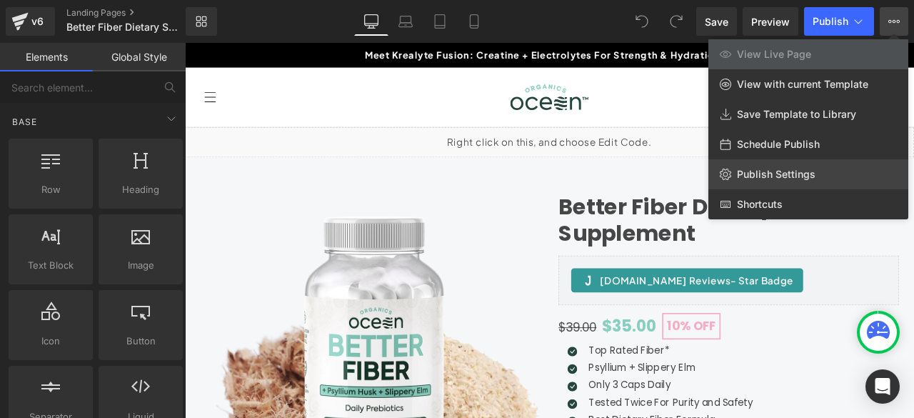
click at [775, 174] on span "Publish Settings" at bounding box center [776, 174] width 79 height 13
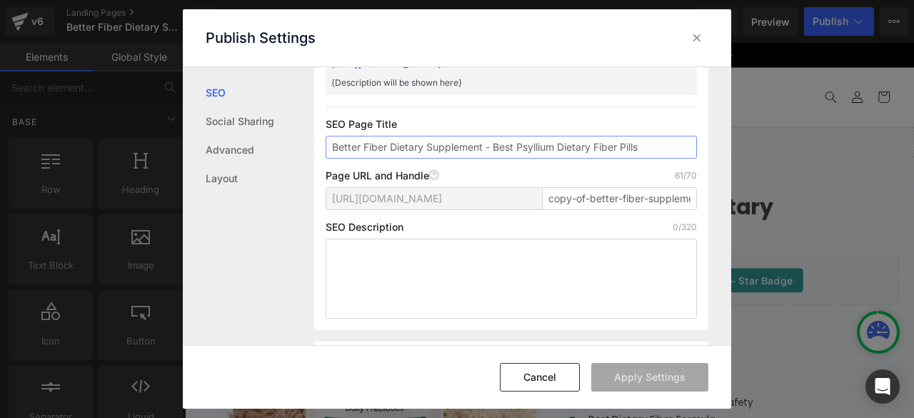
scroll to position [120, 0]
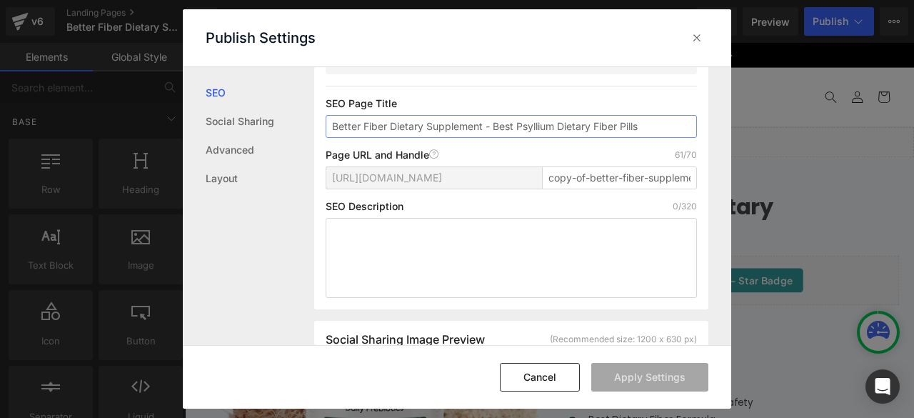
drag, startPoint x: 558, startPoint y: 140, endPoint x: 519, endPoint y: 140, distance: 39.3
click at [519, 138] on input "Better Fiber Dietary Supplement - Best Psyllium Dietary Fiber Pills" at bounding box center [511, 126] width 371 height 23
drag, startPoint x: 611, startPoint y: 141, endPoint x: 581, endPoint y: 141, distance: 30.0
click at [581, 138] on input "Better Fiber Dietary Supplement - Best Dietary Fiber Pills" at bounding box center [511, 126] width 371 height 23
type input "Better Fiber Dietary Supplement - Best Dietary Fiber Supplement"
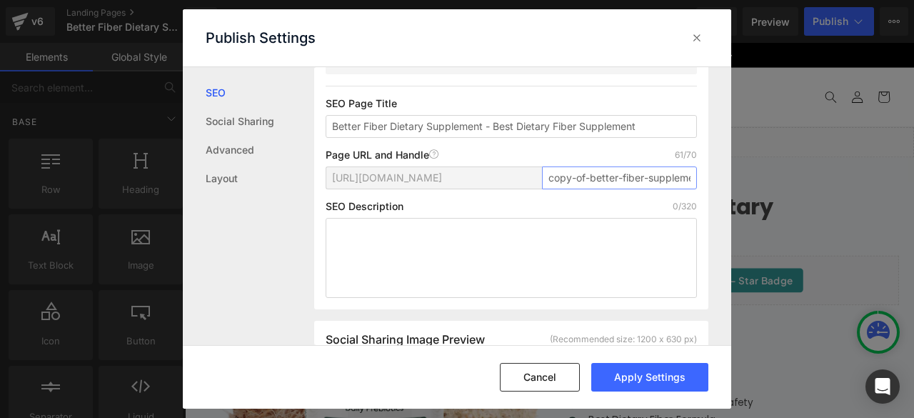
click at [616, 189] on input "copy-of-better-fiber-supplement-complete-daily-fiber-capsules" at bounding box center [619, 177] width 155 height 23
drag, startPoint x: 585, startPoint y: 191, endPoint x: 540, endPoint y: 192, distance: 45.0
click at [542, 189] on input "copy-of-better-fiber-supplement-complete-daily-fiber-capsules" at bounding box center [619, 177] width 155 height 23
drag, startPoint x: 605, startPoint y: 193, endPoint x: 708, endPoint y: 186, distance: 103.1
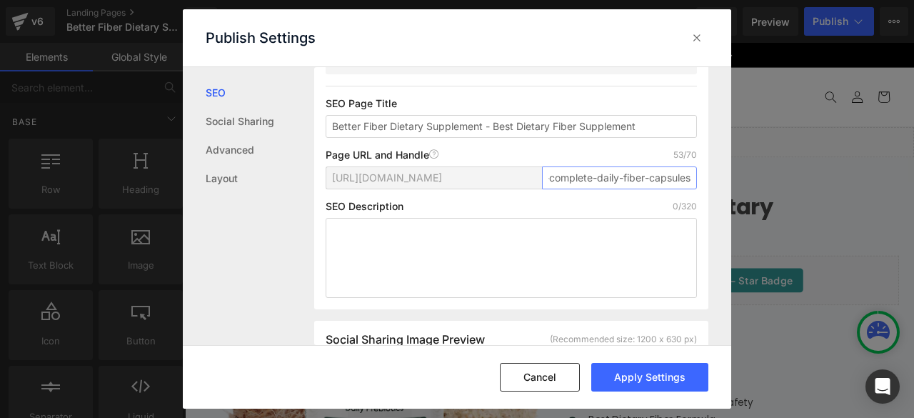
click at [708, 186] on div "Search Result Preview Better Fiber Dietary Supplement - Best Dietary Fiber Supp…" at bounding box center [522, 206] width 417 height 278
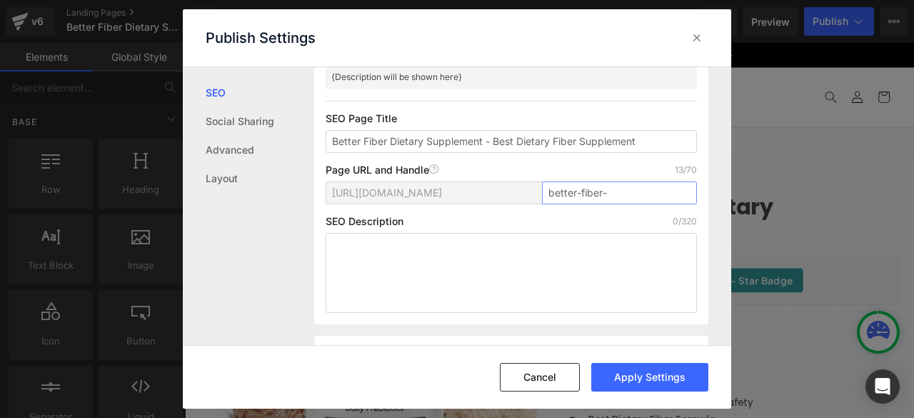
paste input "psyllium-dietary-fiber-supplement"
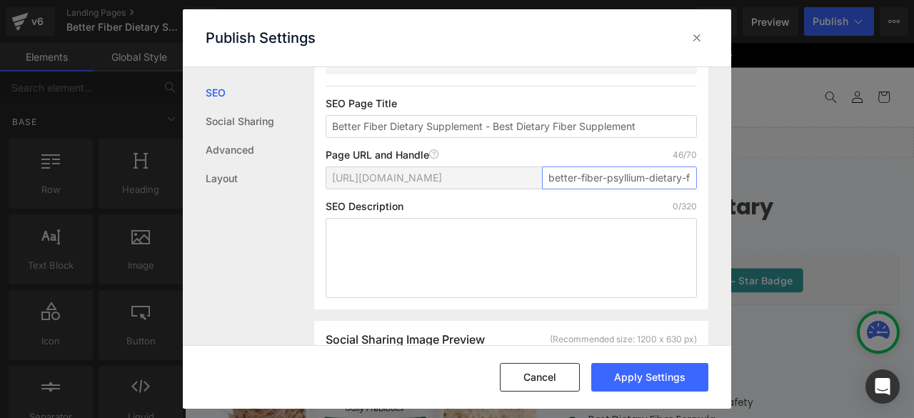
scroll to position [0, 81]
drag, startPoint x: 605, startPoint y: 194, endPoint x: 706, endPoint y: 194, distance: 100.7
click at [706, 194] on div "Search Result Preview Better Fiber Dietary Supplement - Best Dietary Fiber Supp…" at bounding box center [522, 206] width 417 height 278
paste input "best"
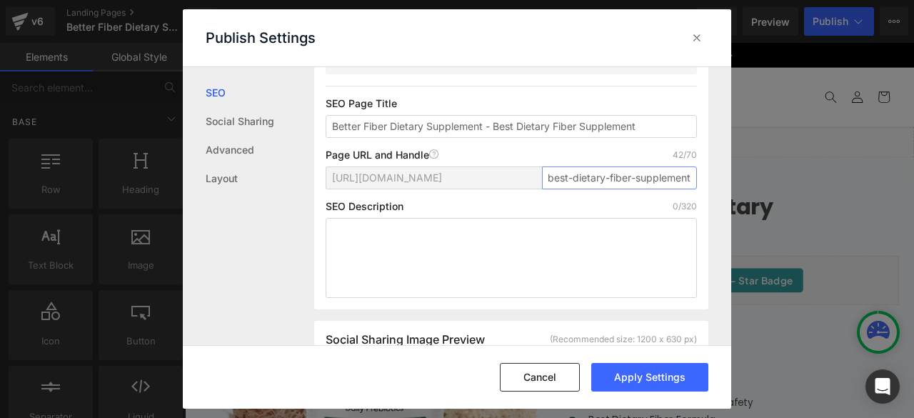
type input "better-fiber-best-dietary-fiber-supplement"
click at [517, 251] on textarea at bounding box center [511, 258] width 371 height 80
paste textarea "Best dietary fiber supplement with premium psyllium dietary fiber blend. Comple…"
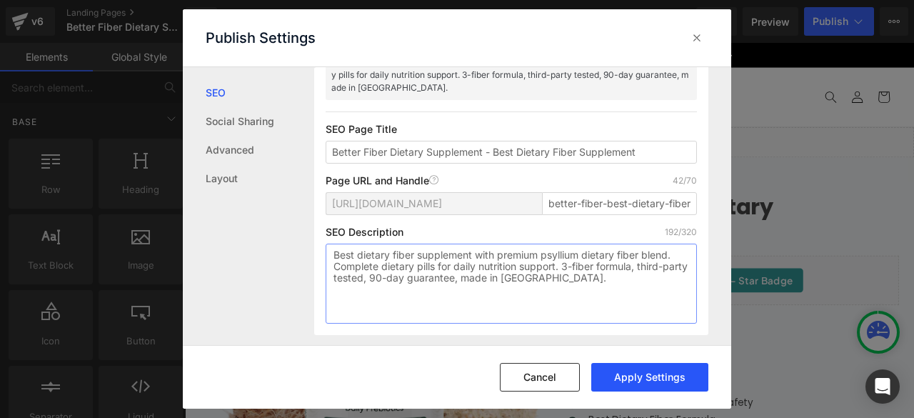
type textarea "Best dietary fiber supplement with premium psyllium dietary fiber blend. Comple…"
click at [632, 364] on button "Apply Settings" at bounding box center [649, 377] width 117 height 29
click at [692, 32] on icon at bounding box center [697, 38] width 14 height 14
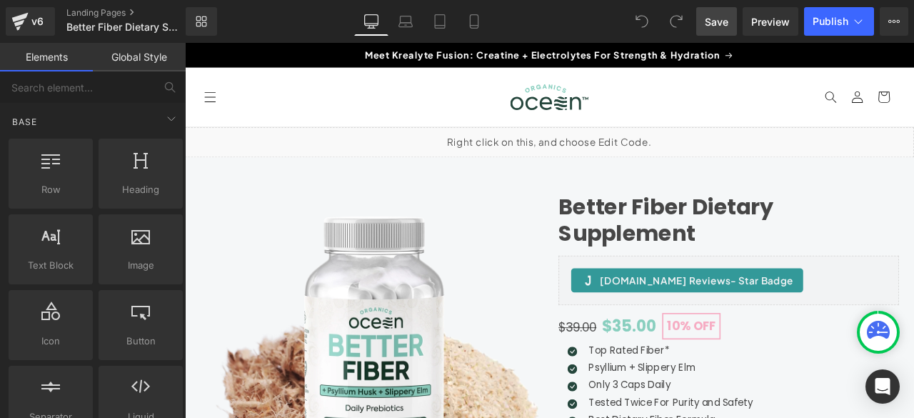
click at [710, 23] on span "Save" at bounding box center [717, 21] width 24 height 15
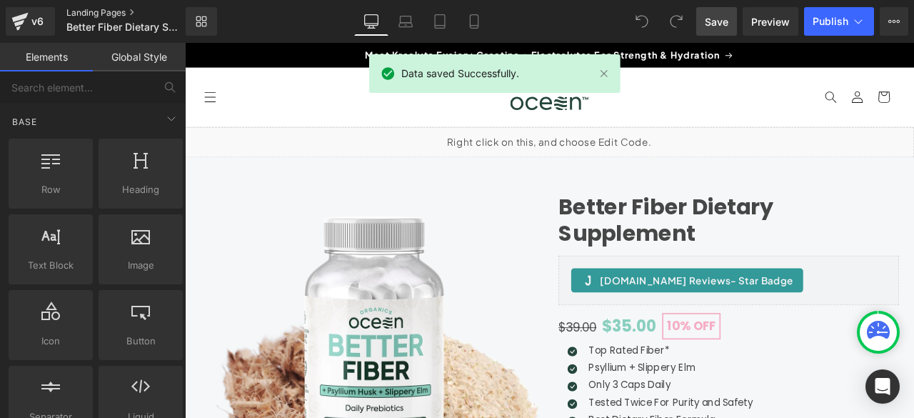
click at [109, 12] on link "Landing Pages" at bounding box center [137, 12] width 143 height 11
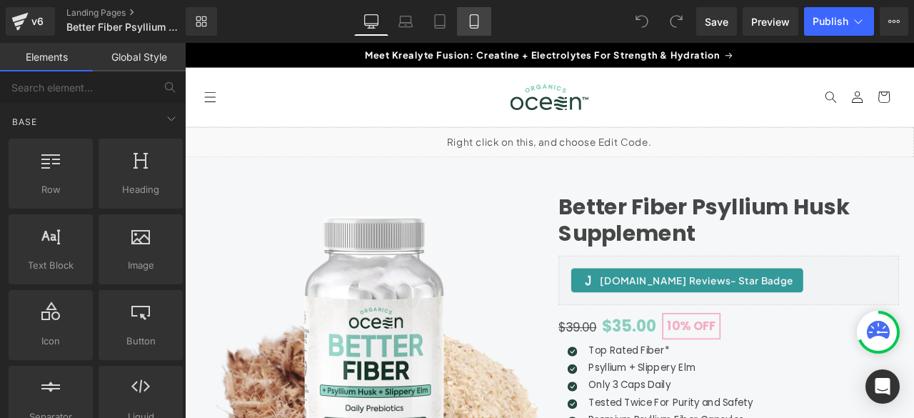
drag, startPoint x: 131, startPoint y: 69, endPoint x: 471, endPoint y: 24, distance: 342.8
click at [471, 24] on icon at bounding box center [474, 21] width 14 height 14
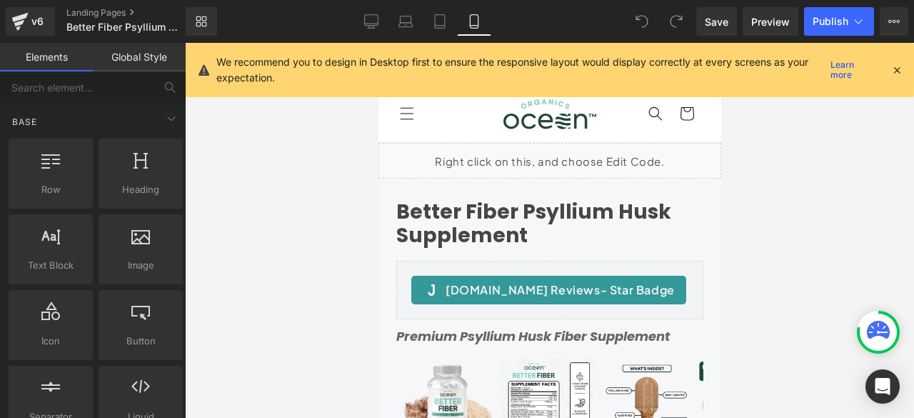
scroll to position [99, 0]
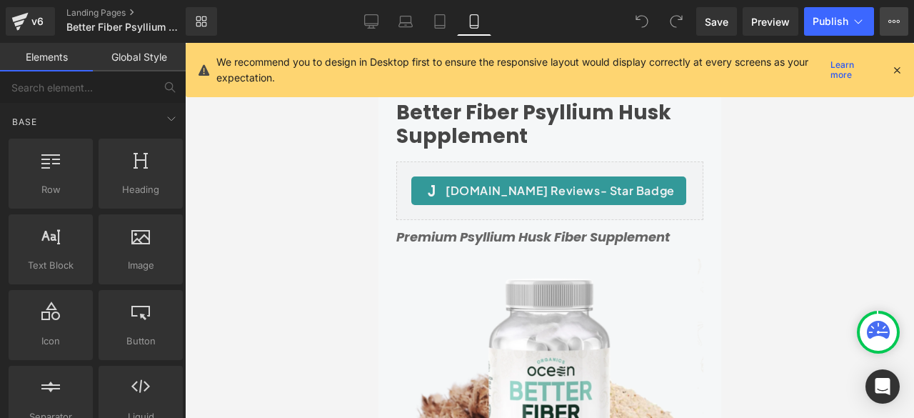
click at [898, 14] on button "View Live Page View with current Template Save Template to Library Schedule Pub…" at bounding box center [894, 21] width 29 height 29
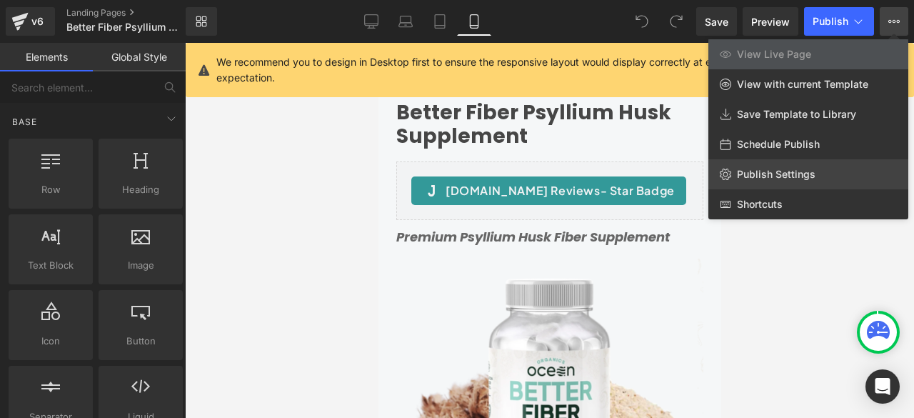
click at [770, 165] on link "Publish Settings" at bounding box center [808, 174] width 200 height 30
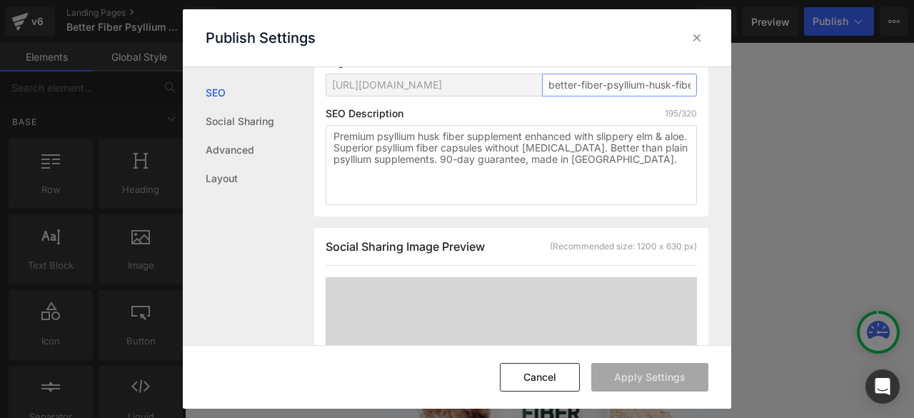
scroll to position [0, 71]
drag, startPoint x: 566, startPoint y: 118, endPoint x: 693, endPoint y: 121, distance: 127.1
click at [693, 121] on div "Search Result Preview Better Fiber Psyllium Husk Supplement - Enhanced Psyllium…" at bounding box center [511, 28] width 394 height 376
click at [365, 173] on textarea "Premium psyllium husk fiber supplement enhanced with slippery elm & aloe. Super…" at bounding box center [511, 165] width 371 height 80
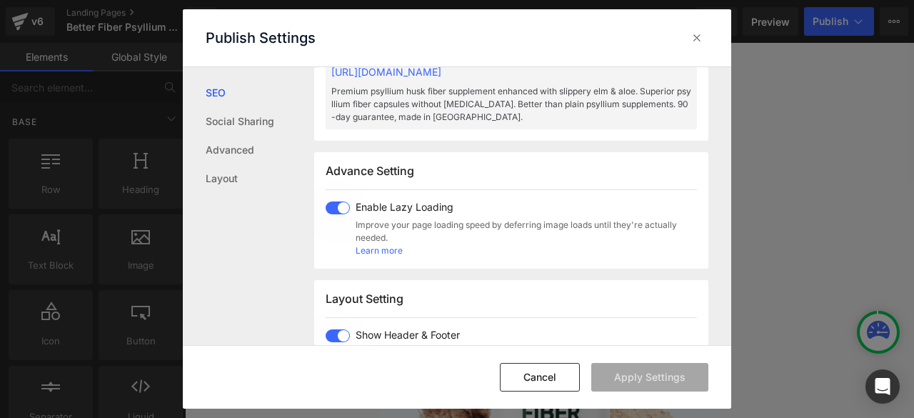
scroll to position [715, 0]
click at [706, 35] on div at bounding box center [696, 37] width 23 height 23
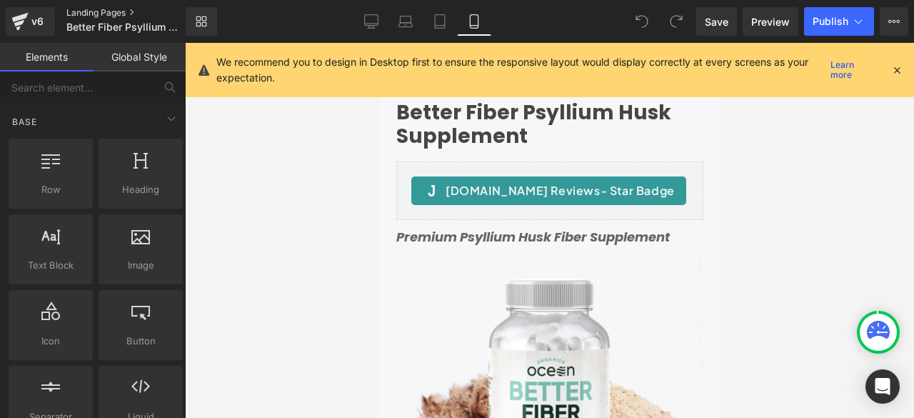
click at [91, 9] on link "Landing Pages" at bounding box center [137, 12] width 143 height 11
